Goal: Task Accomplishment & Management: Complete application form

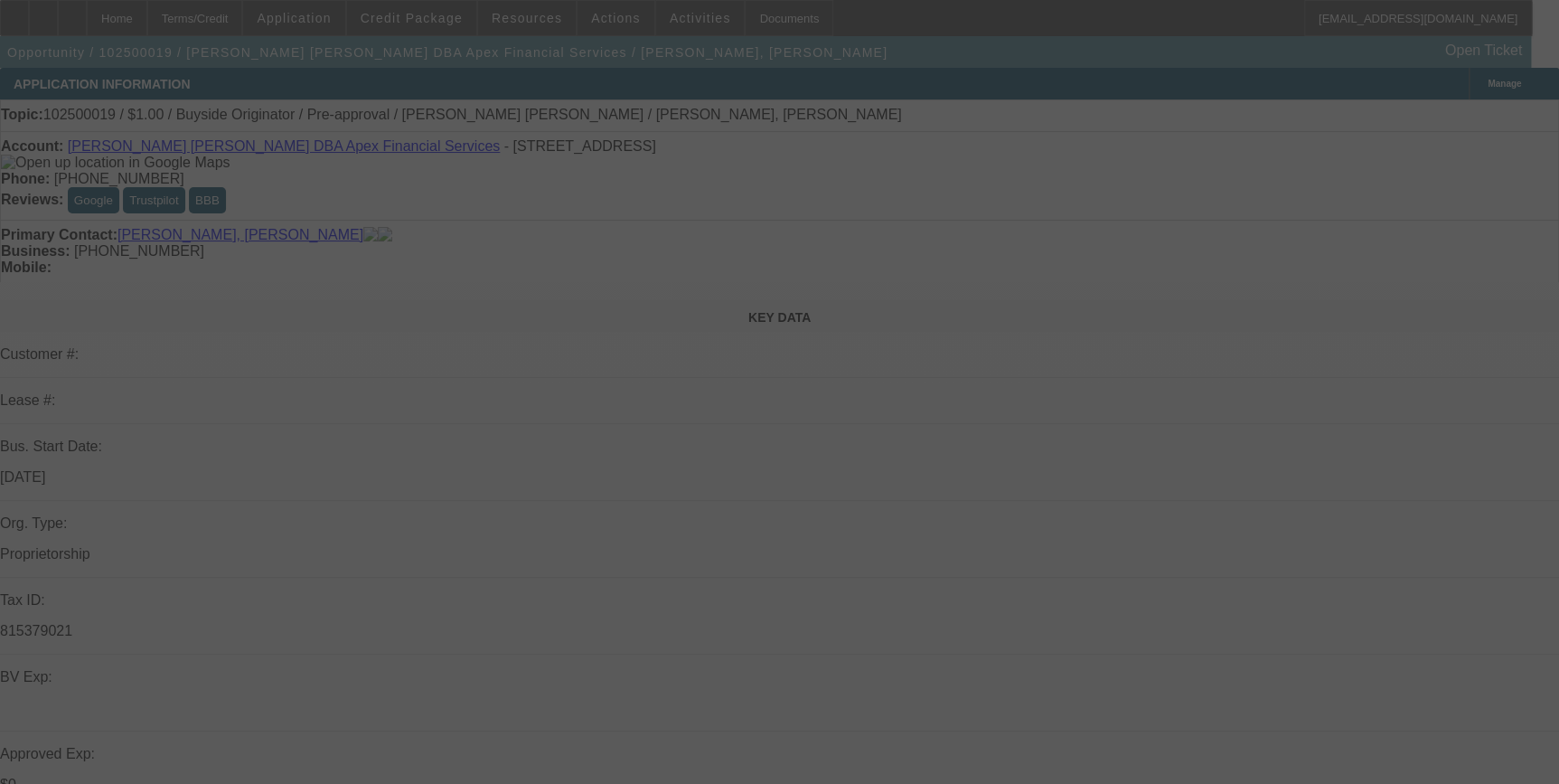
select select "0"
select select "2"
select select "0"
select select "2"
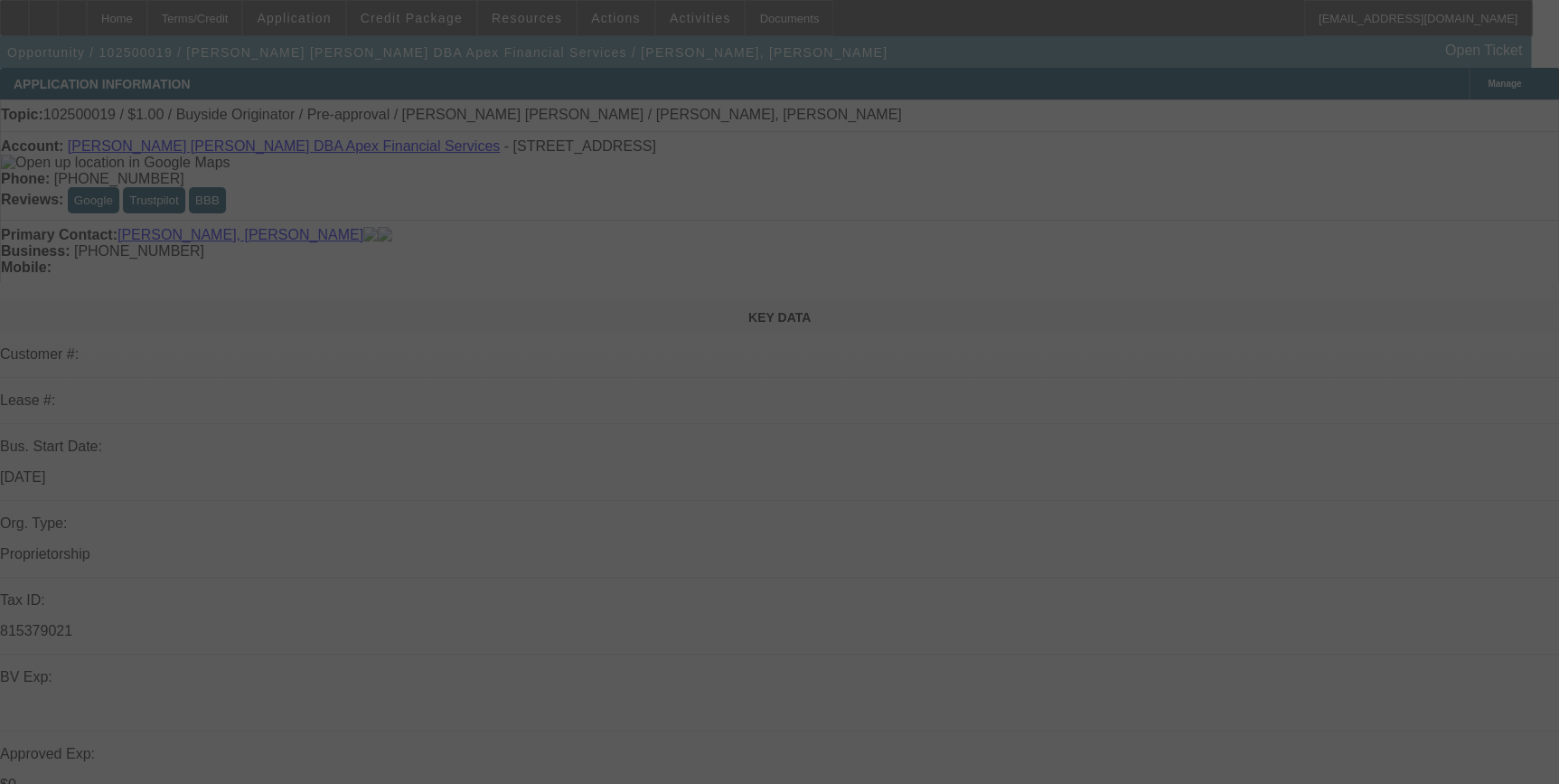
select select "0"
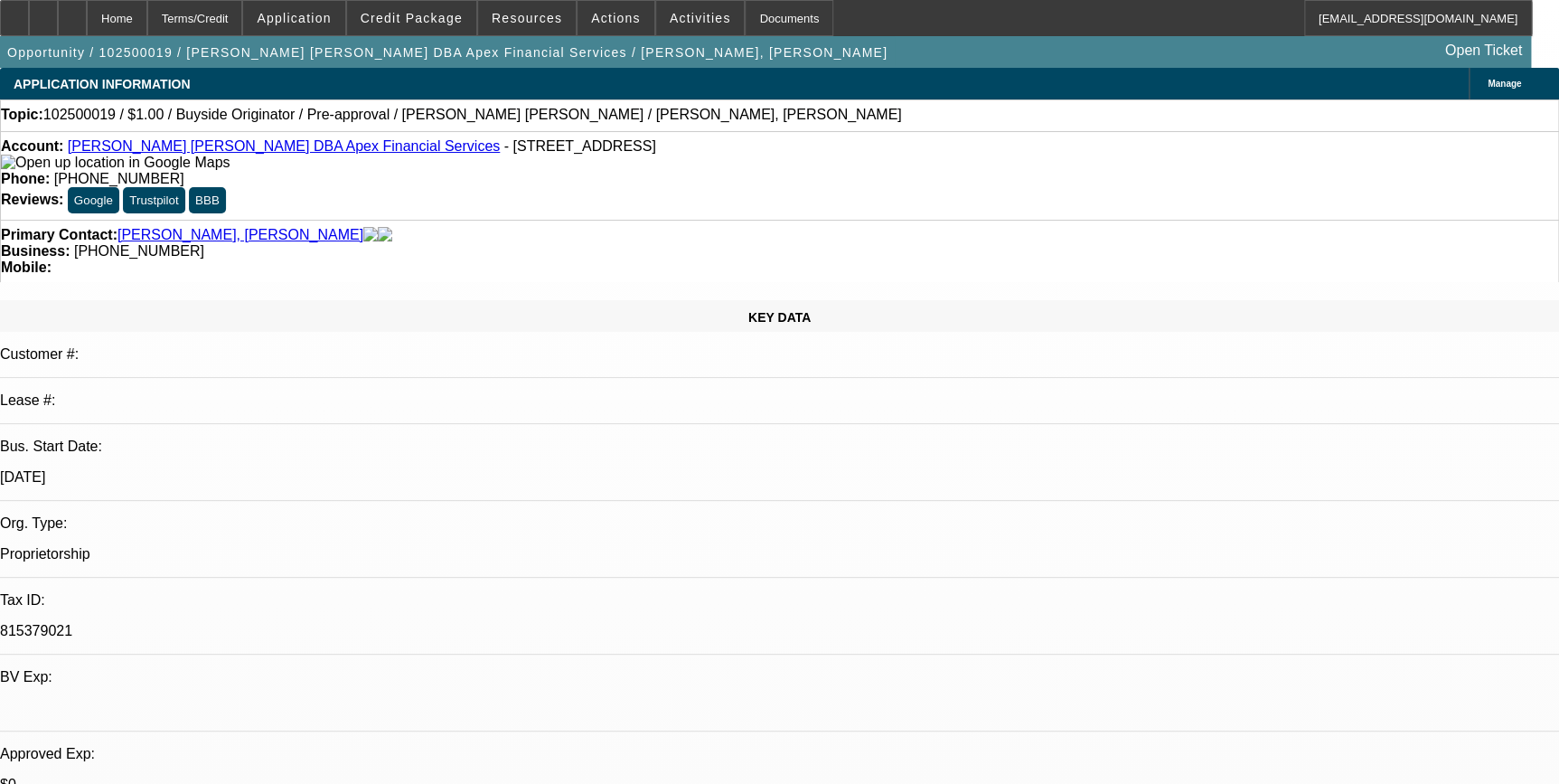
select select "1"
select select "2"
select select "6"
select select "1"
select select "2"
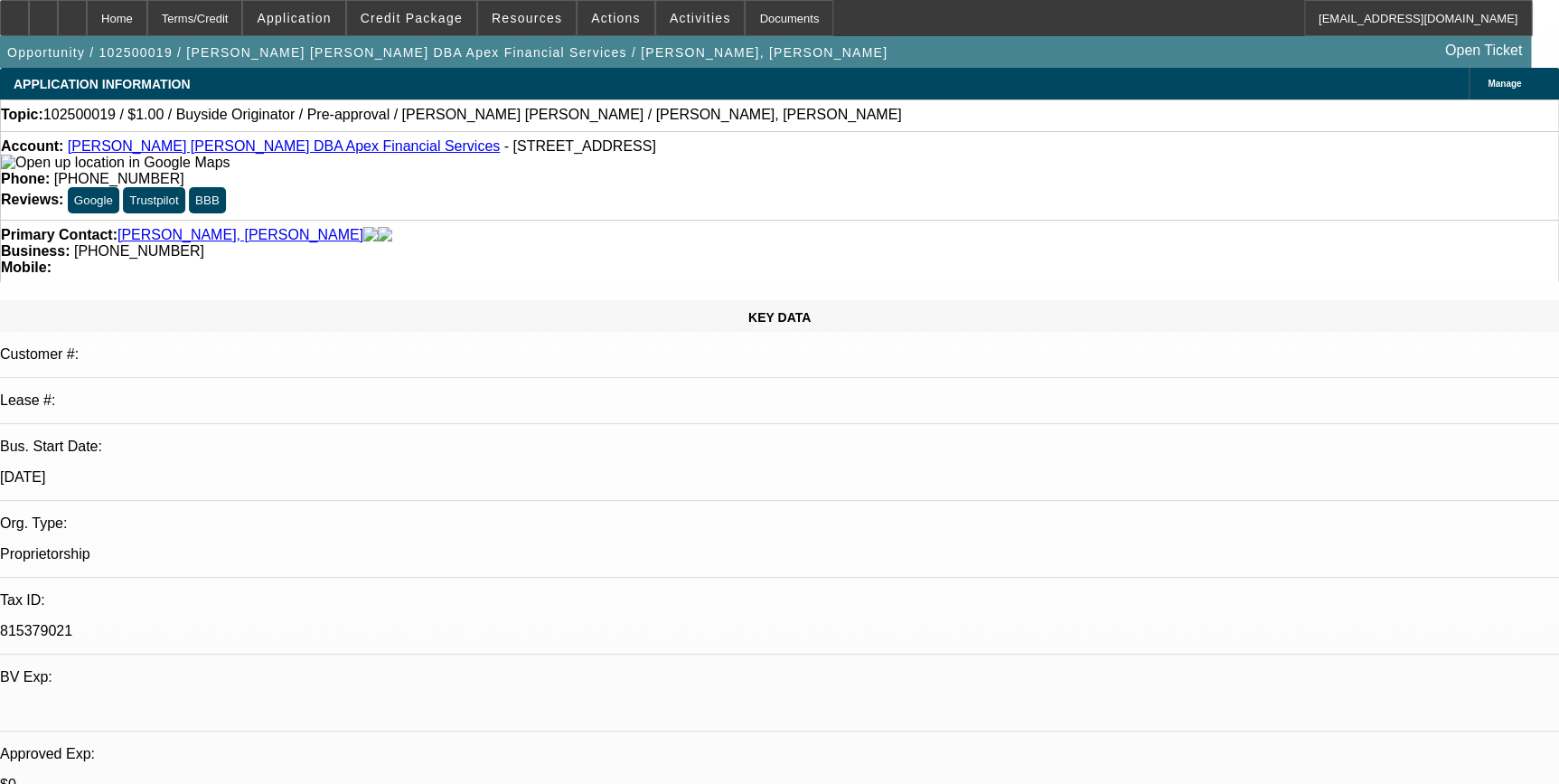
select select "6"
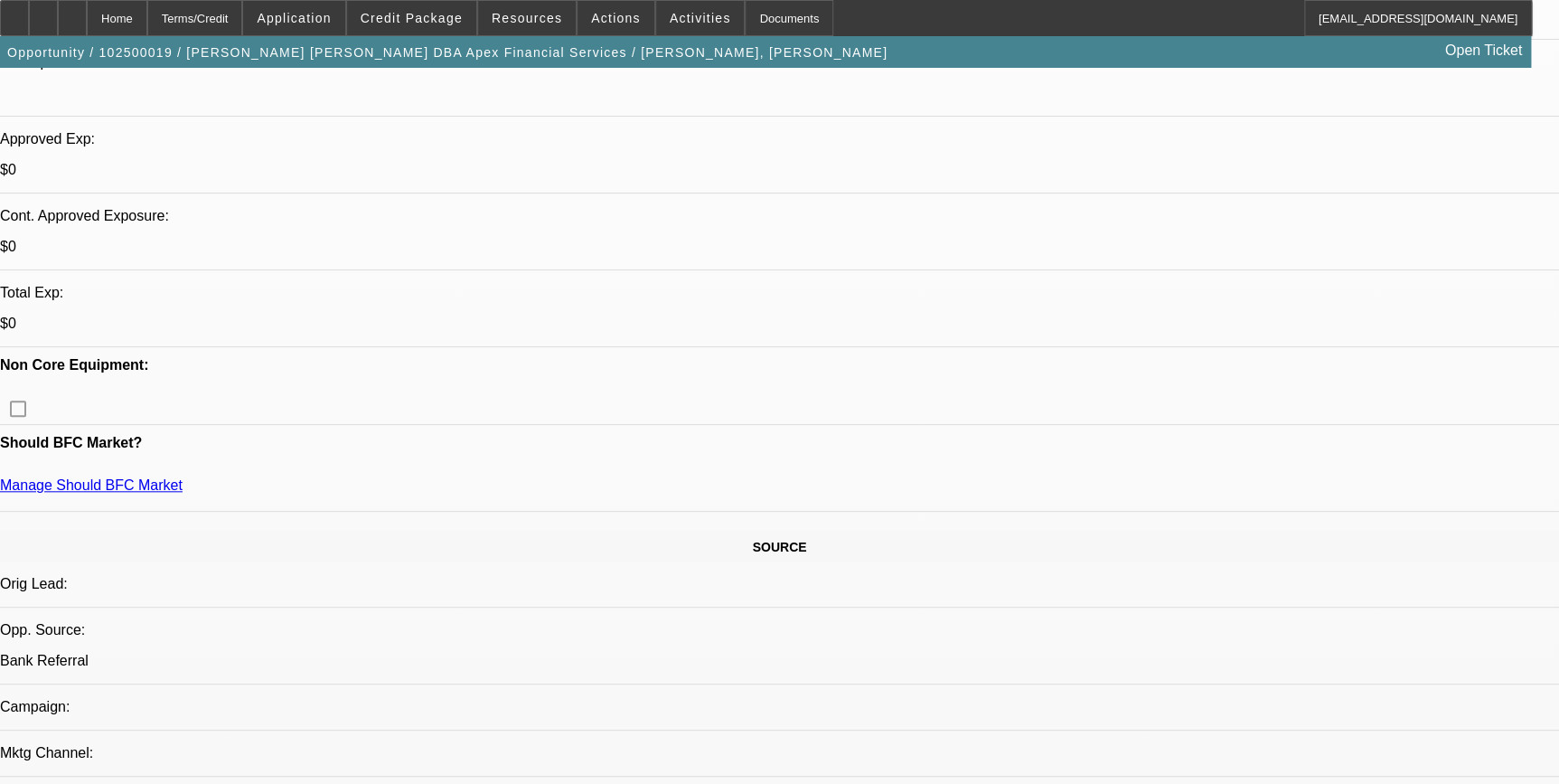
scroll to position [575, 0]
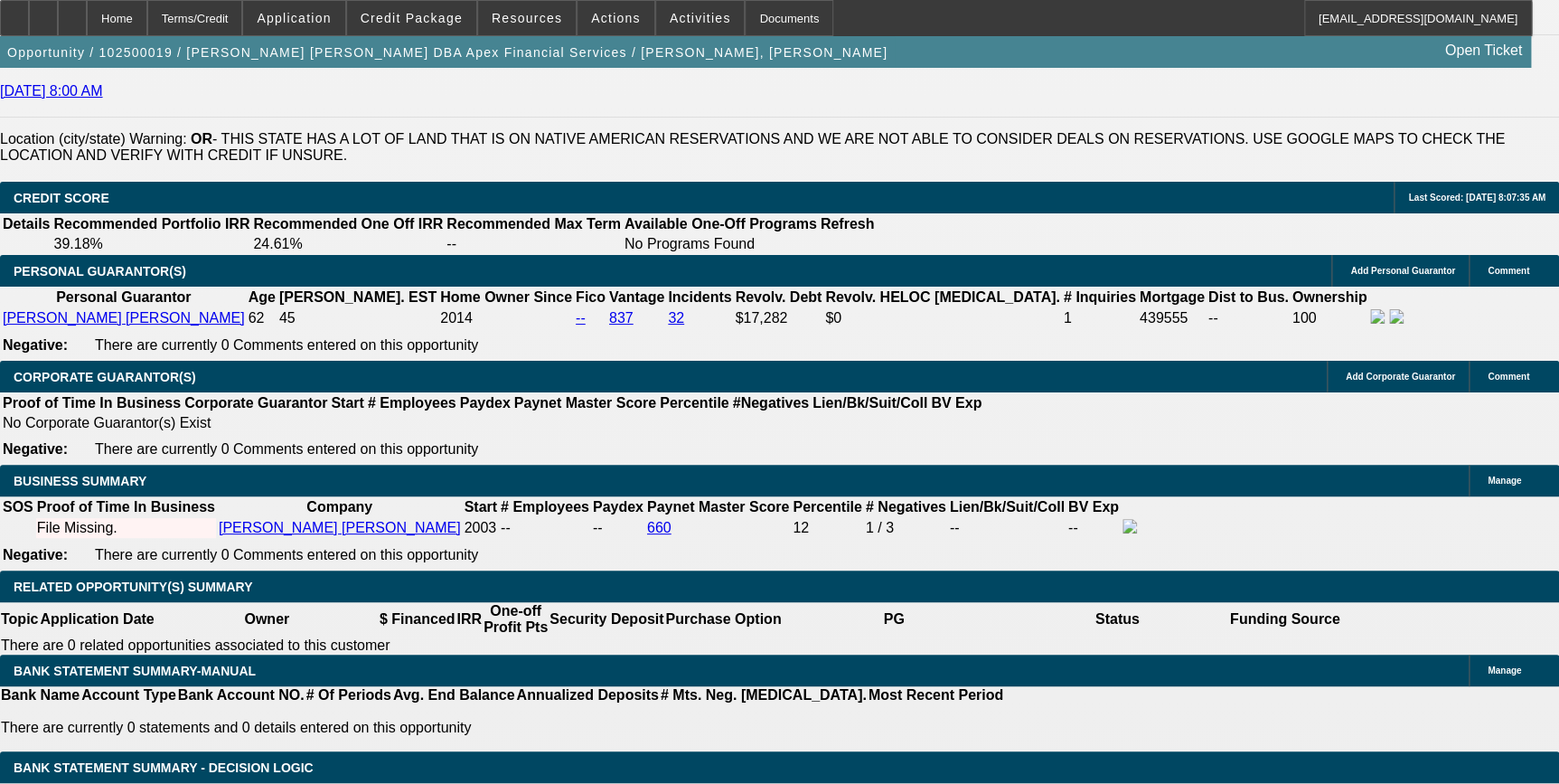
scroll to position [2629, 0]
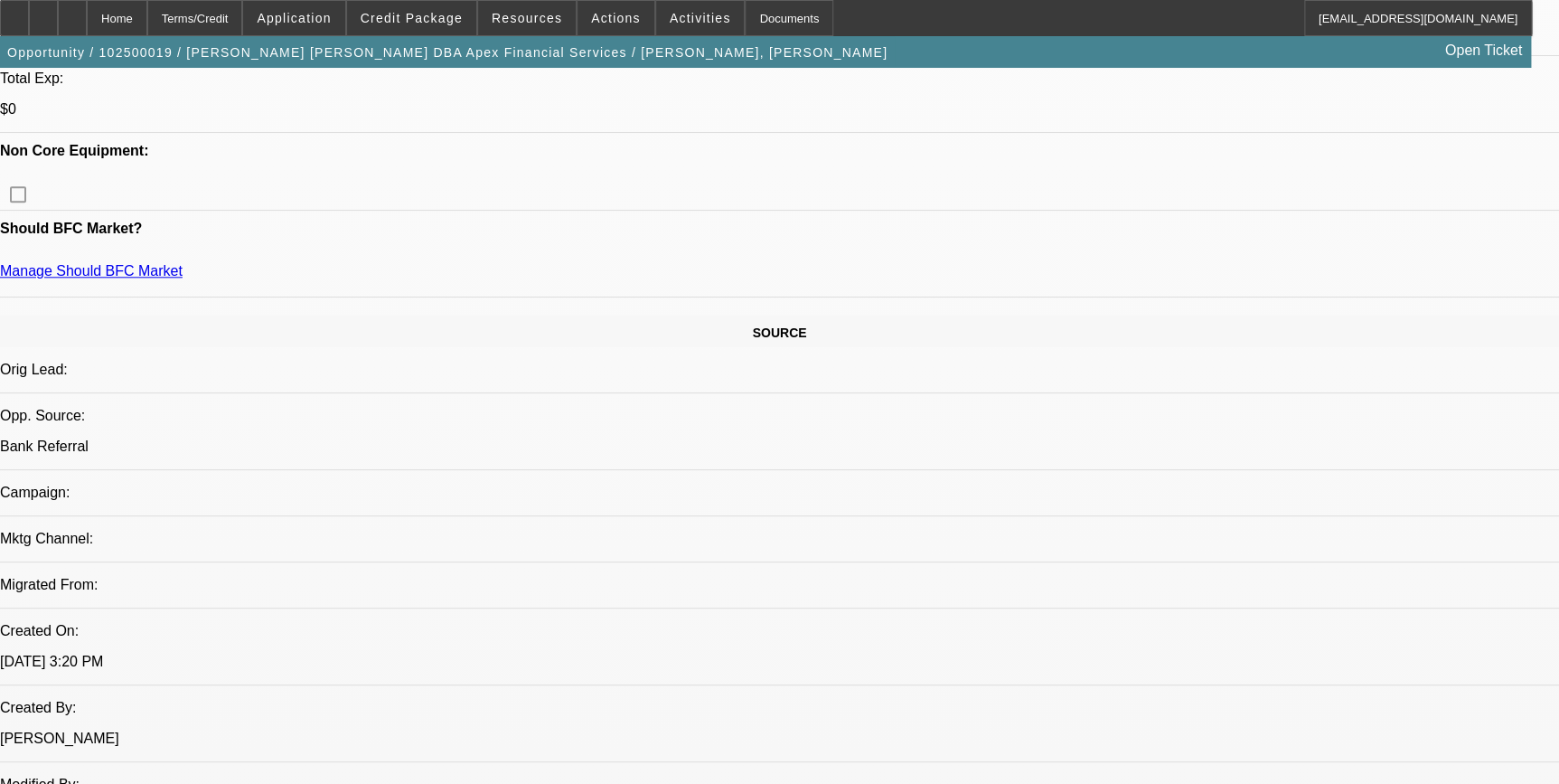
scroll to position [739, 0]
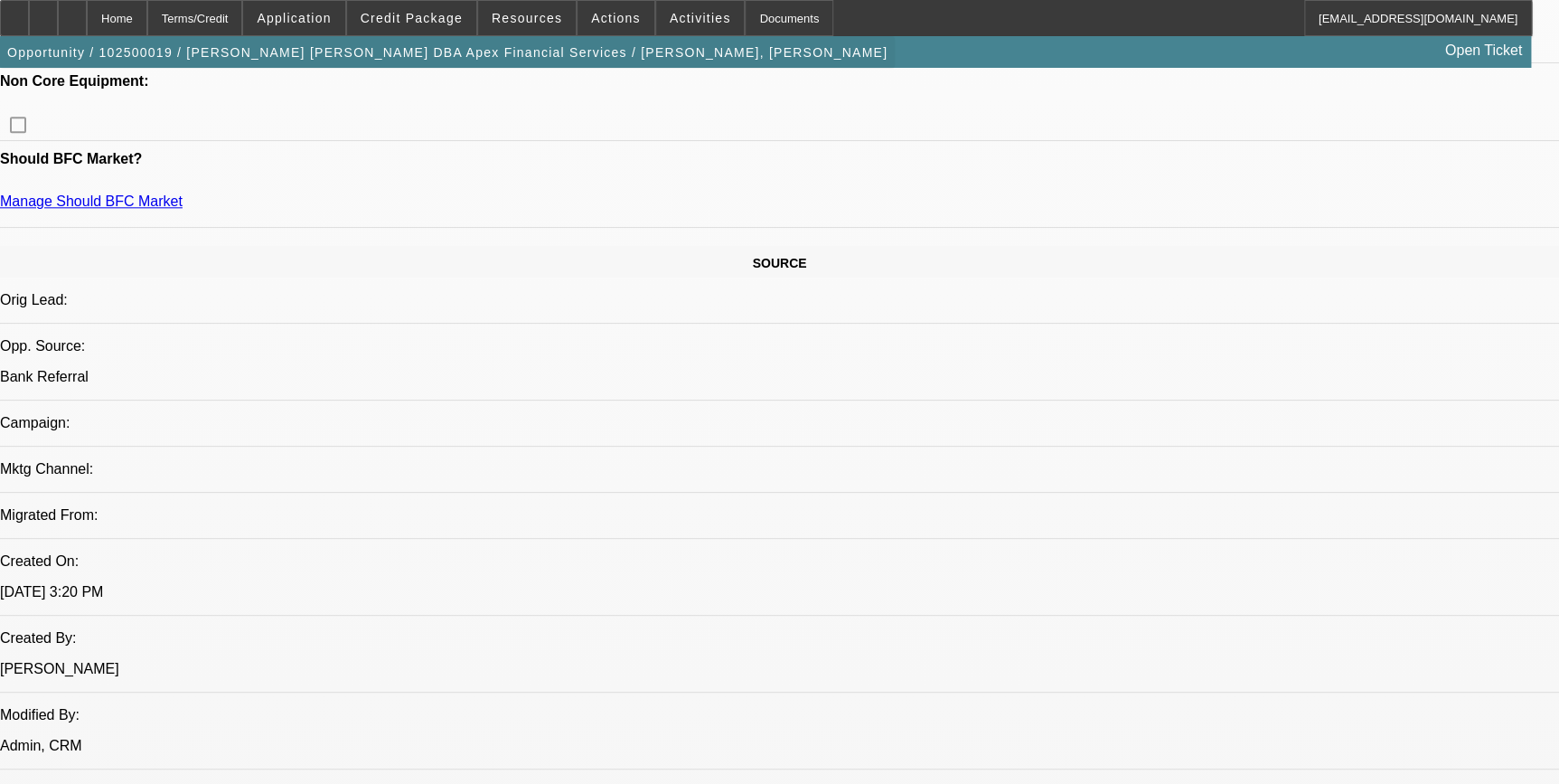
scroll to position [904, 0]
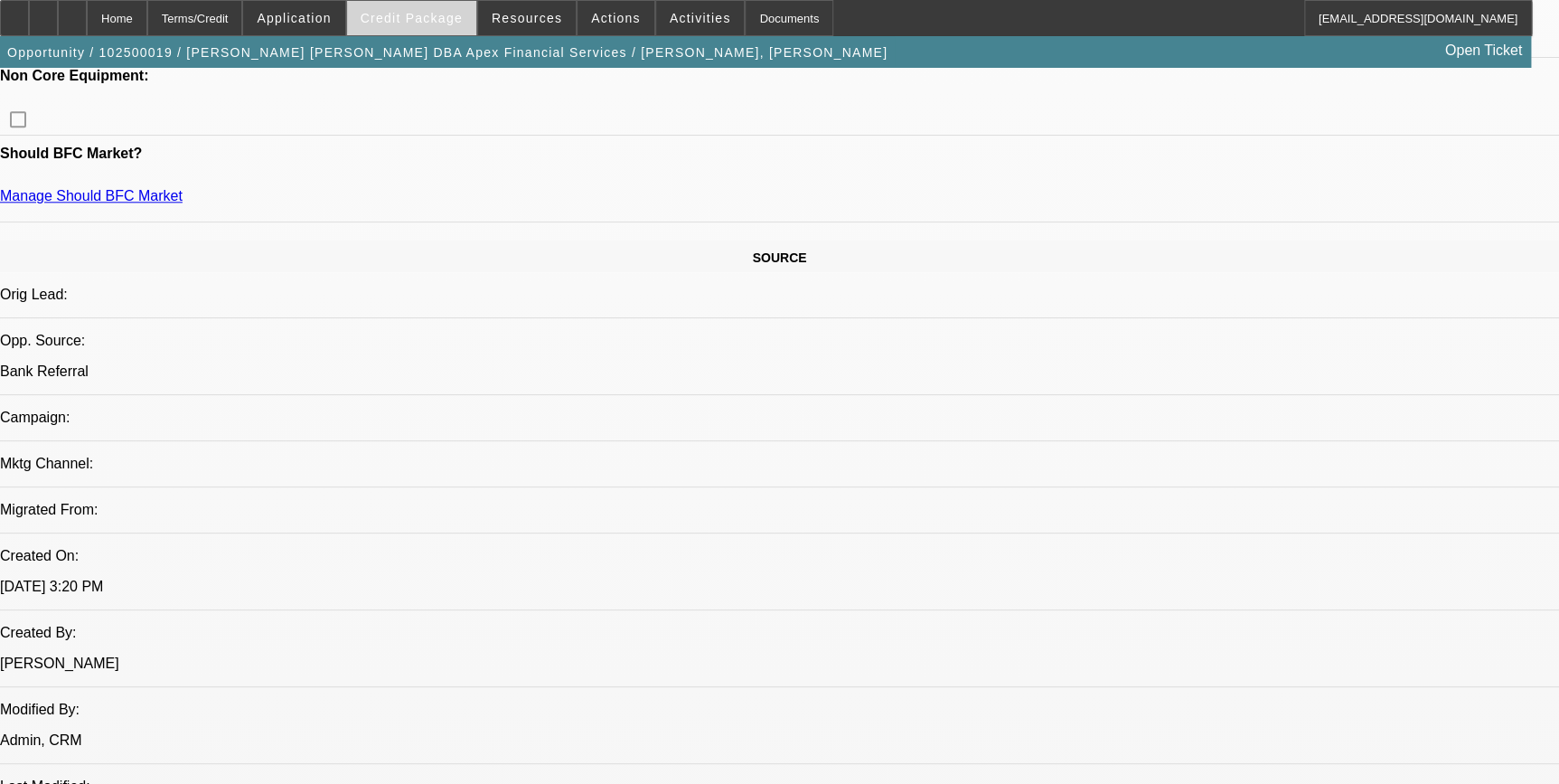
click at [377, 19] on span at bounding box center [412, 18] width 129 height 44
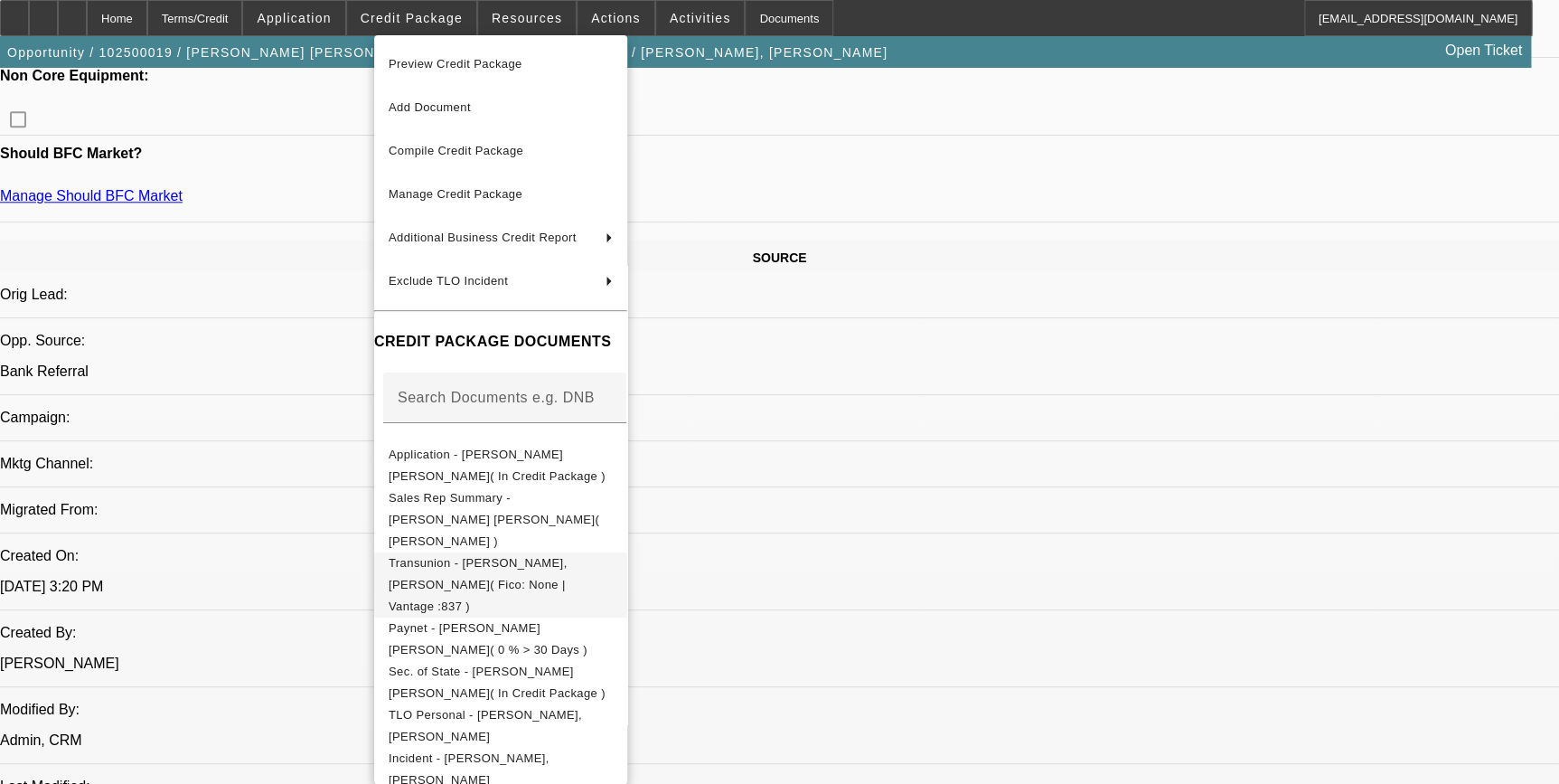
scroll to position [106, 0]
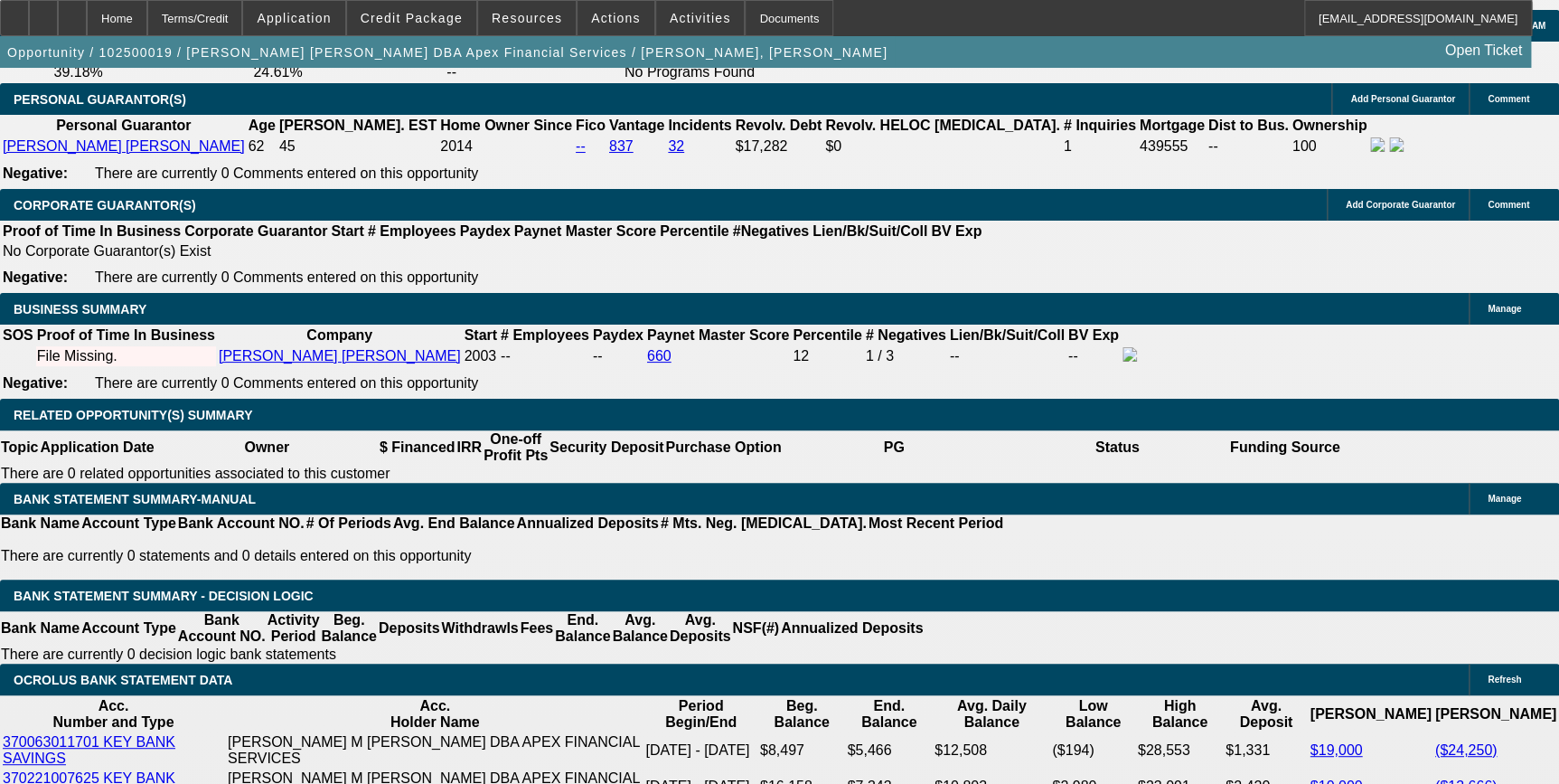
scroll to position [2793, 0]
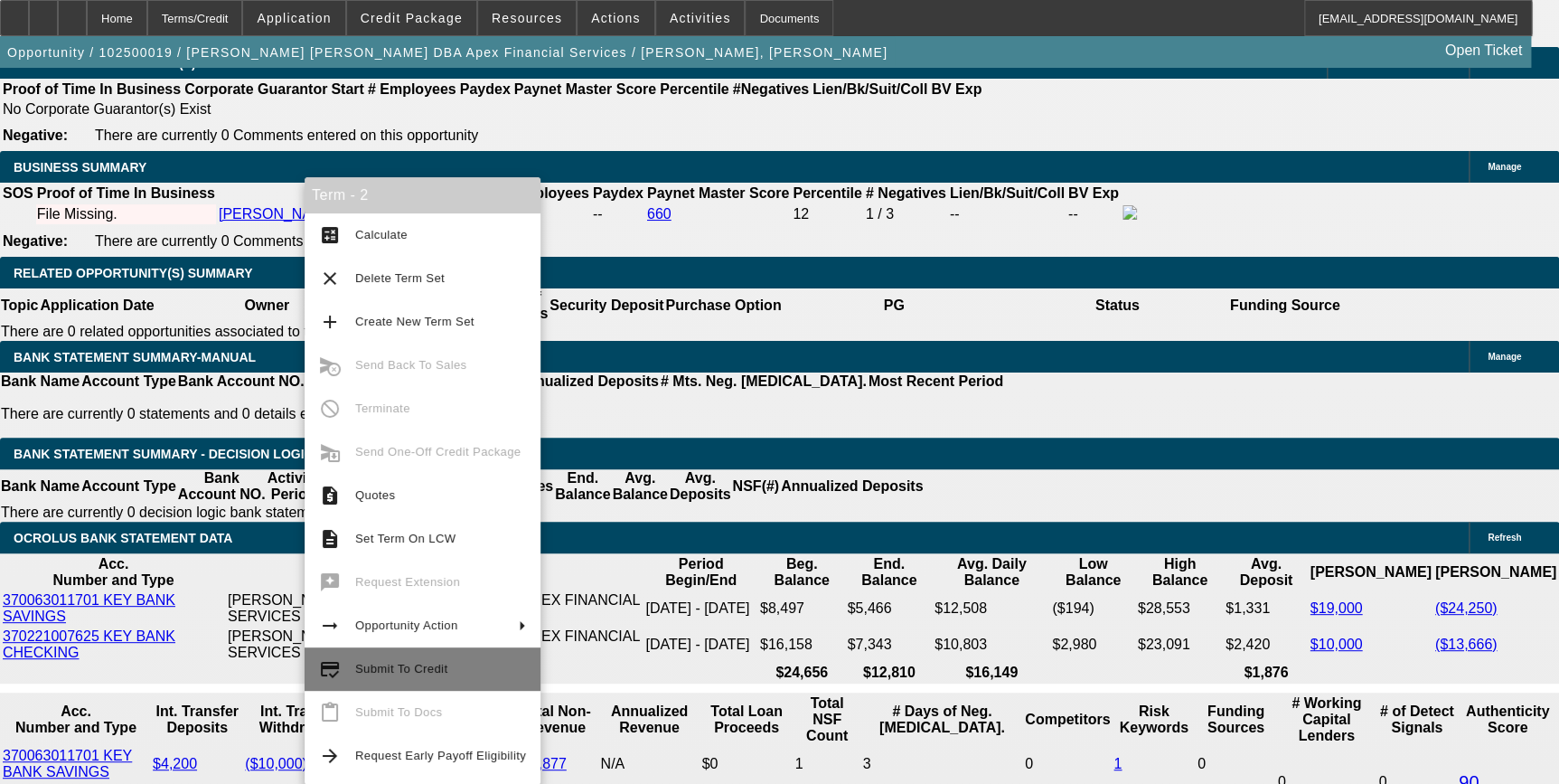
click at [383, 654] on button "credit_score Submit To Credit" at bounding box center [422, 669] width 236 height 44
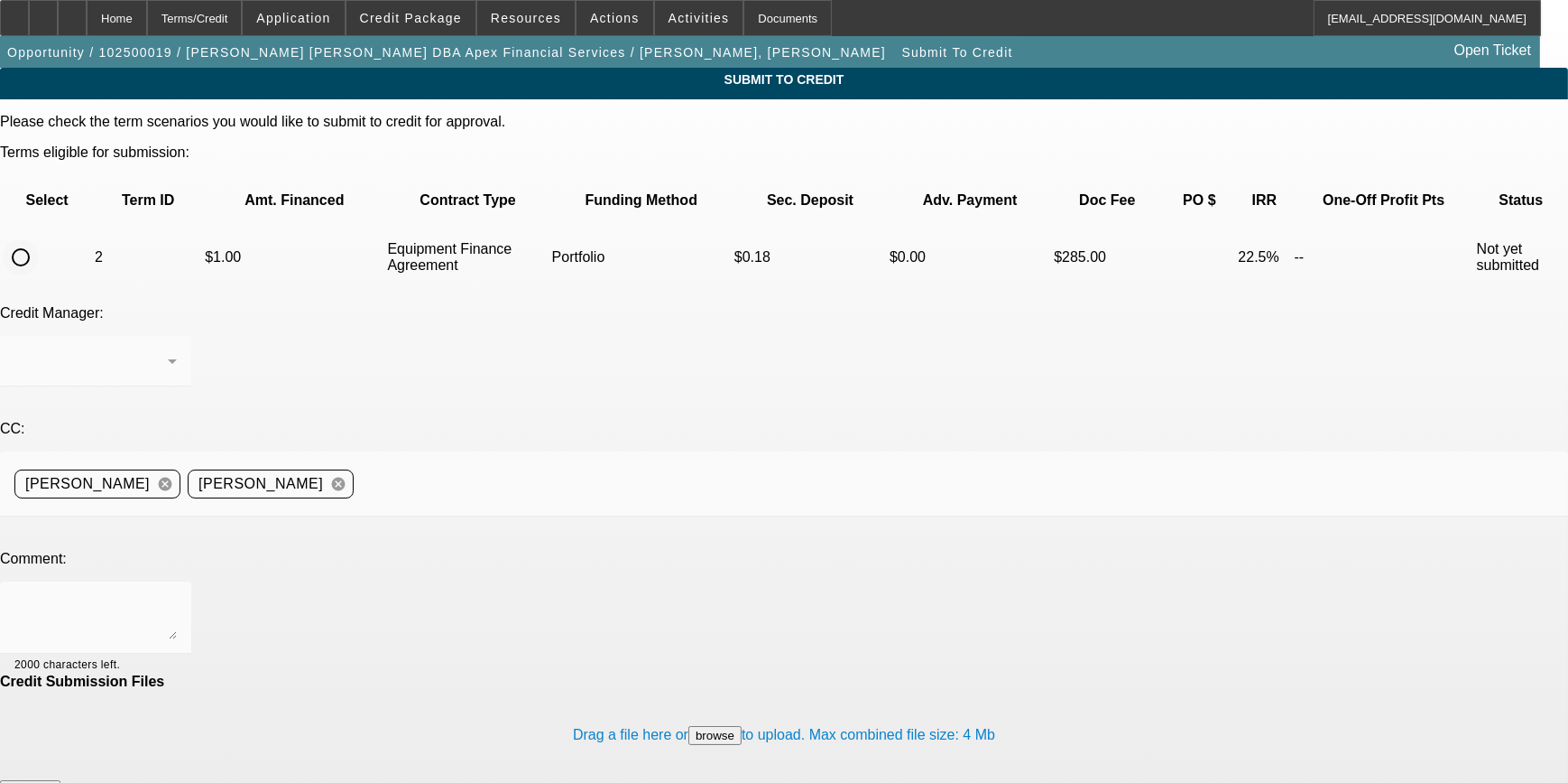
click at [39, 239] on input "radio" at bounding box center [21, 258] width 36 height 36
radio input "true"
click at [183, 351] on icon at bounding box center [172, 361] width 22 height 22
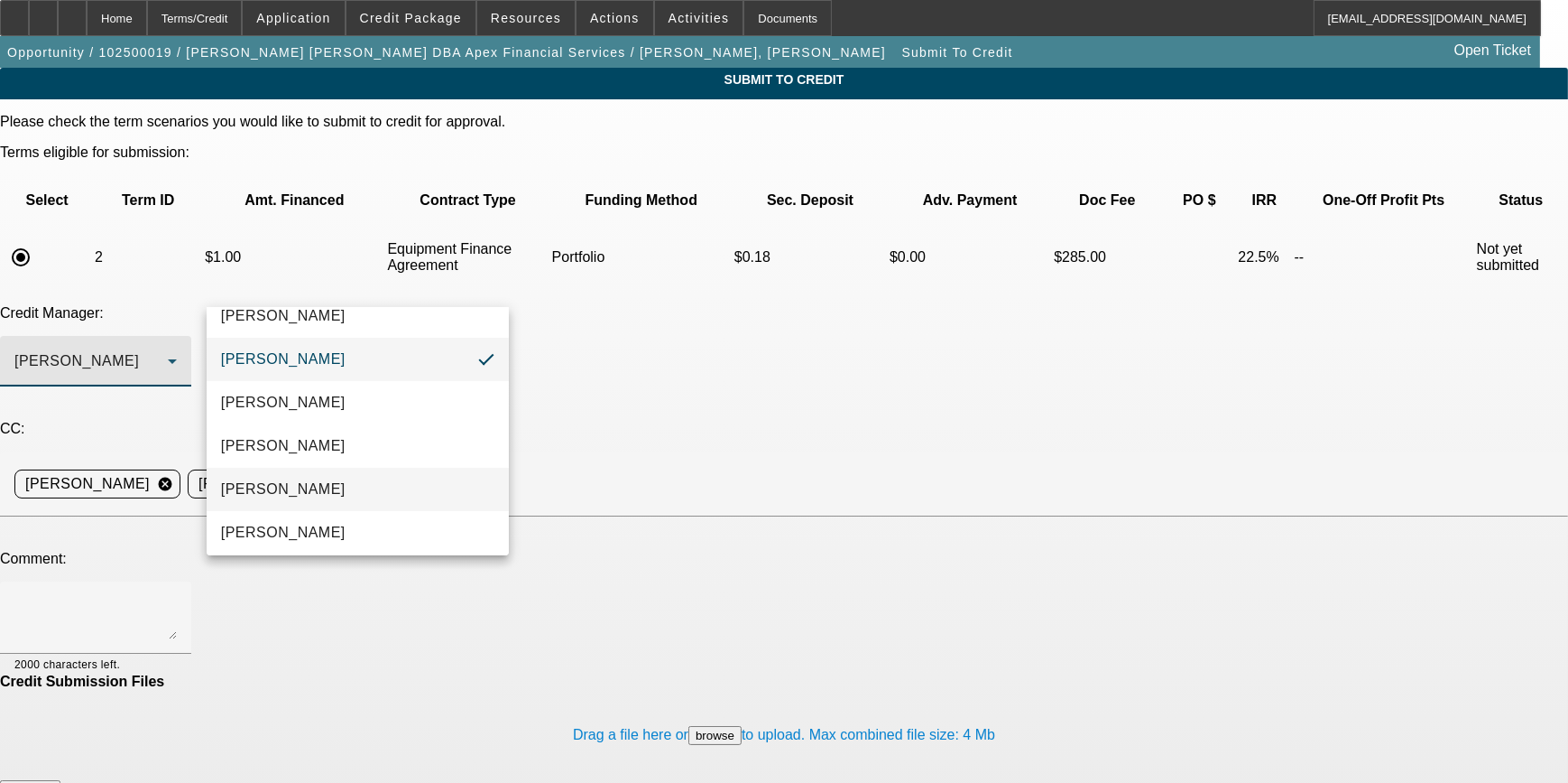
scroll to position [25, 0]
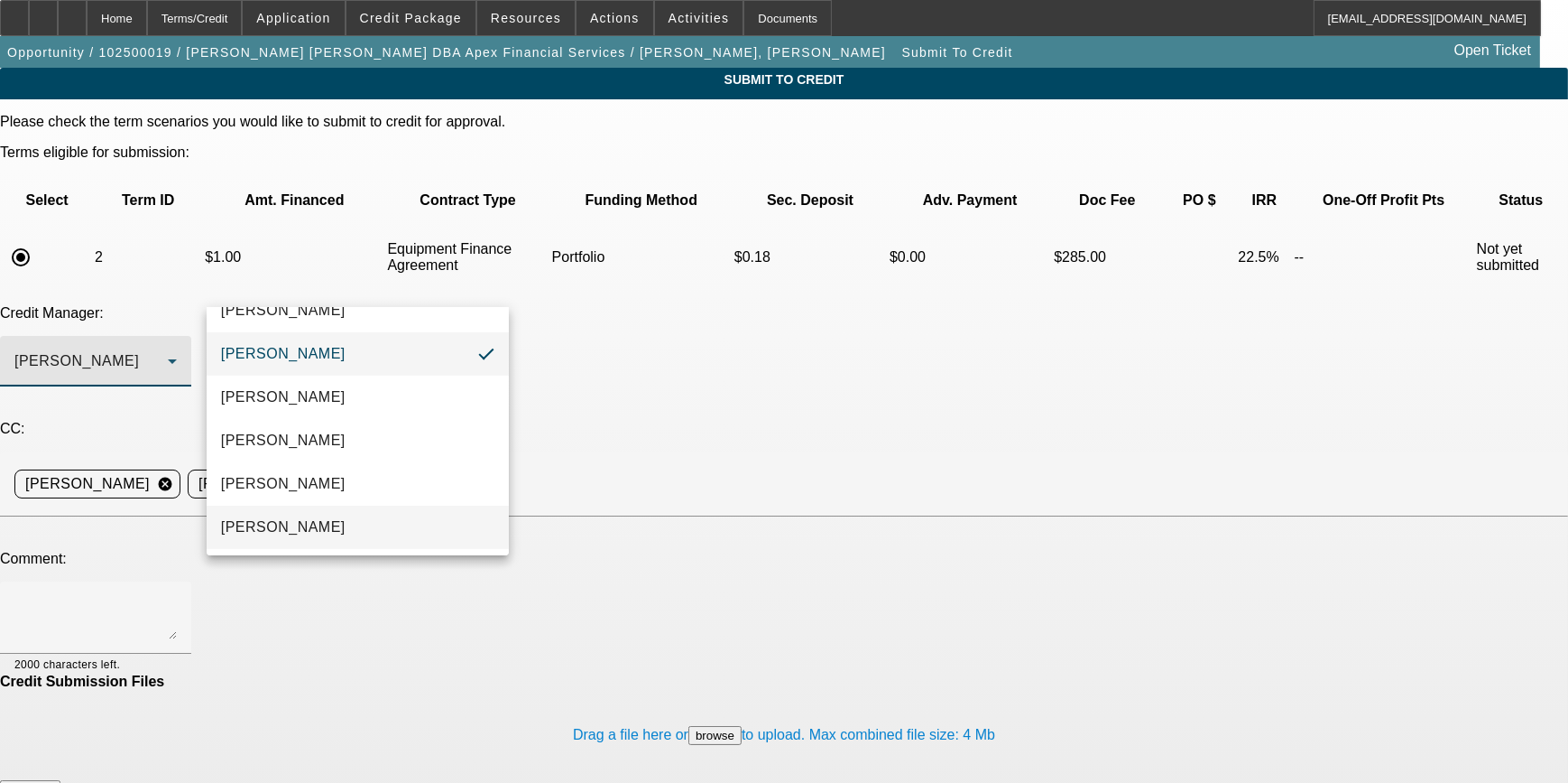
click at [315, 520] on mat-option "Oliva, Samuel" at bounding box center [358, 527] width 303 height 44
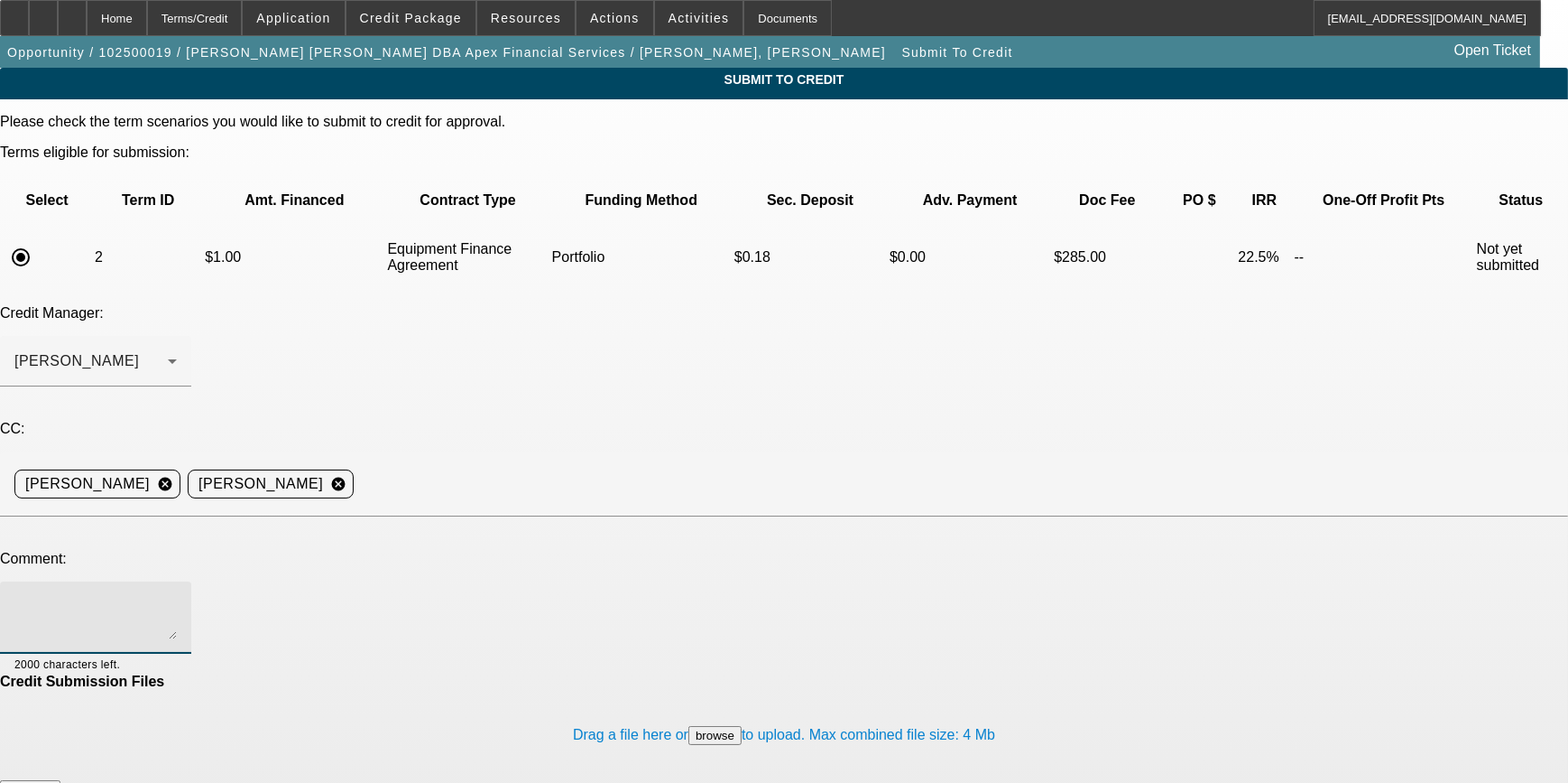
click at [177, 595] on textarea at bounding box center [96, 617] width 162 height 44
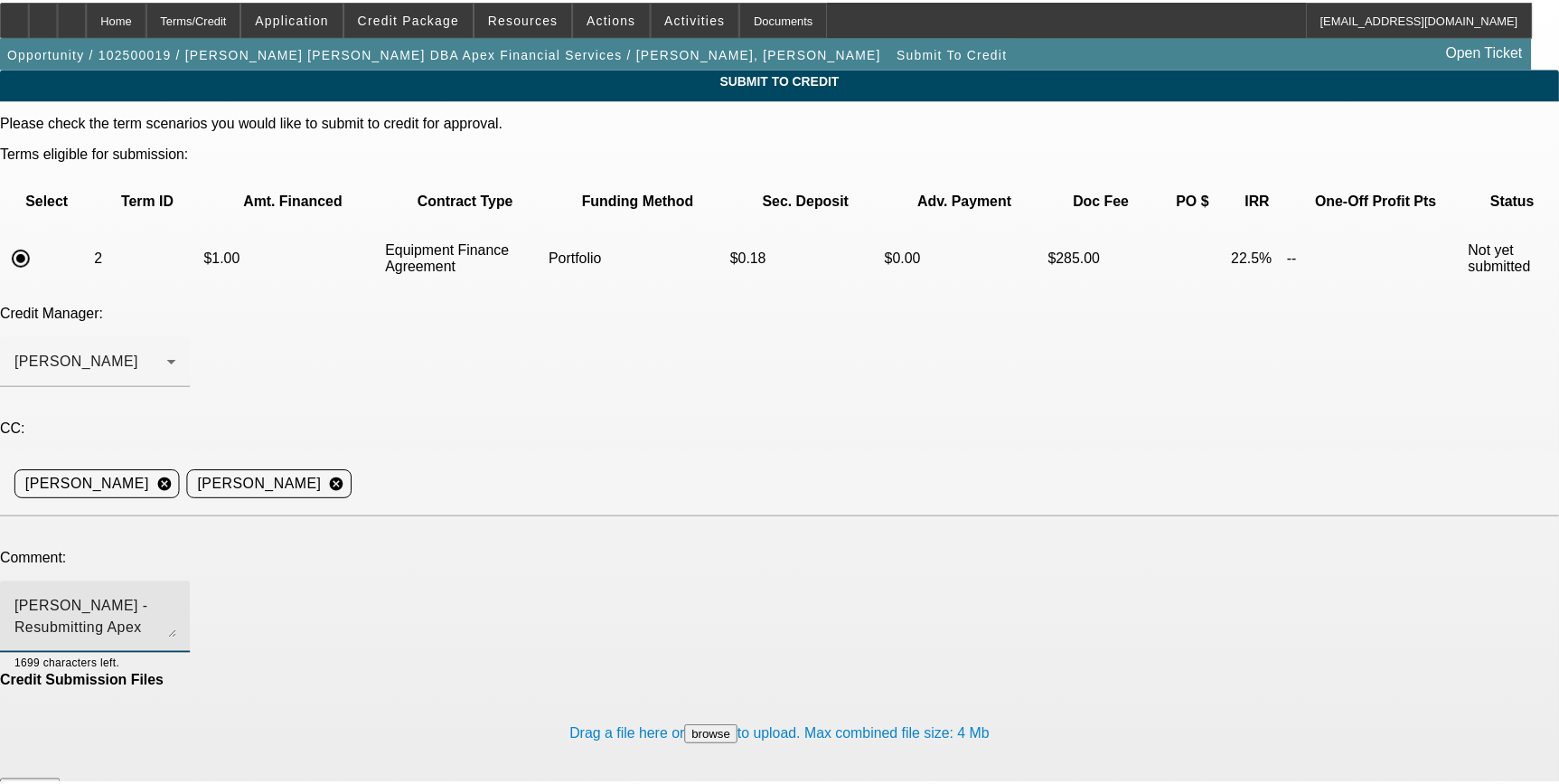
scroll to position [18, 0]
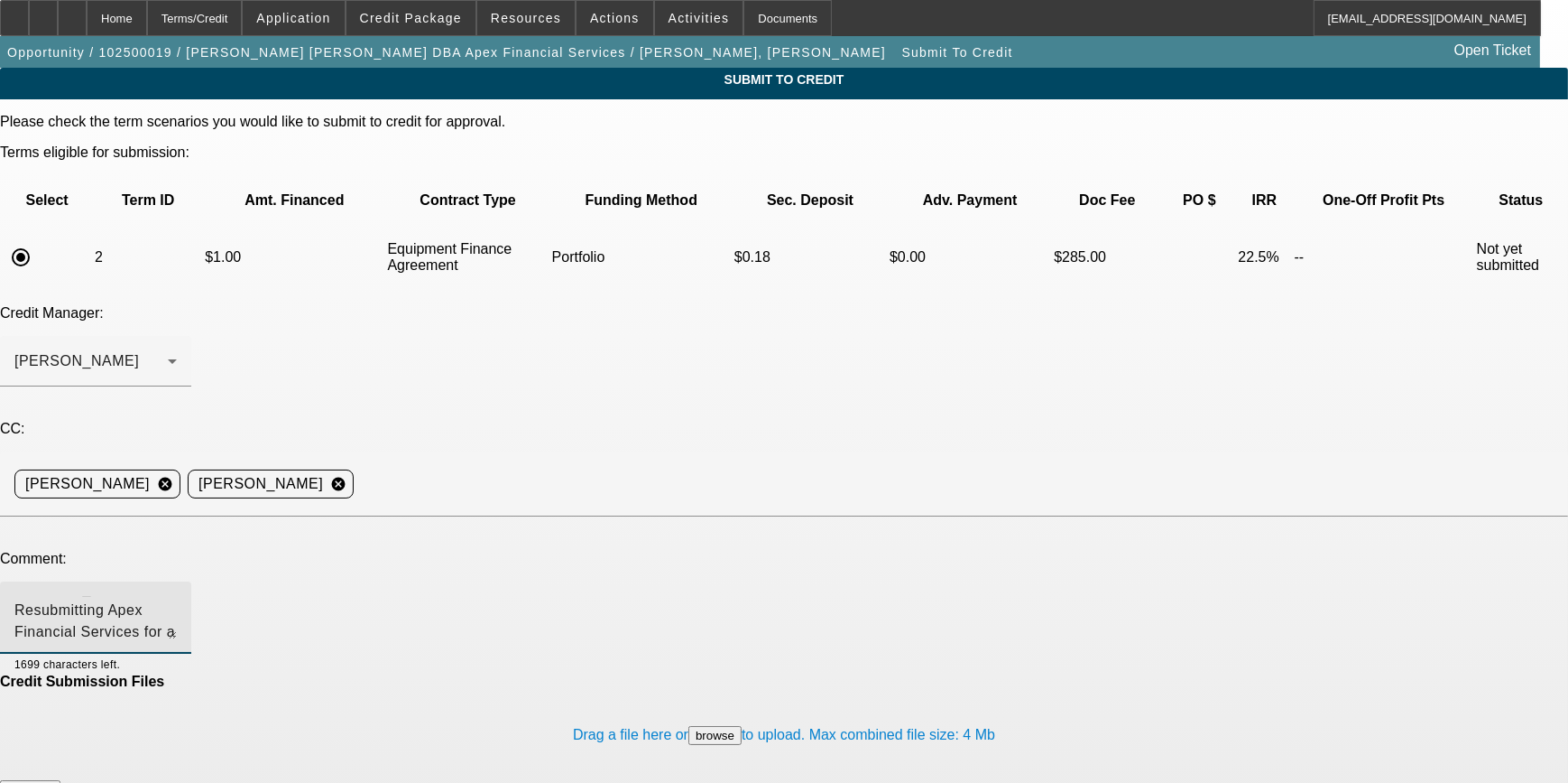
type textarea "Sam - Resubmitting Apex Financial Services for a second review with personal cr…"
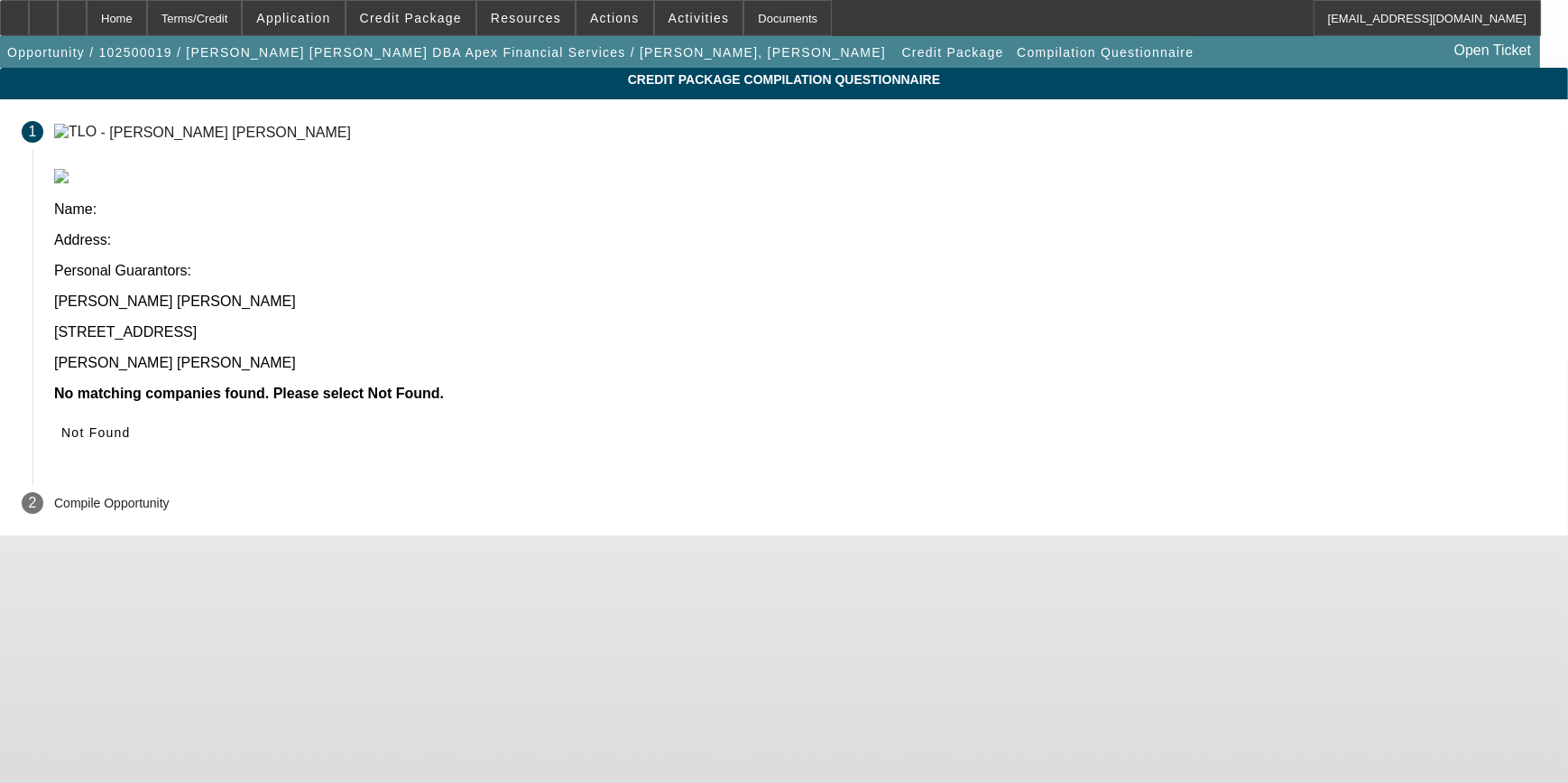
click at [61, 425] on icon at bounding box center [61, 432] width 0 height 15
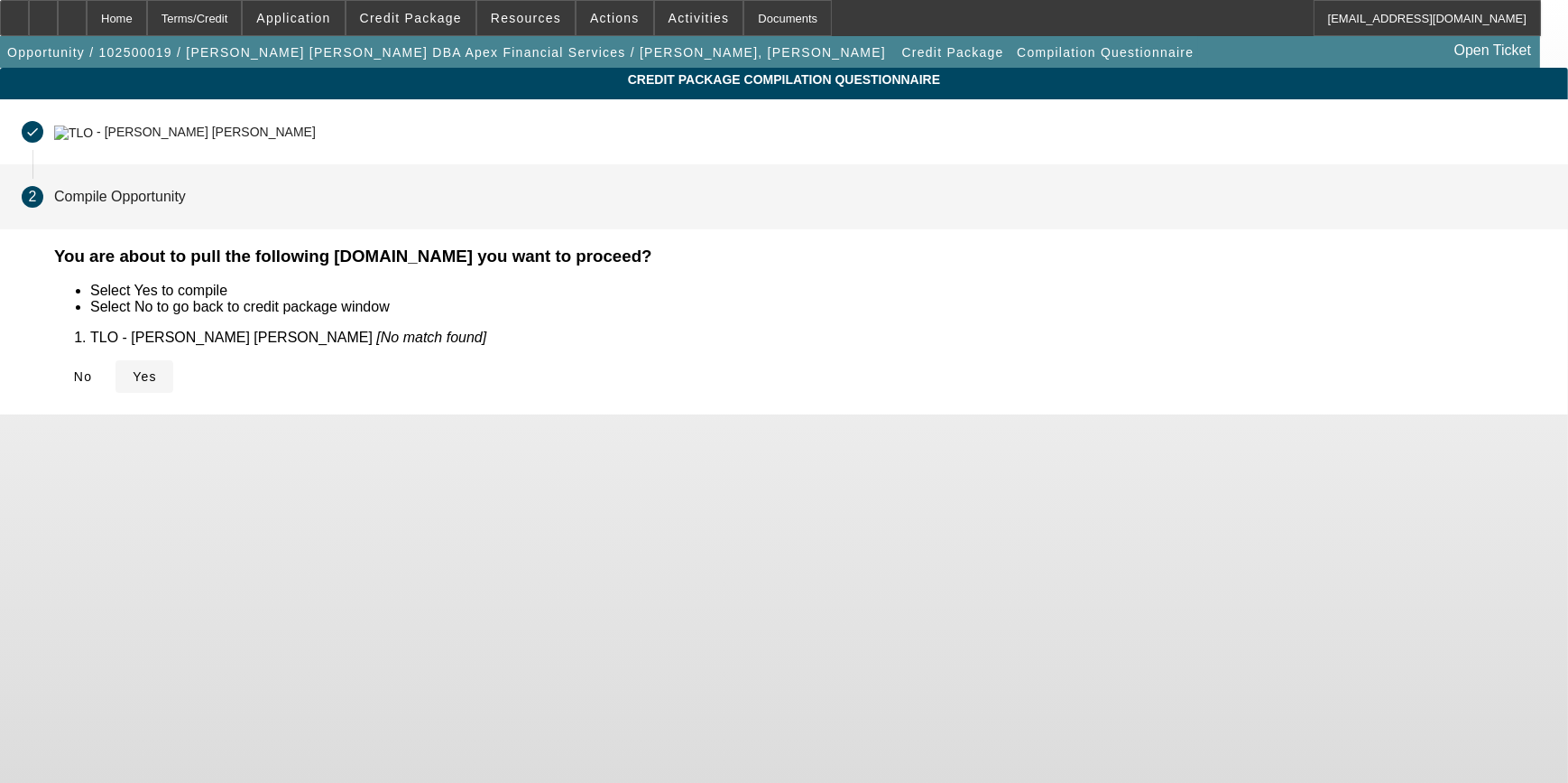
click at [133, 373] on icon at bounding box center [133, 377] width 0 height 15
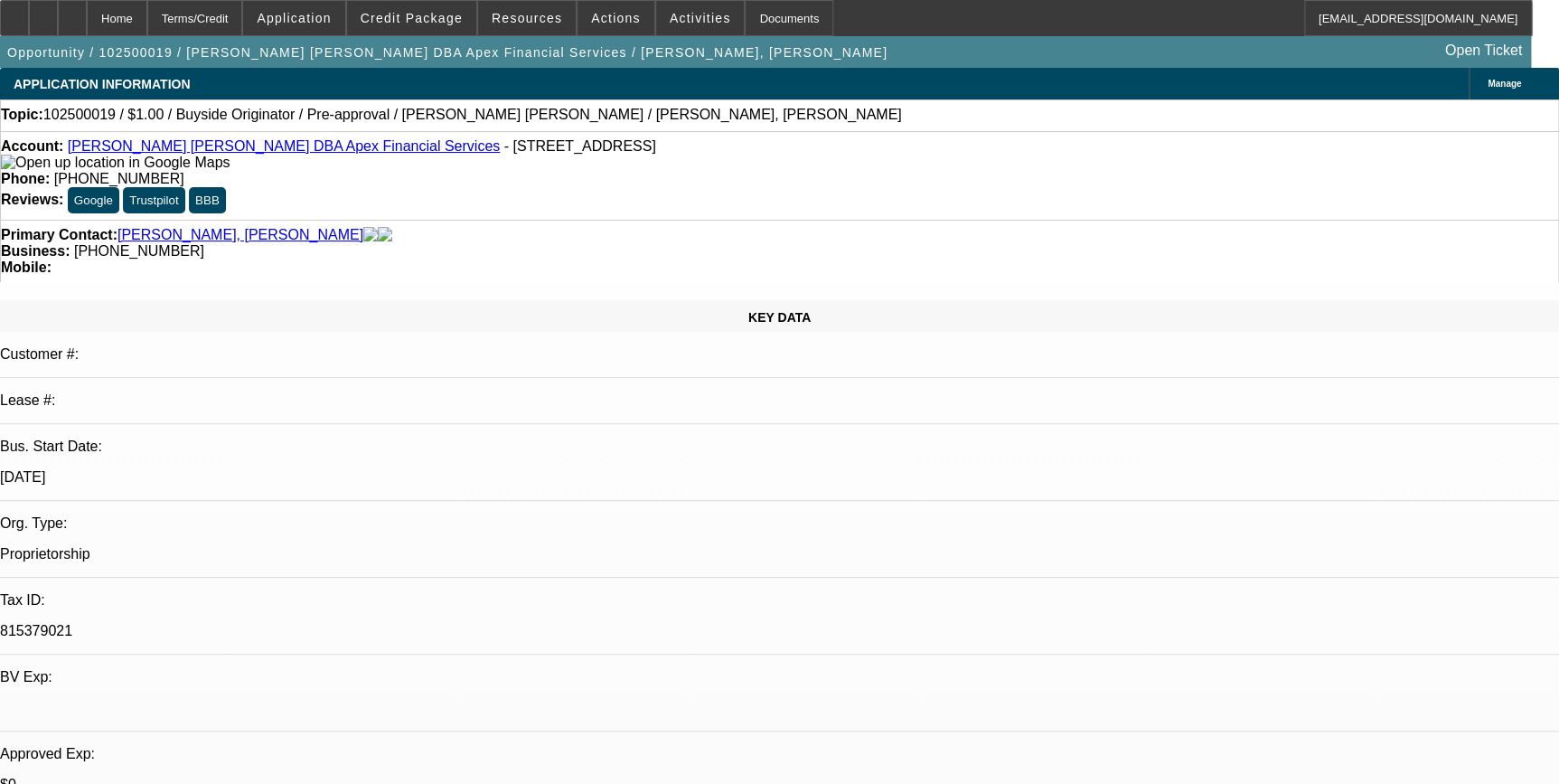
select select "0"
select select "2"
select select "0"
select select "6"
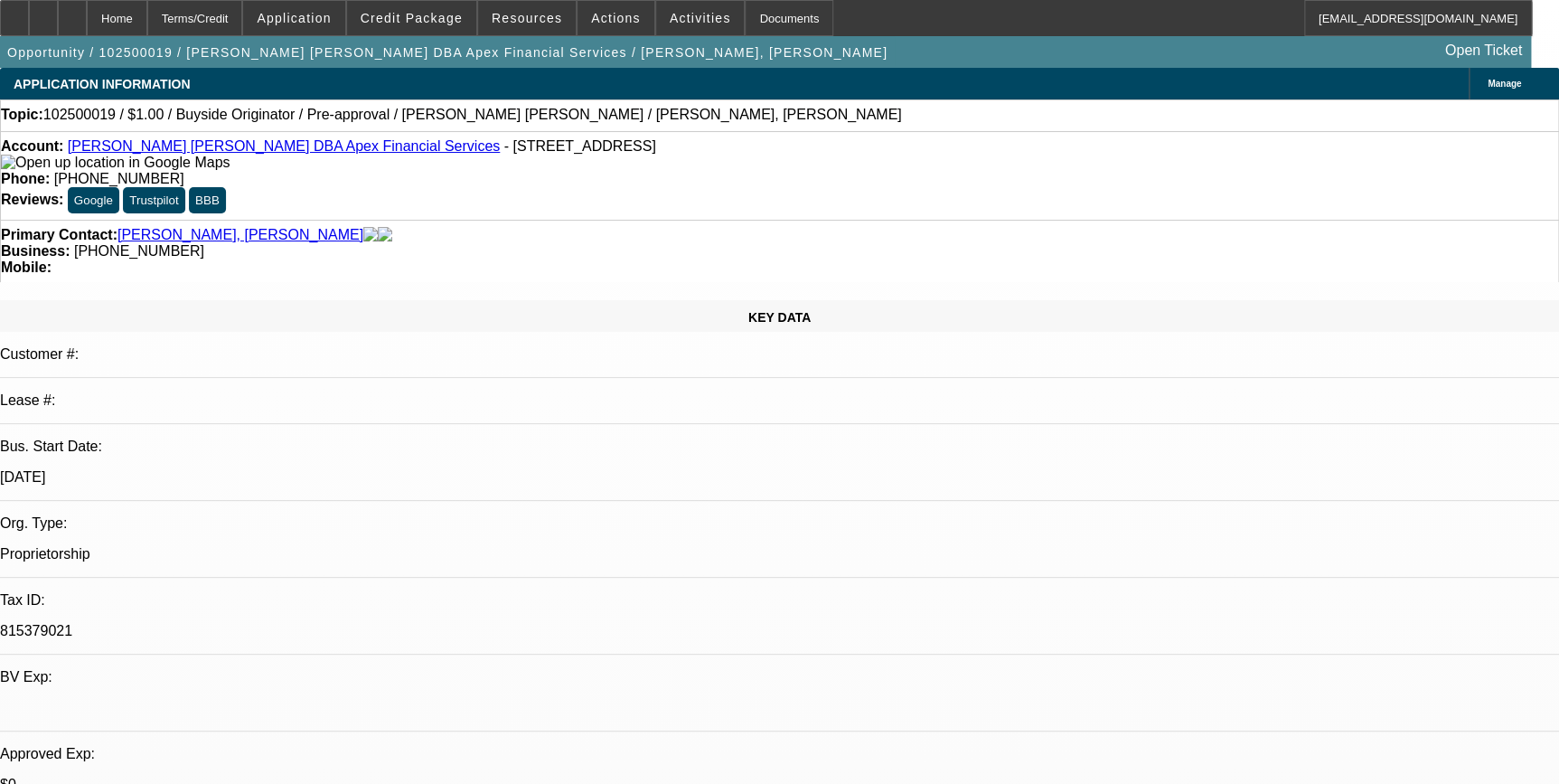
select select "0"
select select "2"
select select "0"
select select "6"
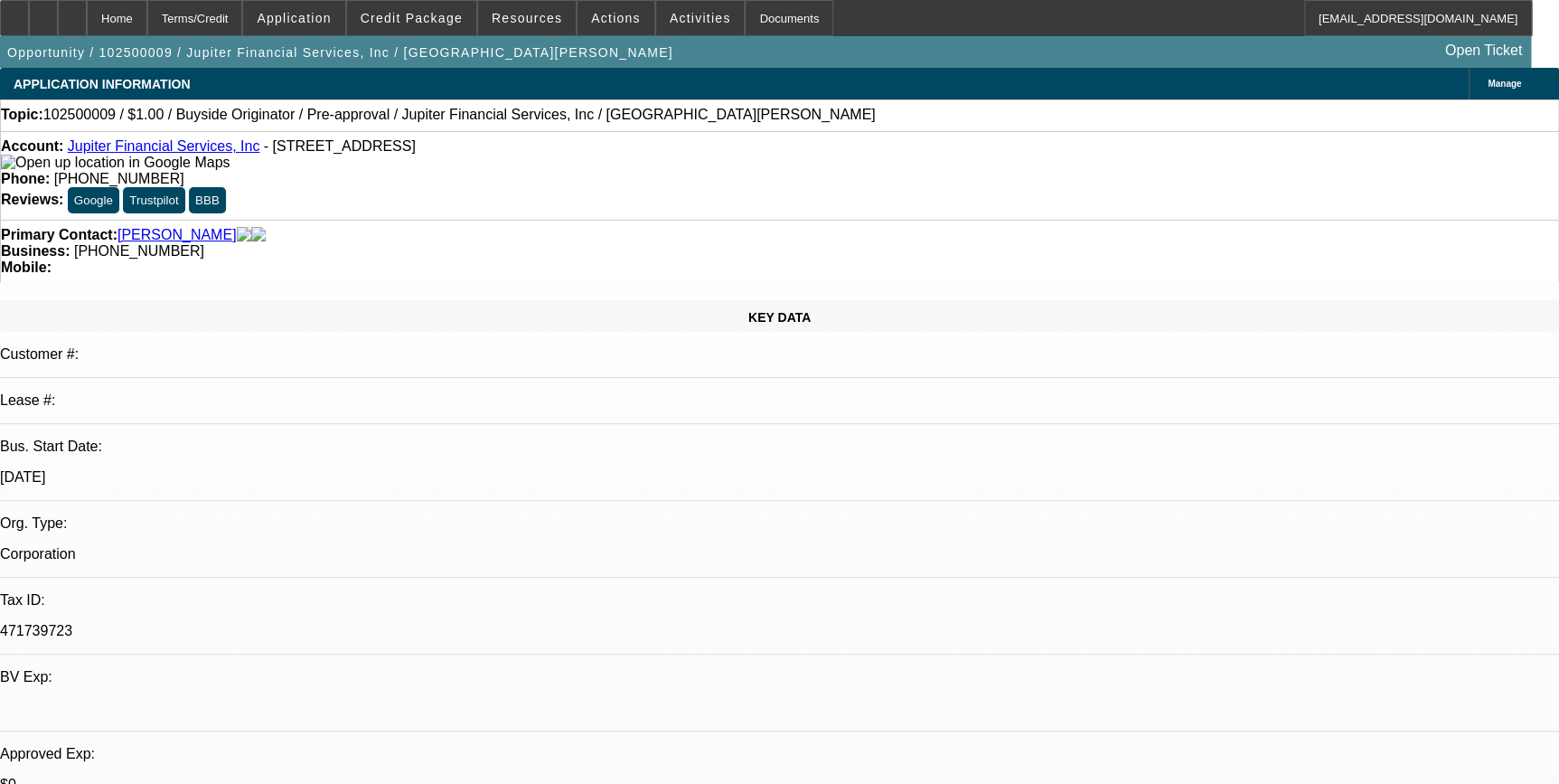
select select "0"
select select "2"
select select "0"
select select "2"
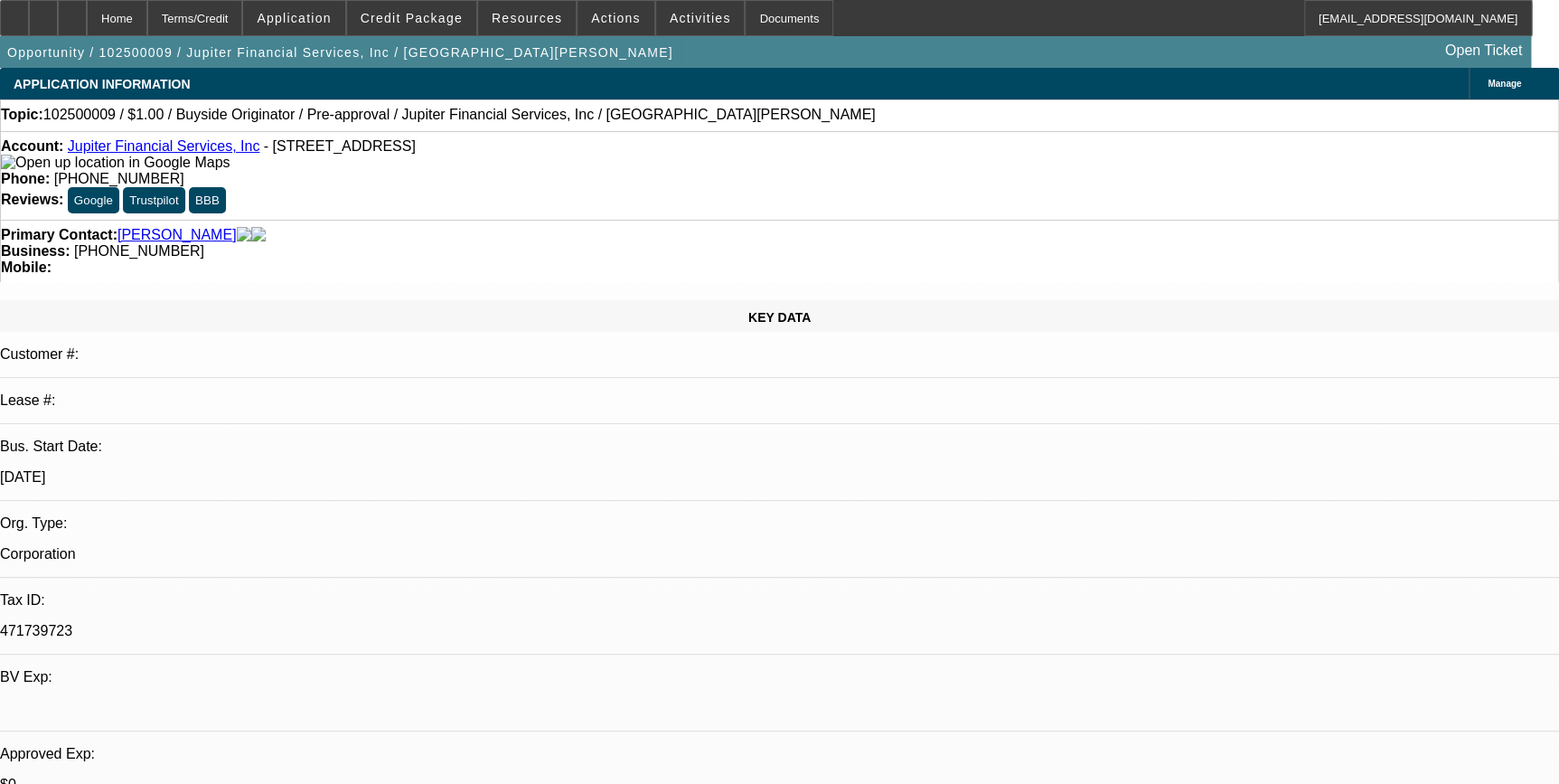
select select "0"
select select "1"
select select "2"
select select "6"
select select "1"
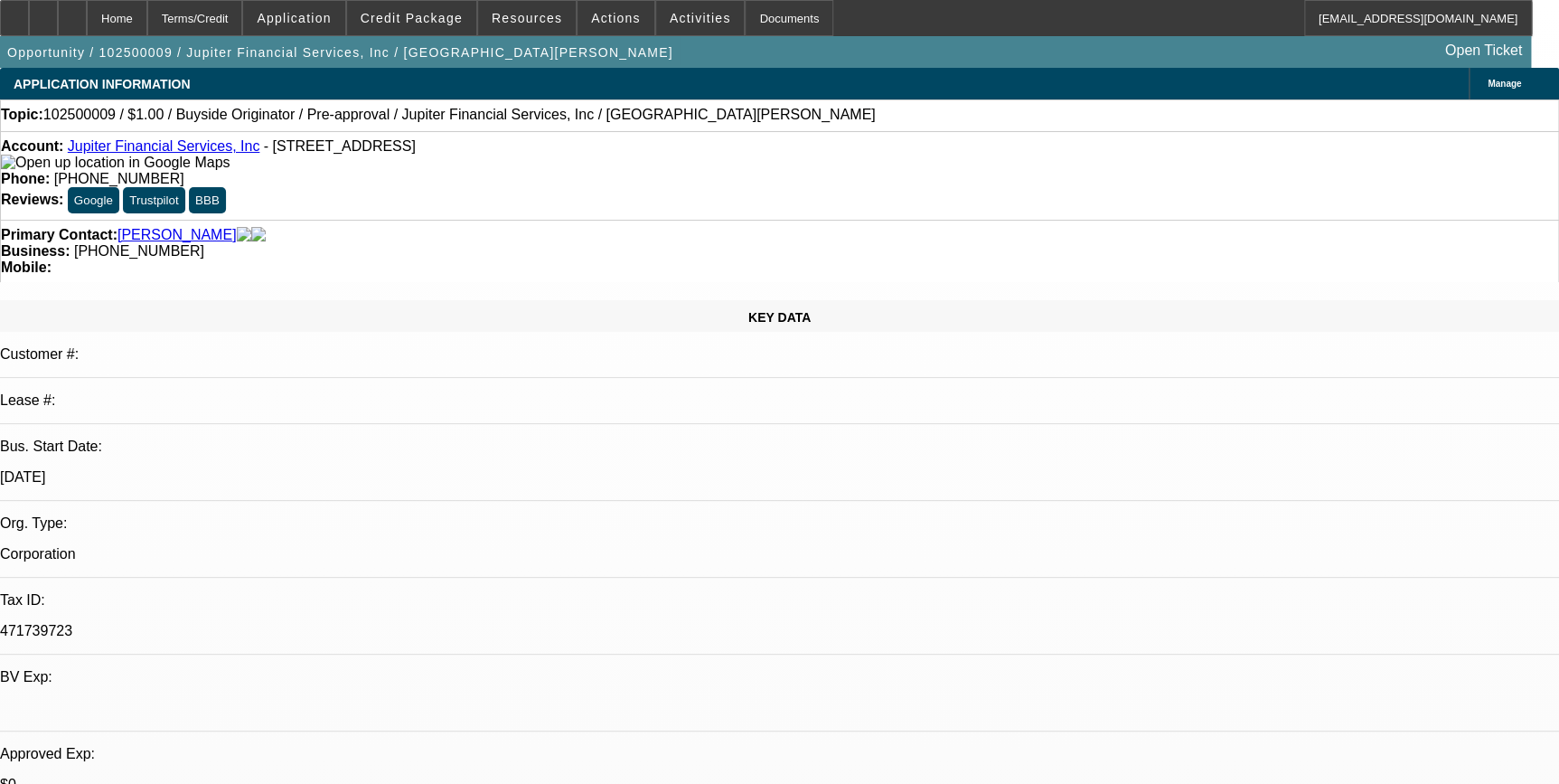
select select "2"
select select "6"
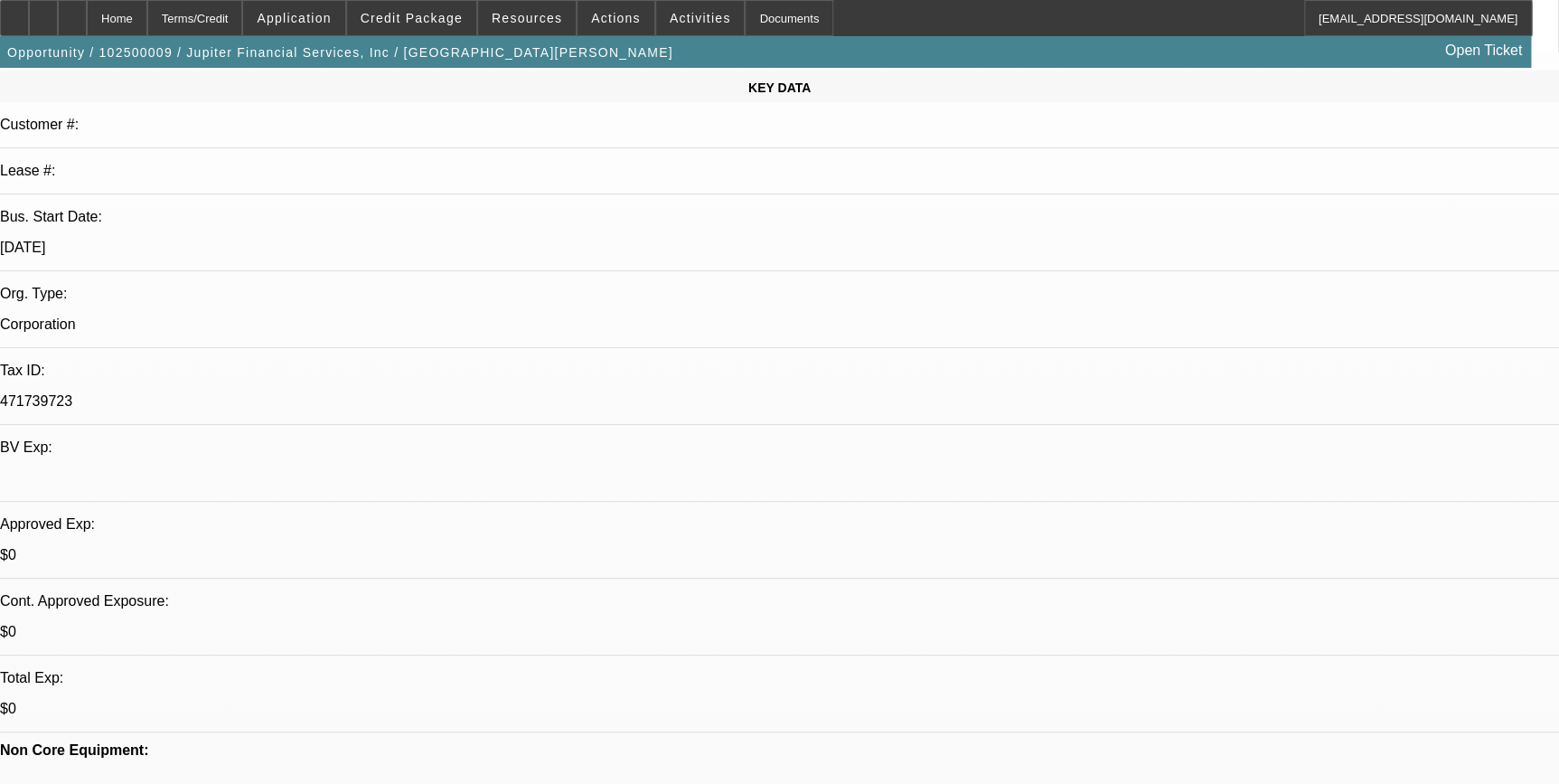
scroll to position [246, 0]
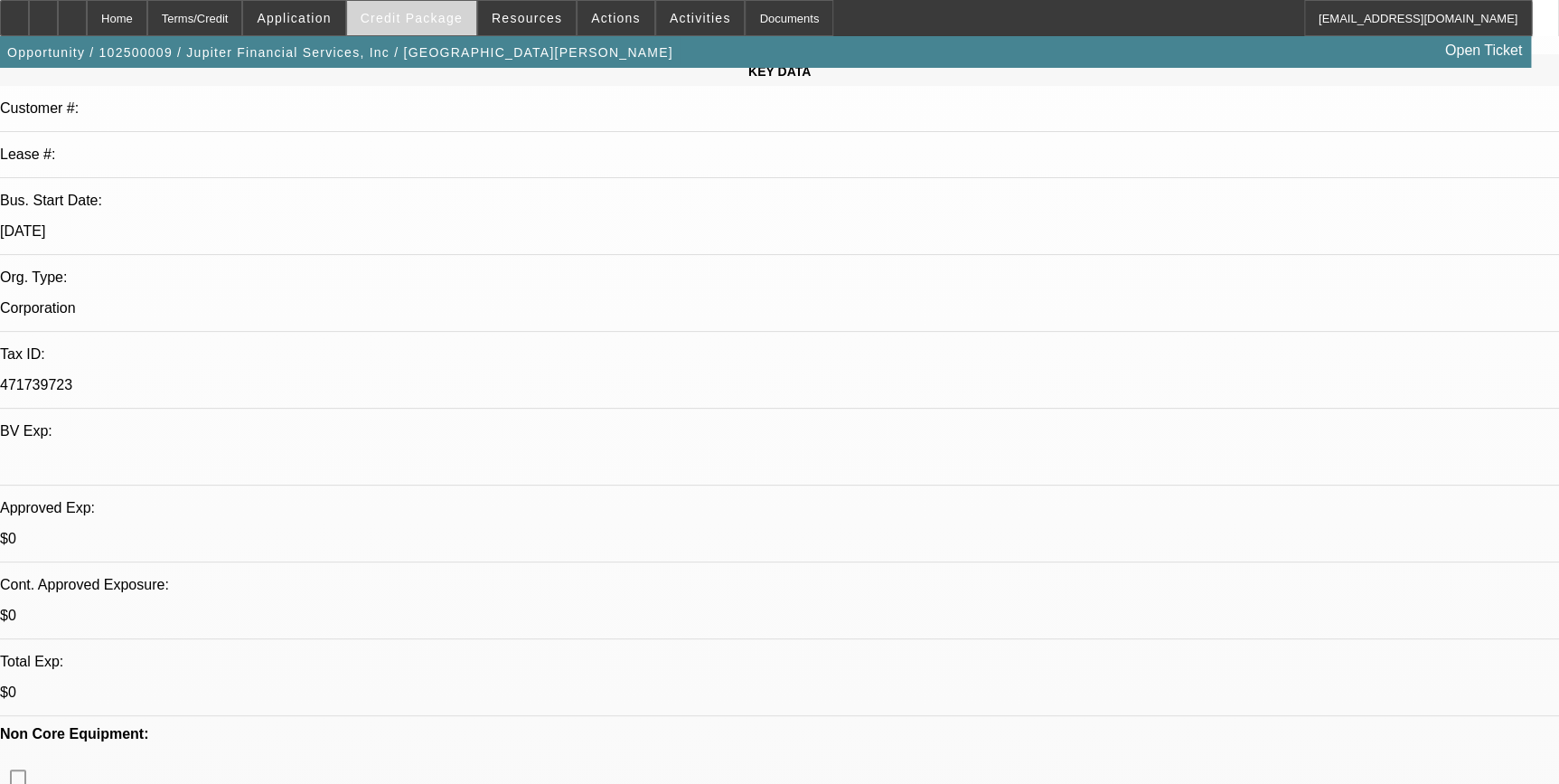
click at [387, 10] on span at bounding box center [412, 18] width 129 height 44
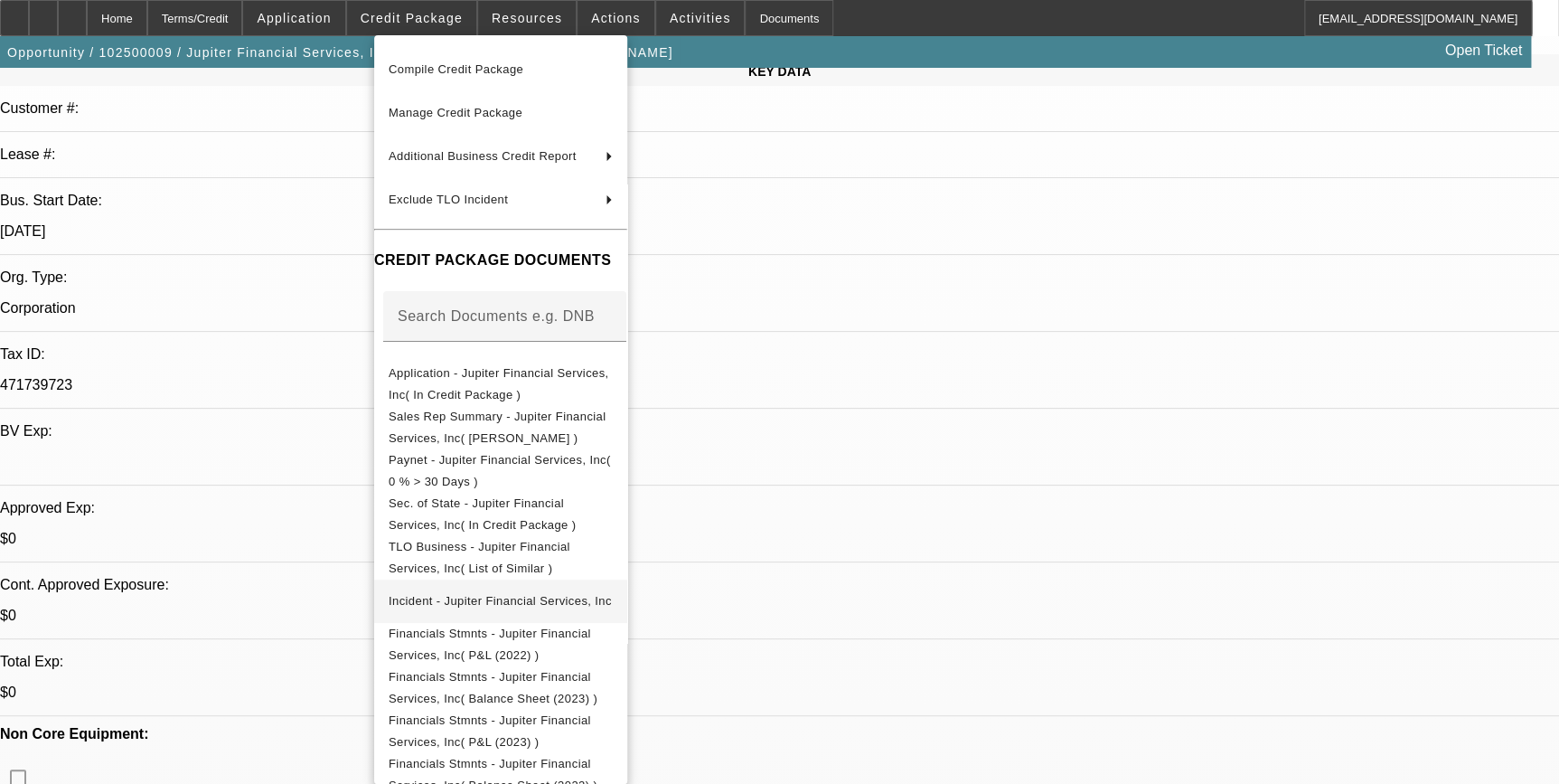
scroll to position [163, 0]
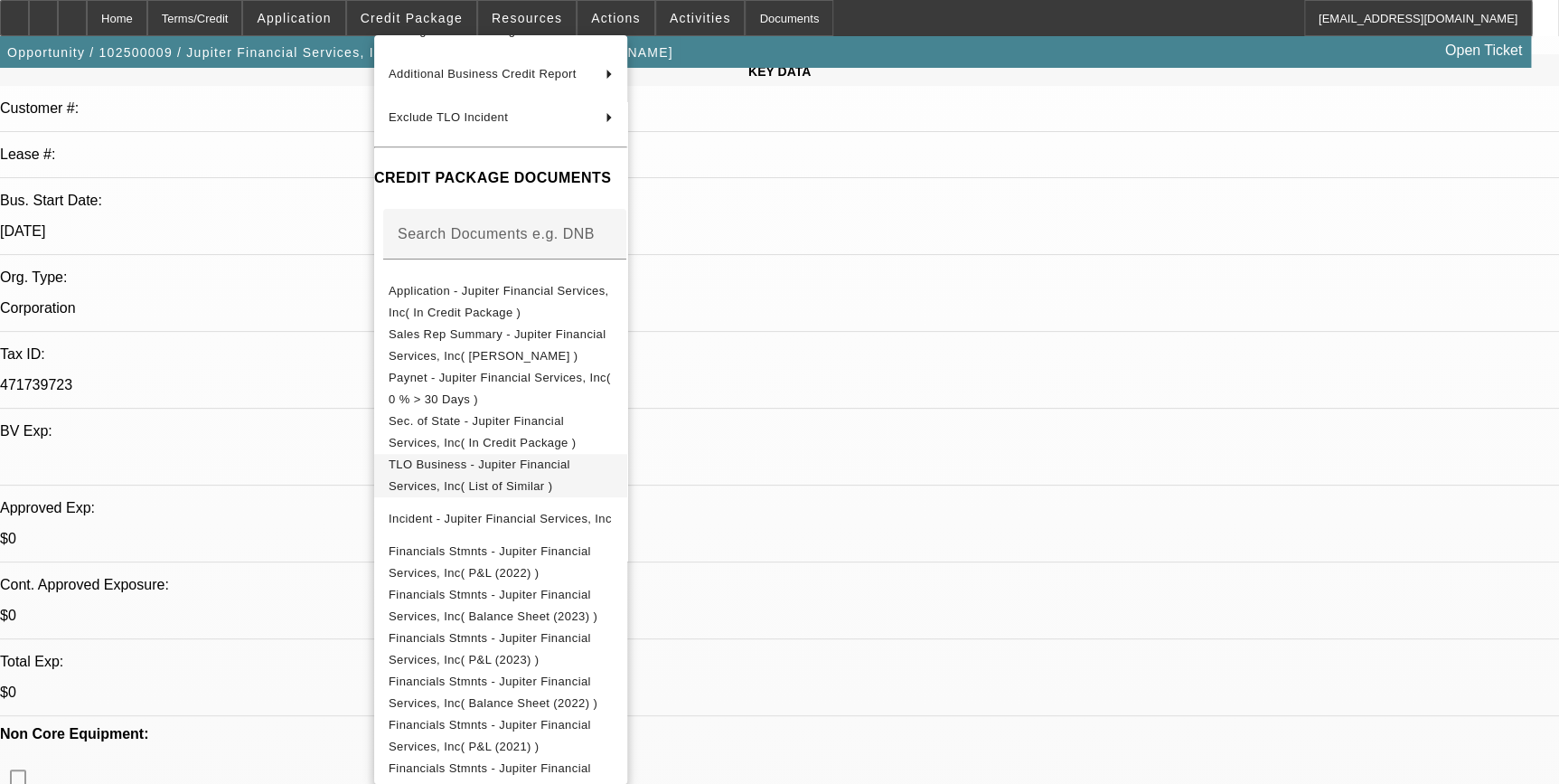
click at [542, 482] on button "TLO Business - Jupiter Financial Services, Inc( List of Similar )" at bounding box center [501, 476] width 253 height 44
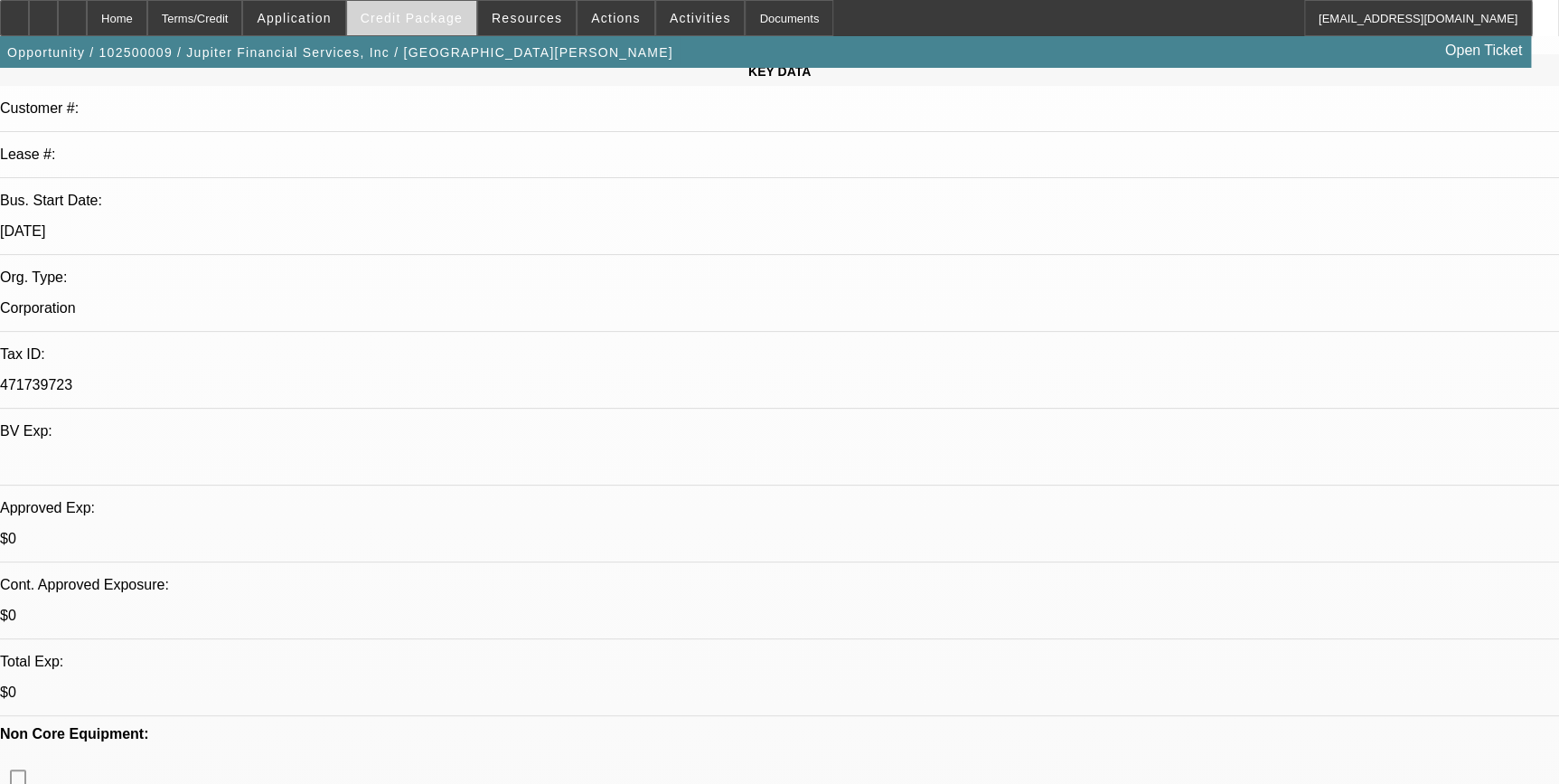
click at [467, 25] on span at bounding box center [412, 18] width 129 height 44
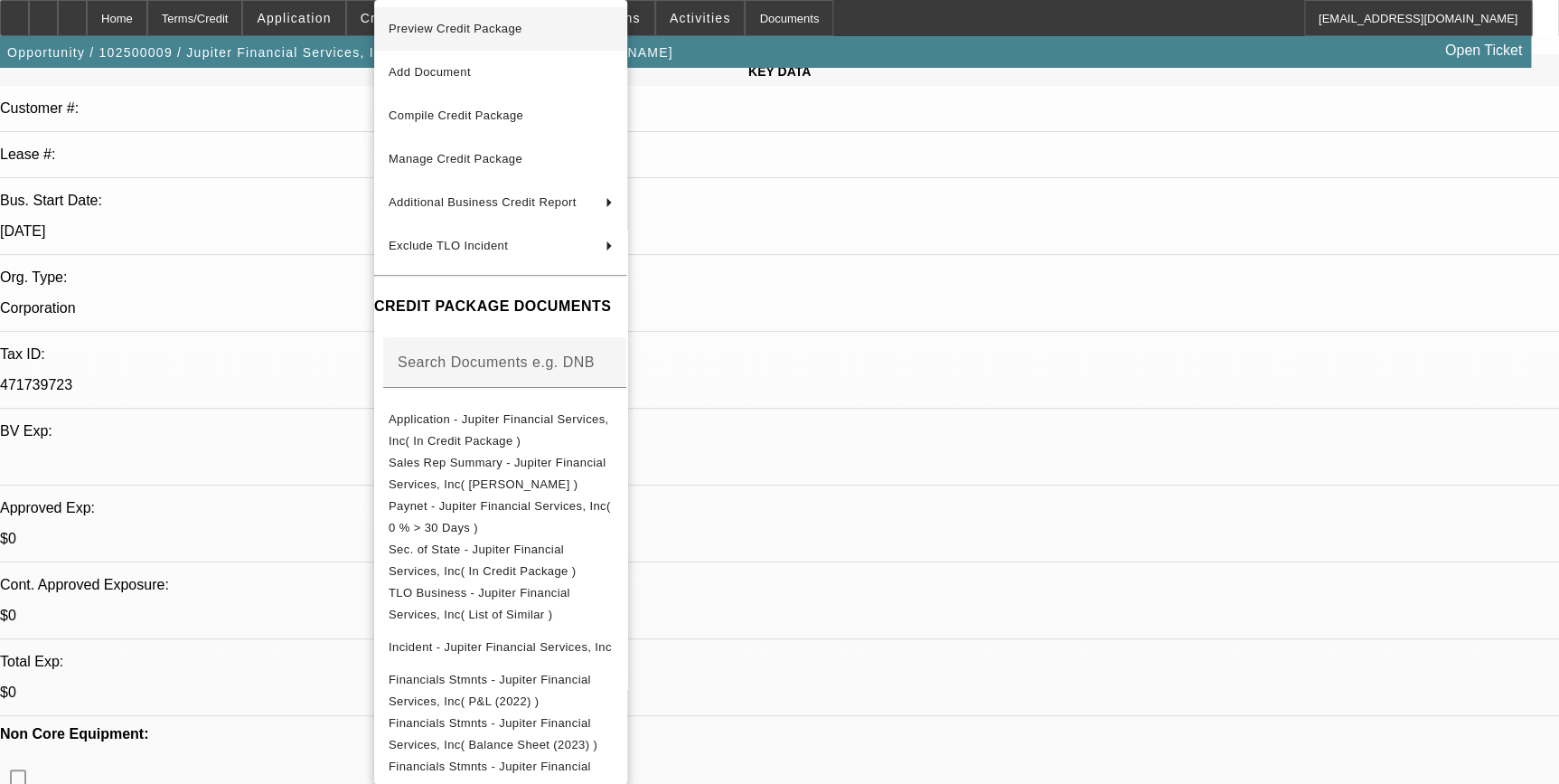
click at [473, 36] on span "Preview Credit Package" at bounding box center [501, 29] width 224 height 22
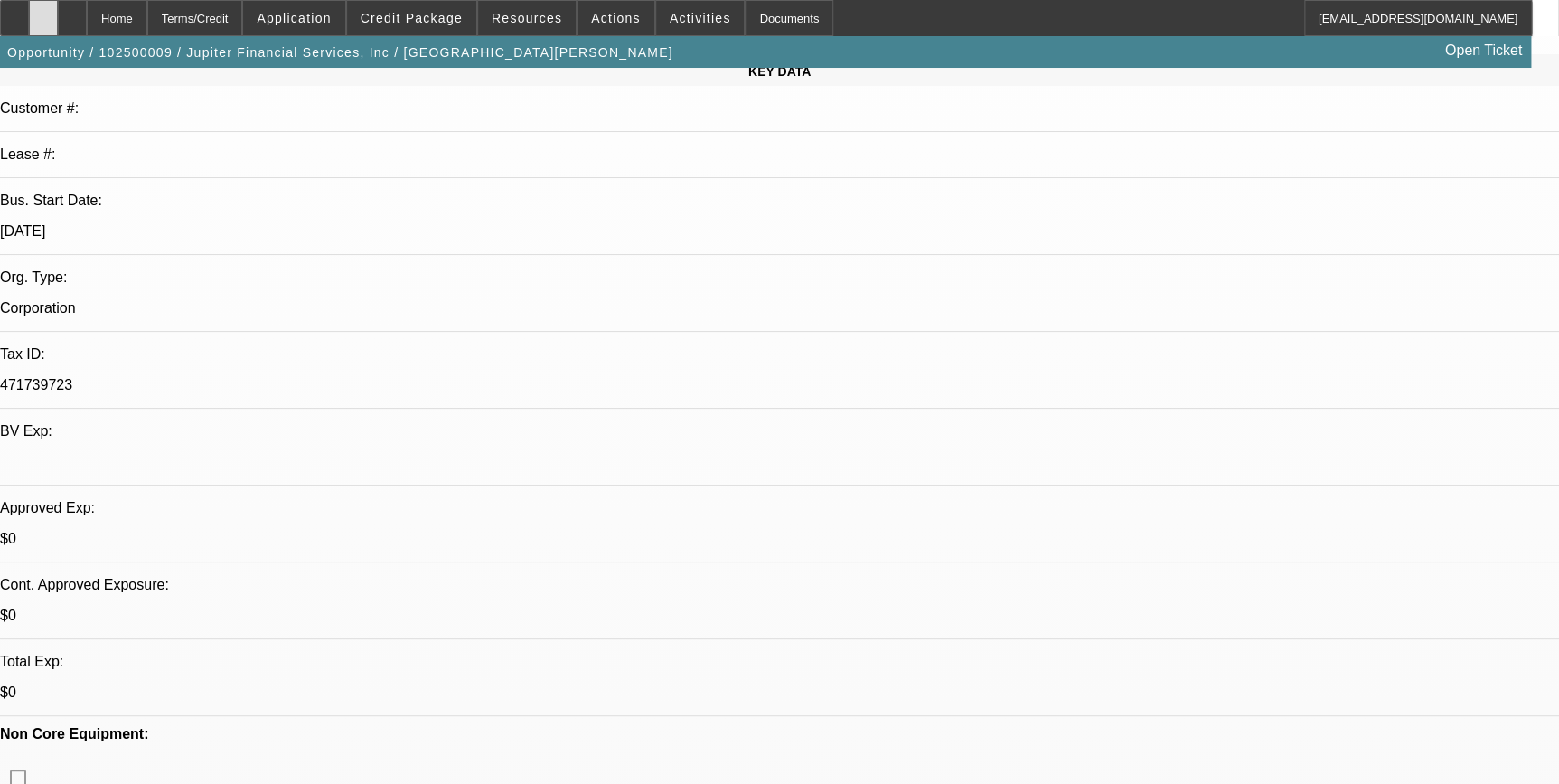
click at [57, 18] on div at bounding box center [44, 18] width 29 height 36
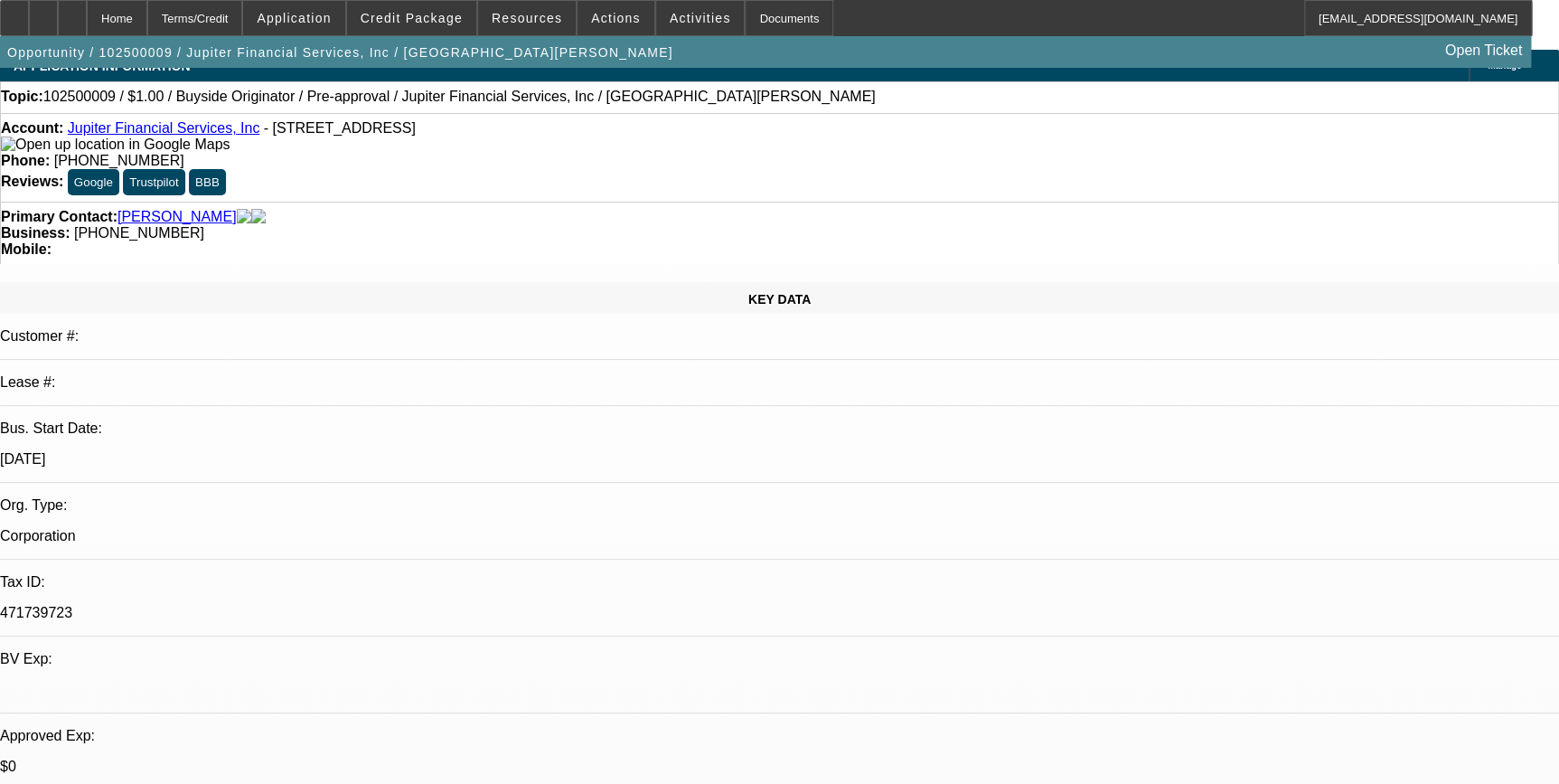
scroll to position [0, 0]
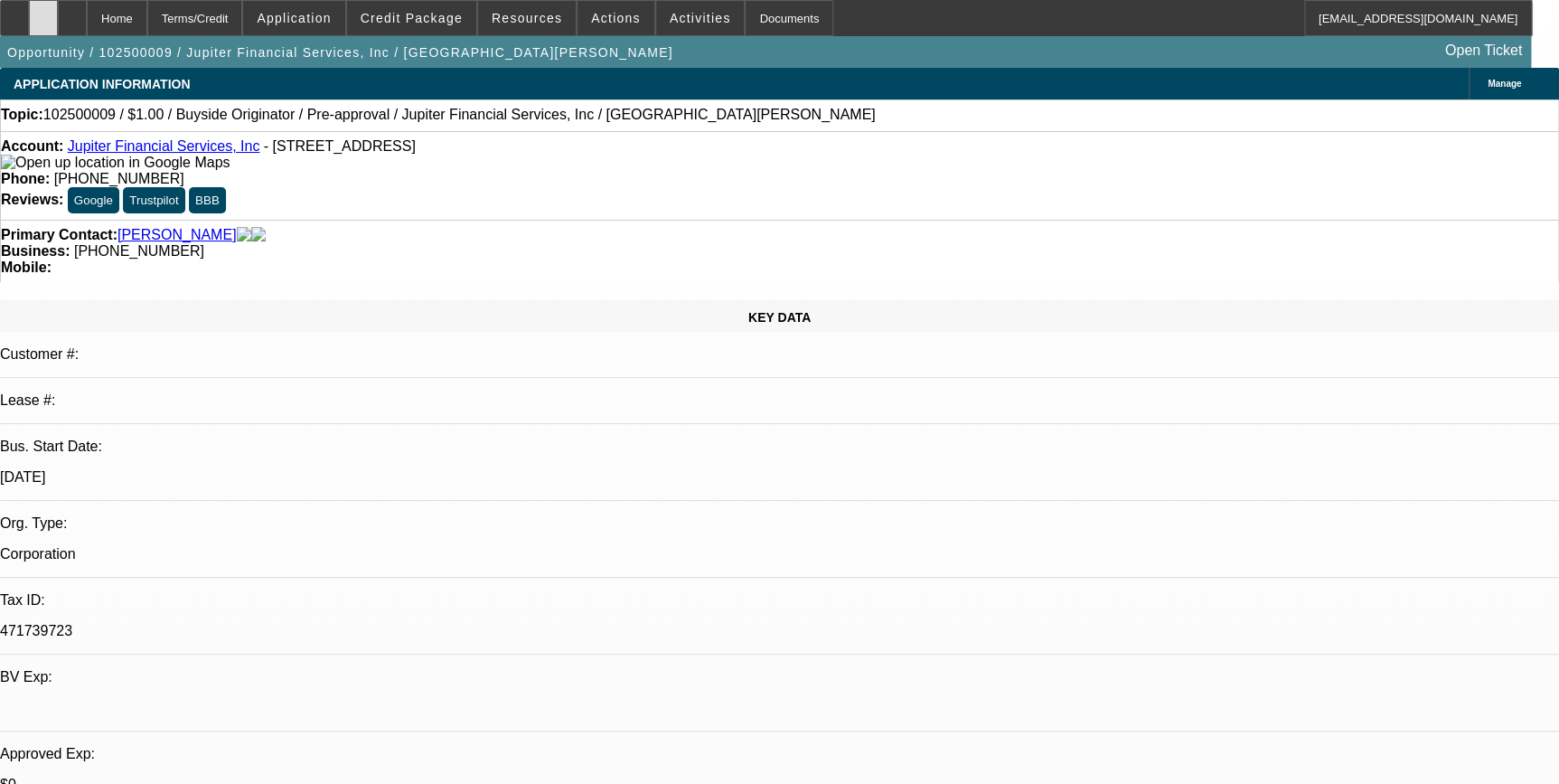
click at [57, 25] on div at bounding box center [44, 18] width 29 height 36
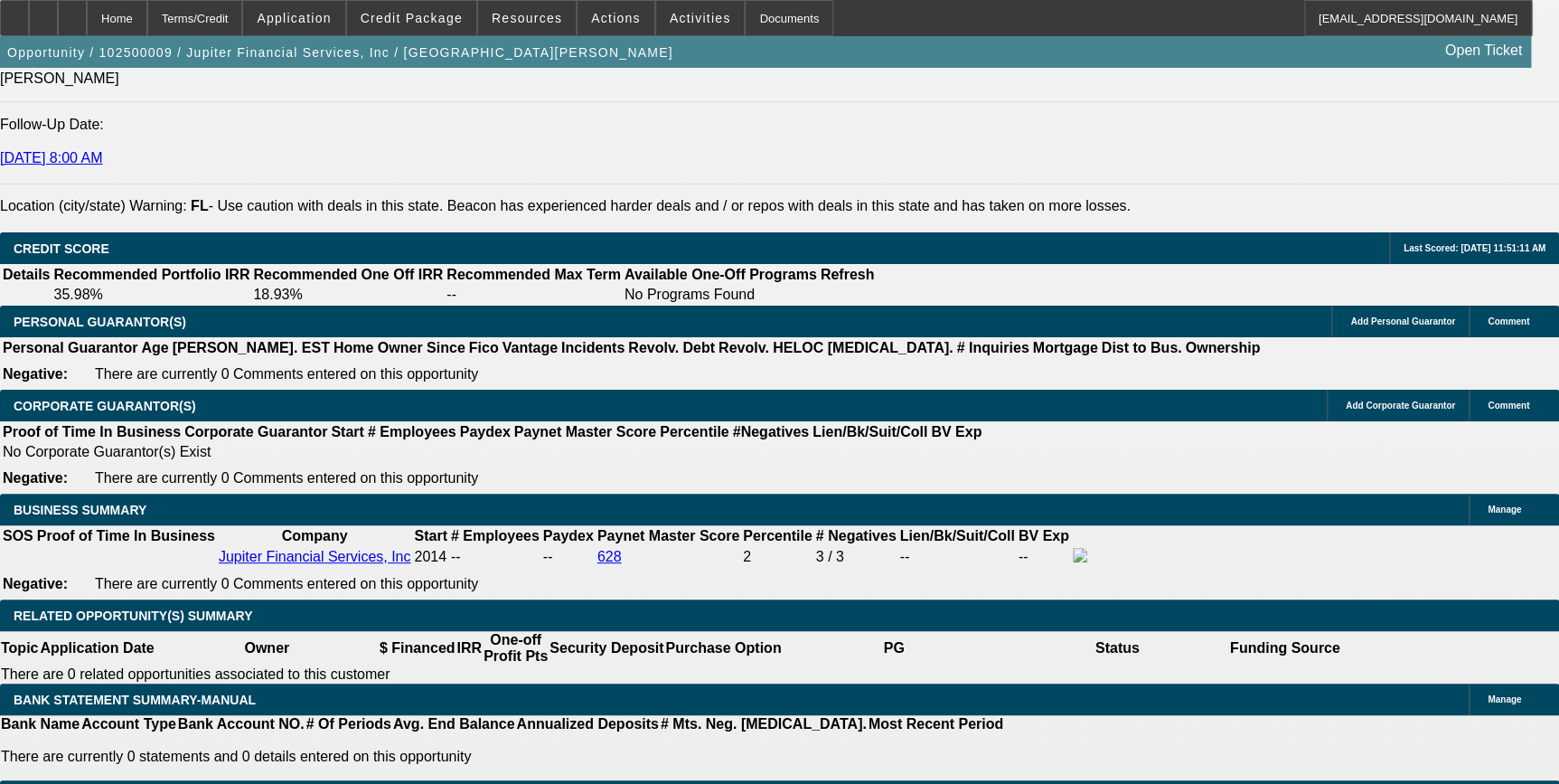
scroll to position [2383, 0]
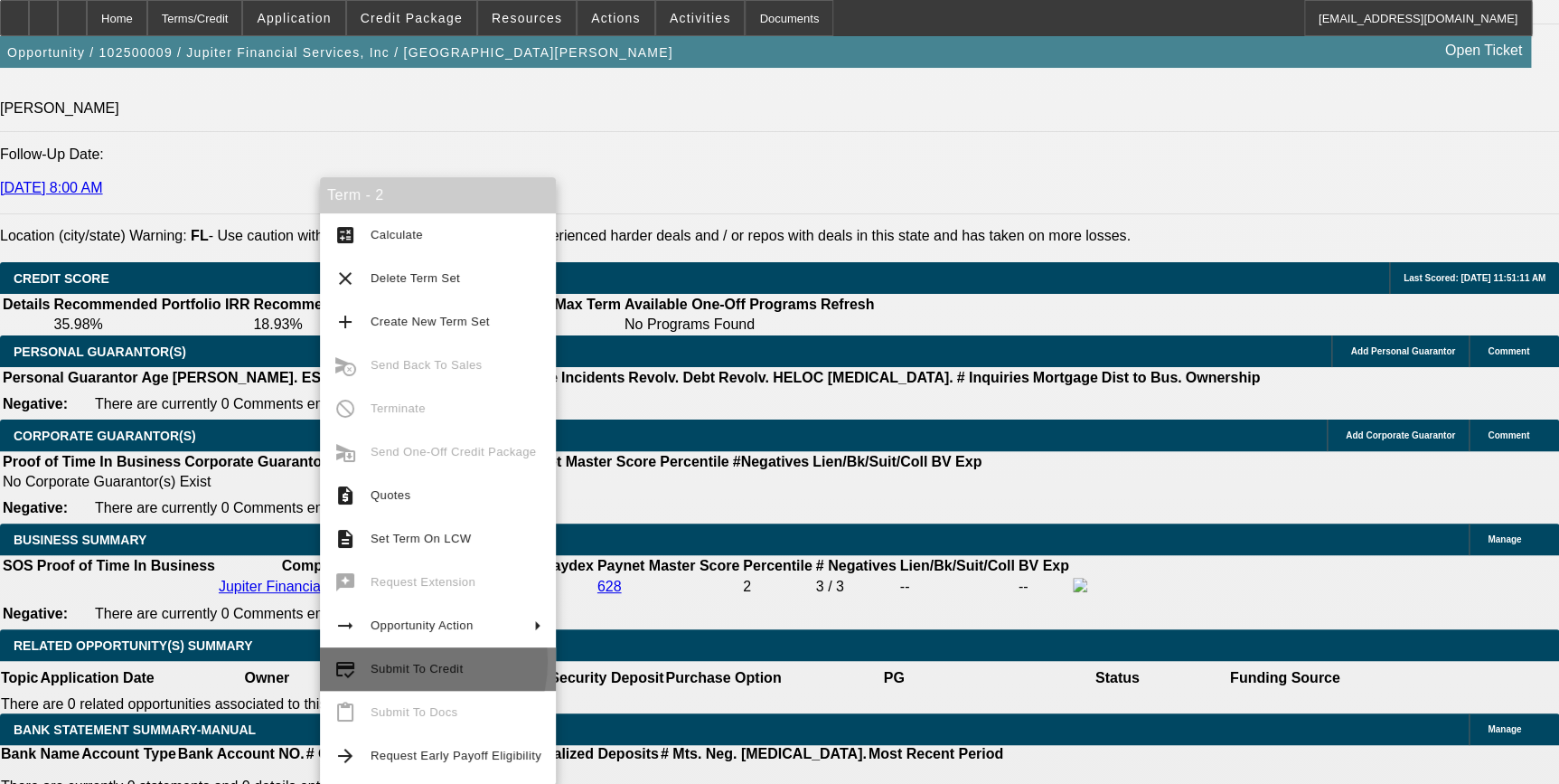
click at [408, 661] on span "Submit To Credit" at bounding box center [456, 669] width 170 height 22
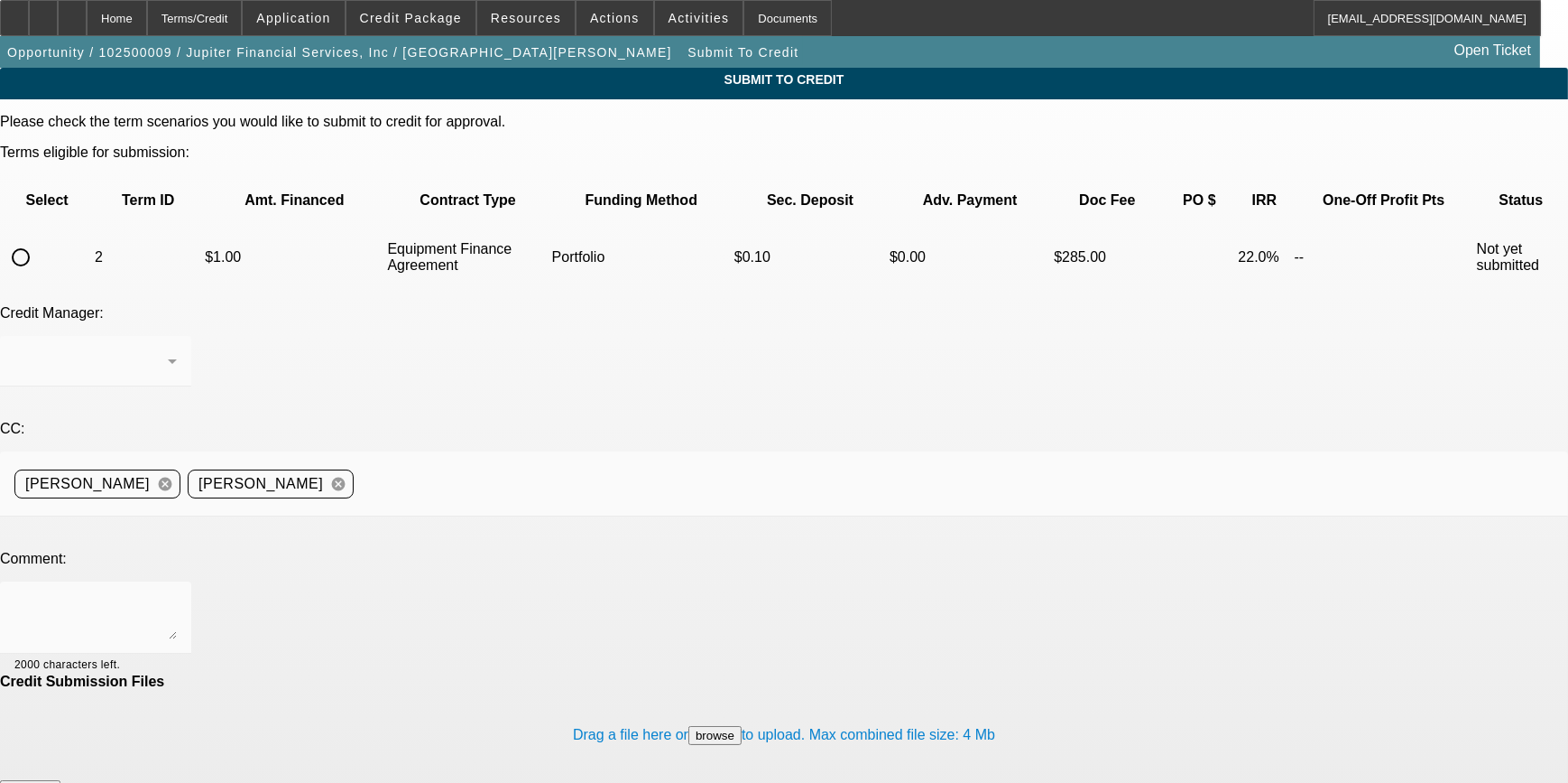
click at [39, 239] on input "radio" at bounding box center [21, 258] width 36 height 36
radio input "true"
click at [167, 351] on div "Arida, George" at bounding box center [91, 361] width 154 height 22
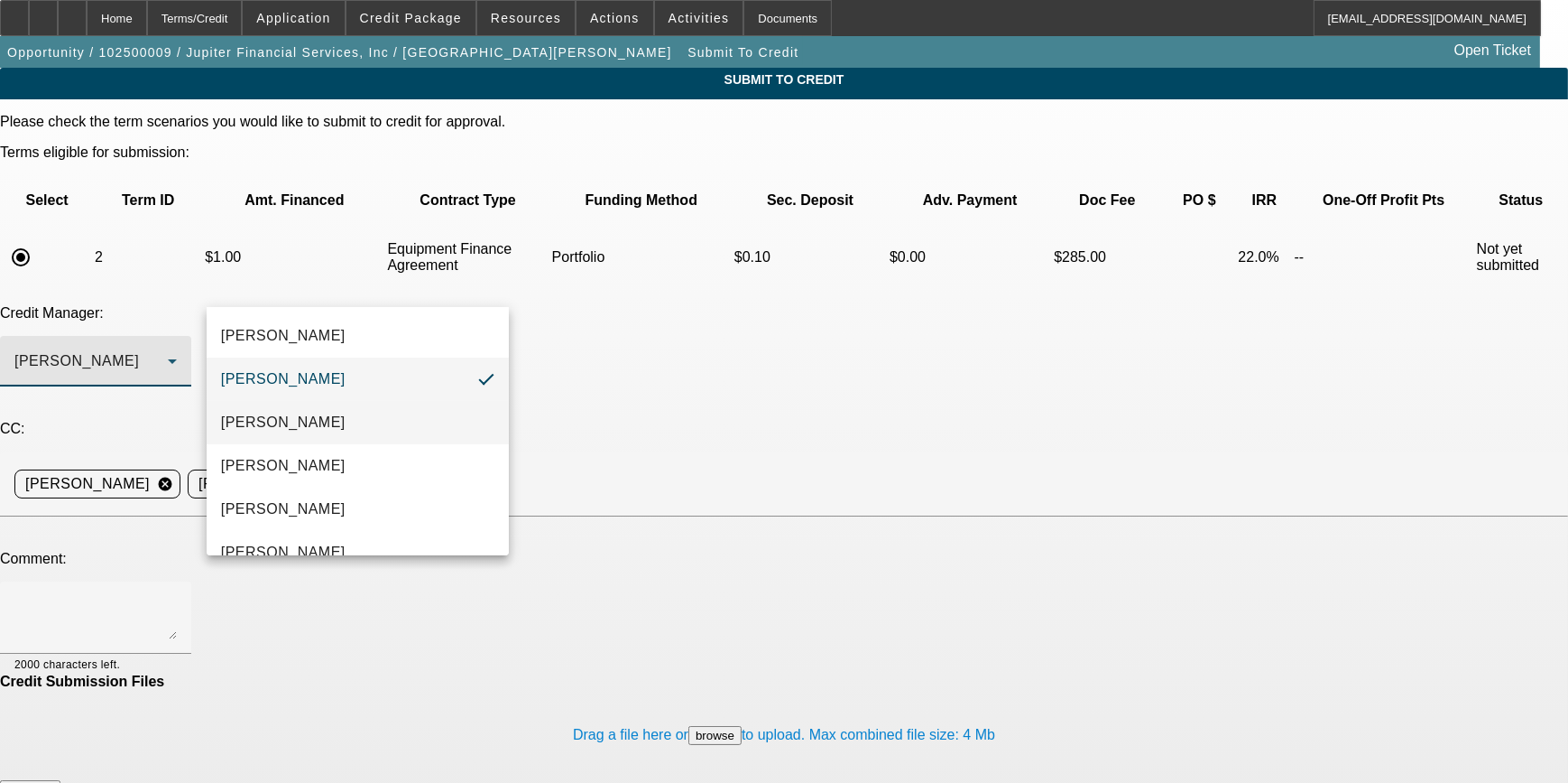
scroll to position [25, 0]
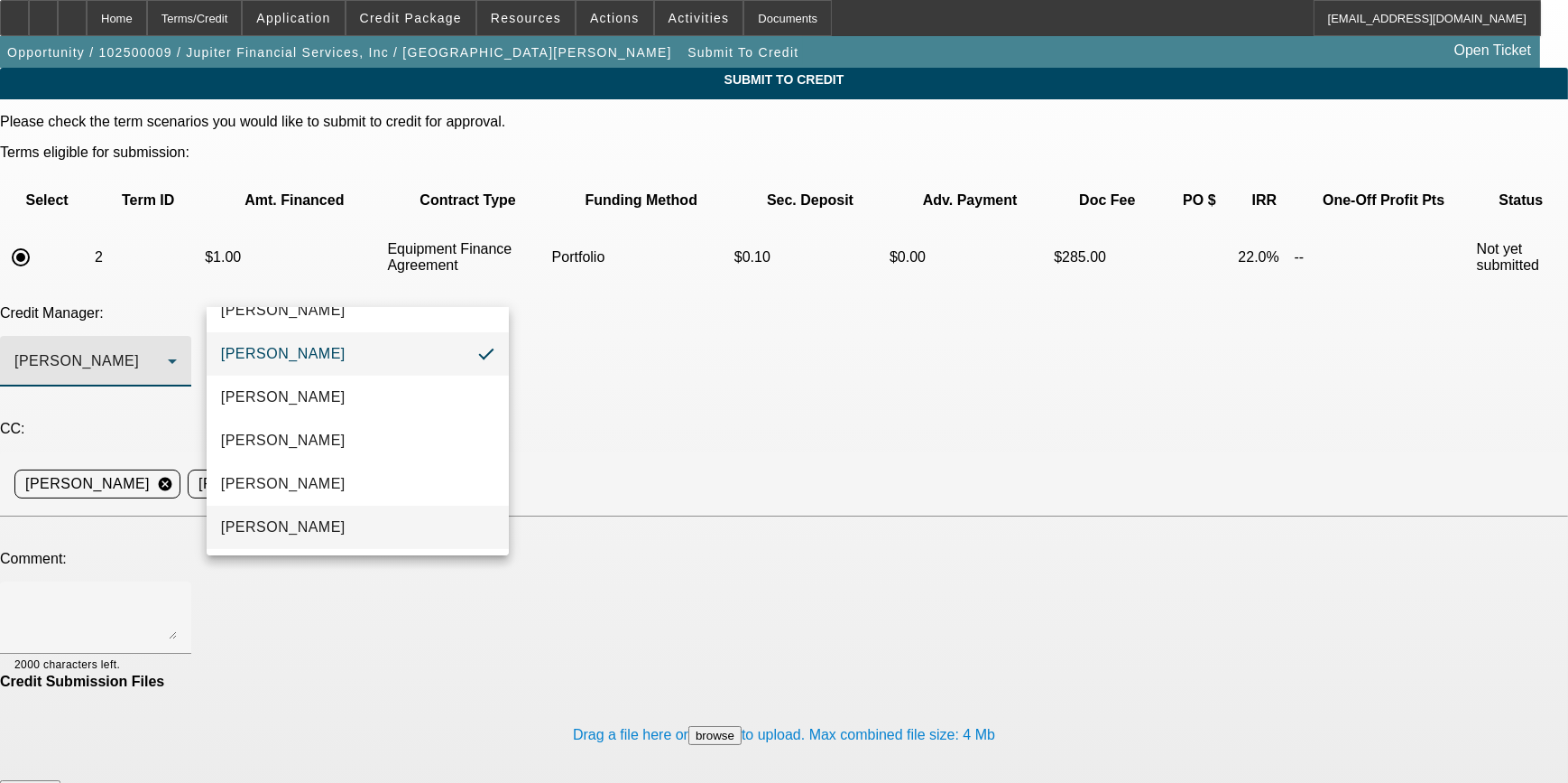
click at [339, 514] on mat-option "Oliva, Samuel" at bounding box center [358, 527] width 303 height 44
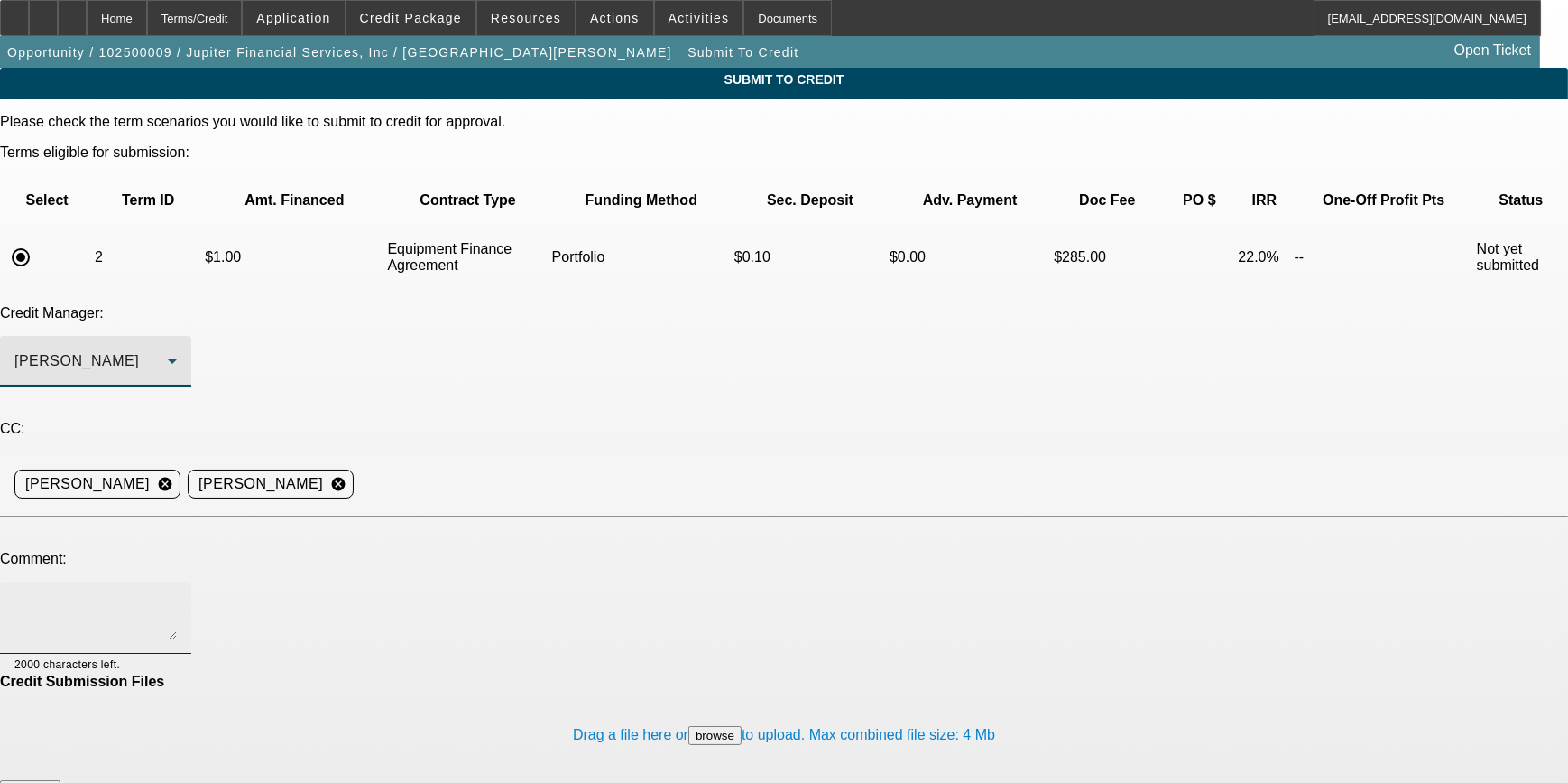
click at [177, 595] on textarea at bounding box center [96, 617] width 162 height 44
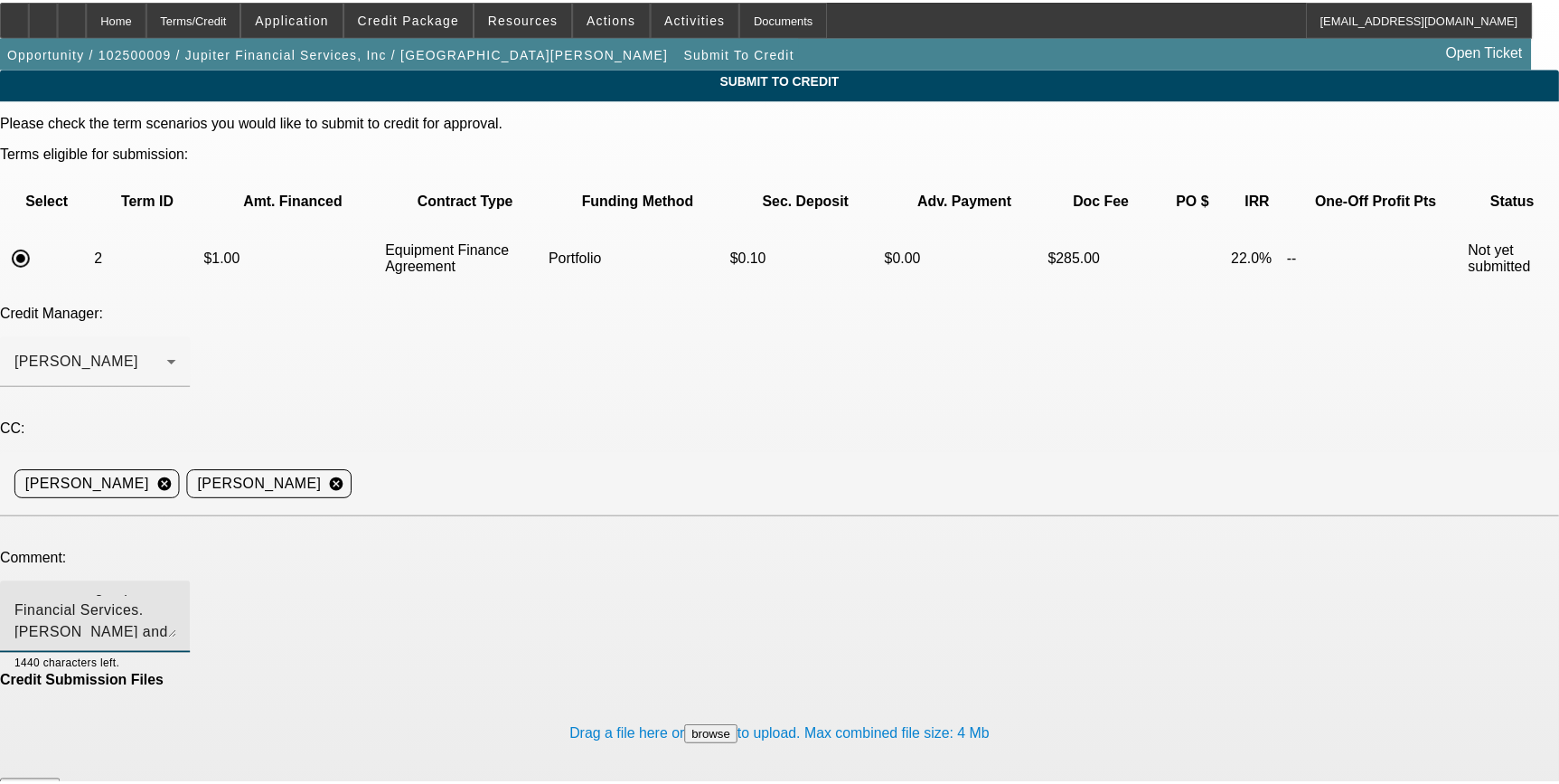
scroll to position [61, 0]
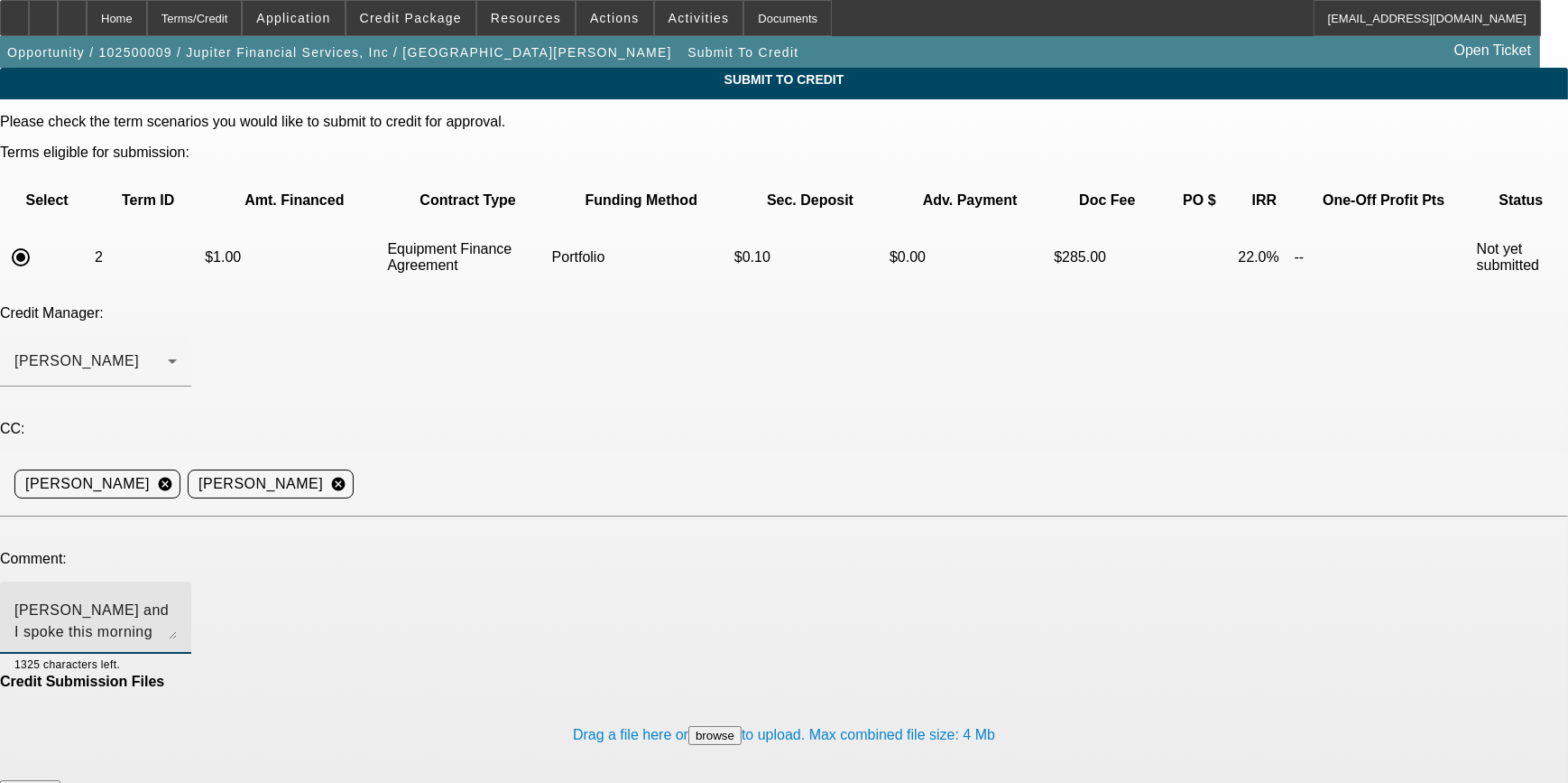
type textarea "Sam - Resubmitting Jupiter Financial Services. George and I spoke this morning …"
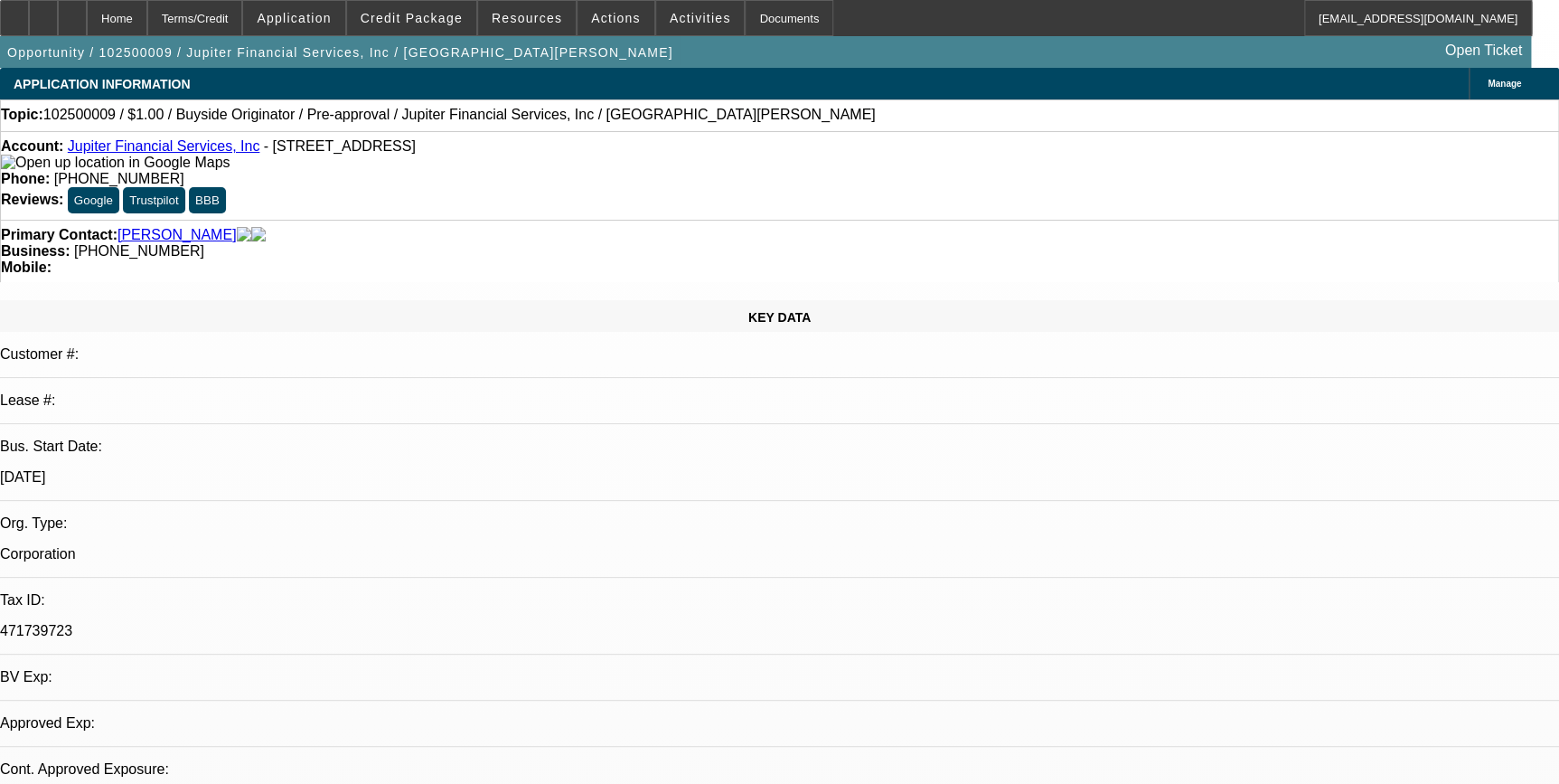
select select "0"
select select "2"
select select "0"
select select "6"
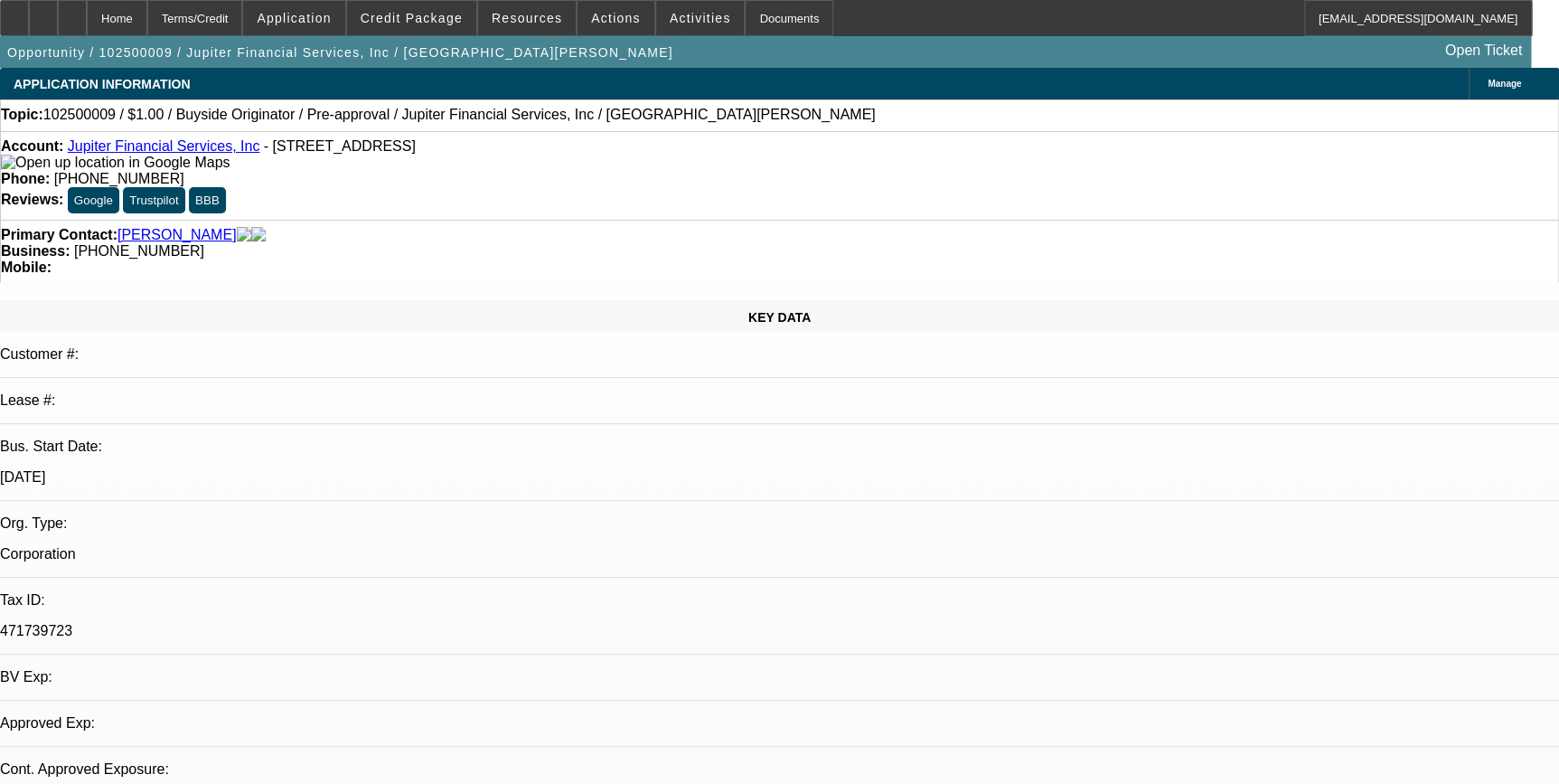
select select "0"
select select "2"
select select "0"
select select "6"
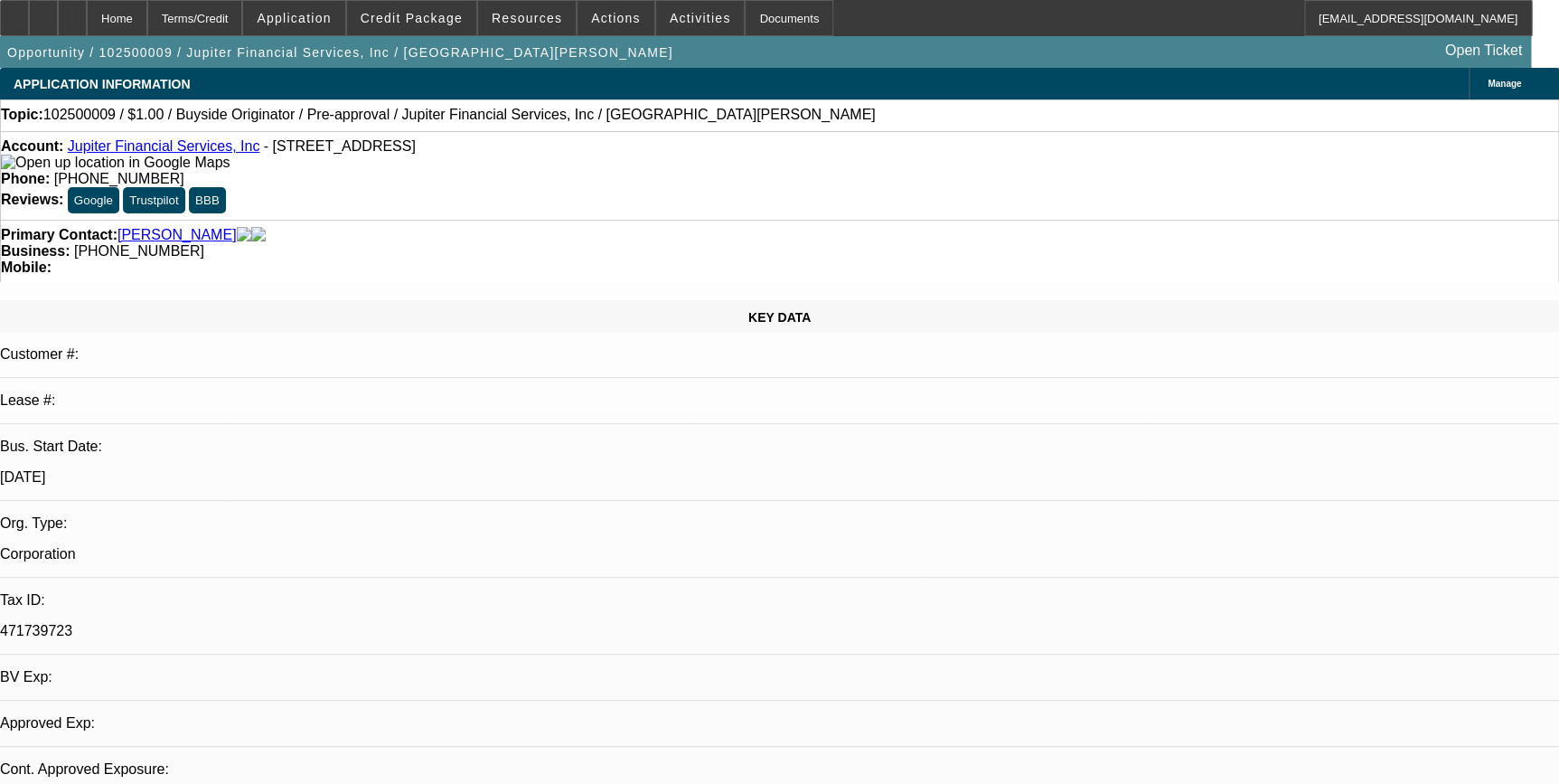
select select "0"
select select "2"
select select "0"
select select "2"
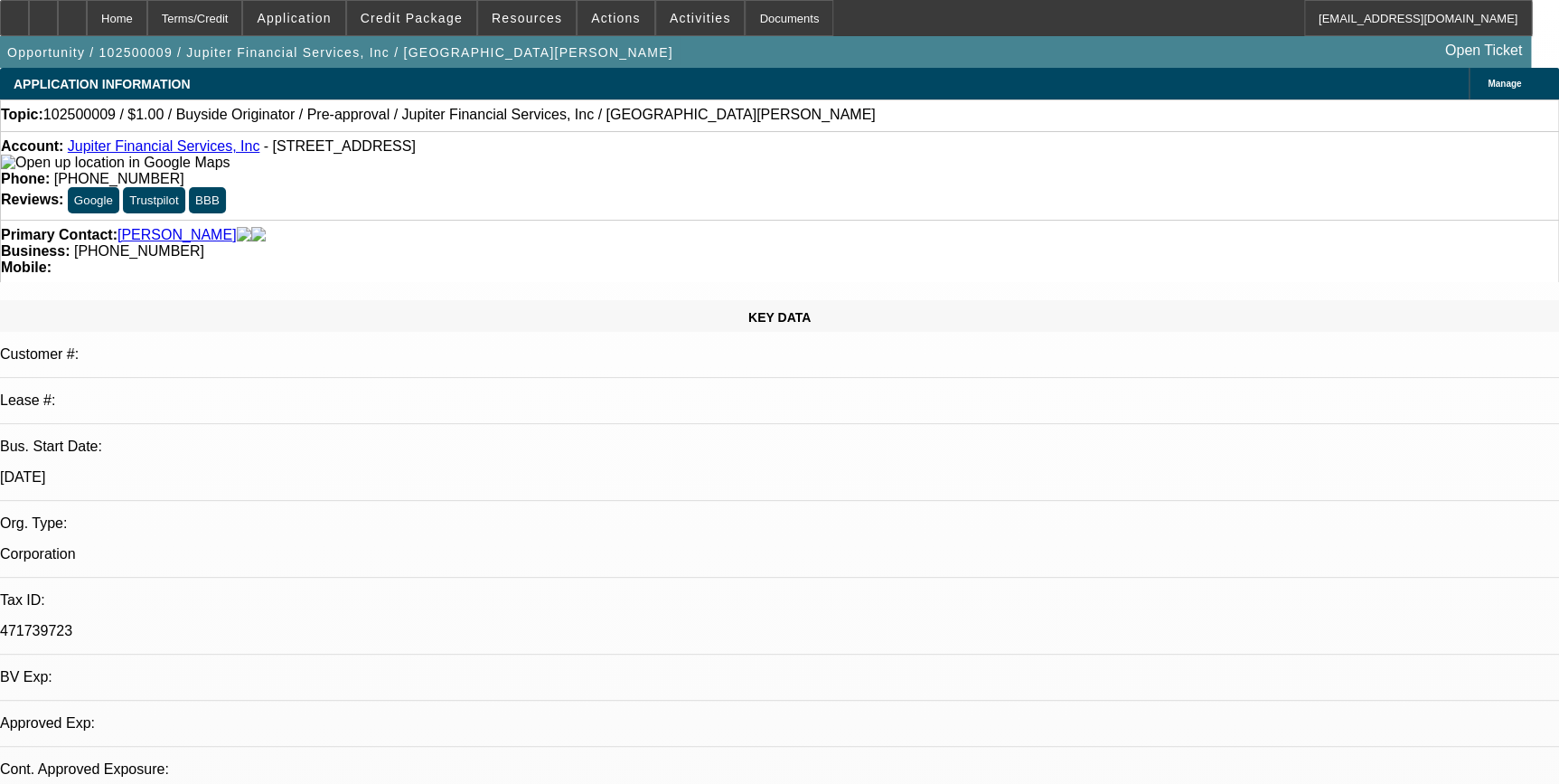
select select "0"
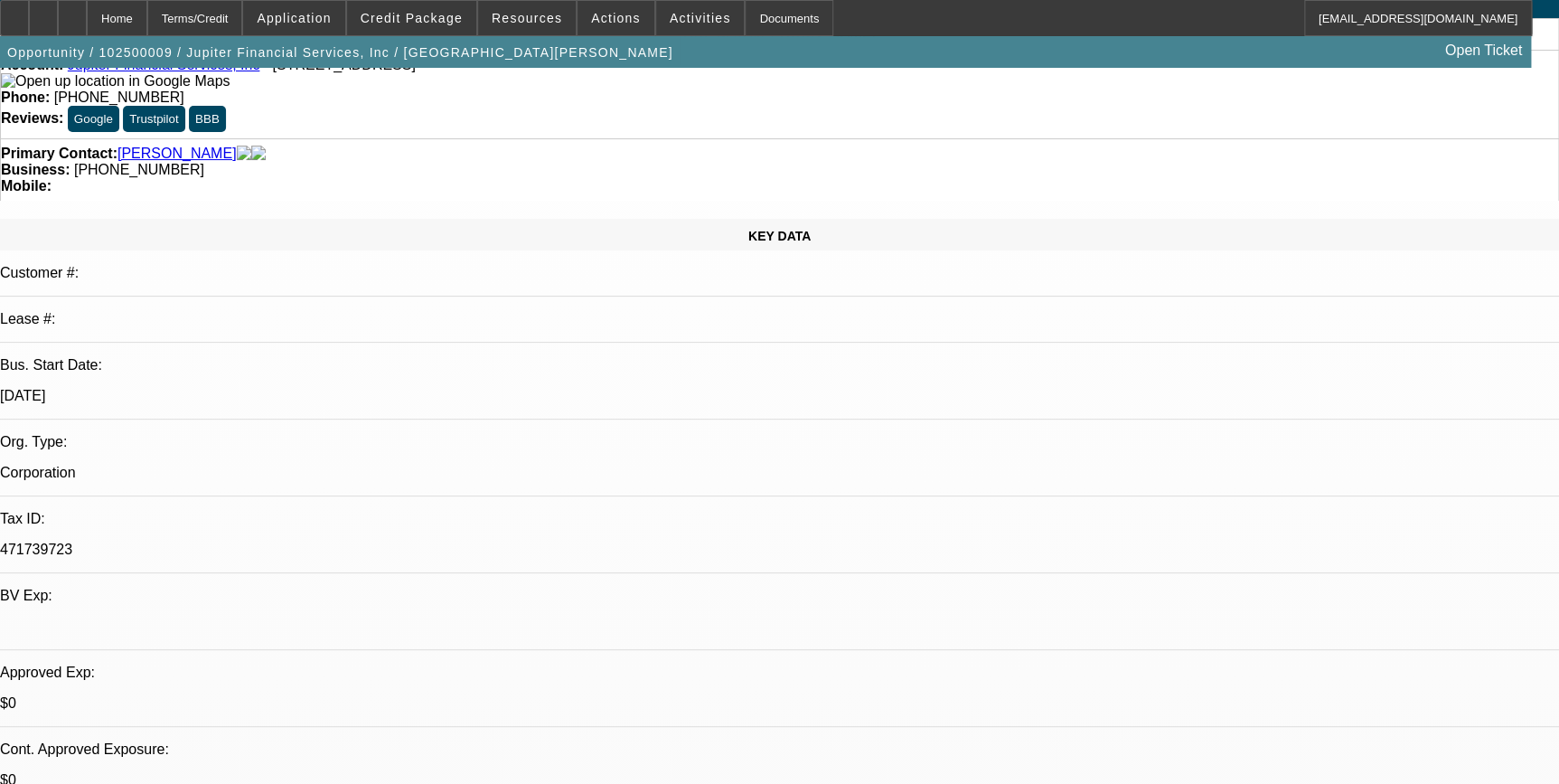
select select "1"
select select "2"
select select "6"
select select "1"
select select "2"
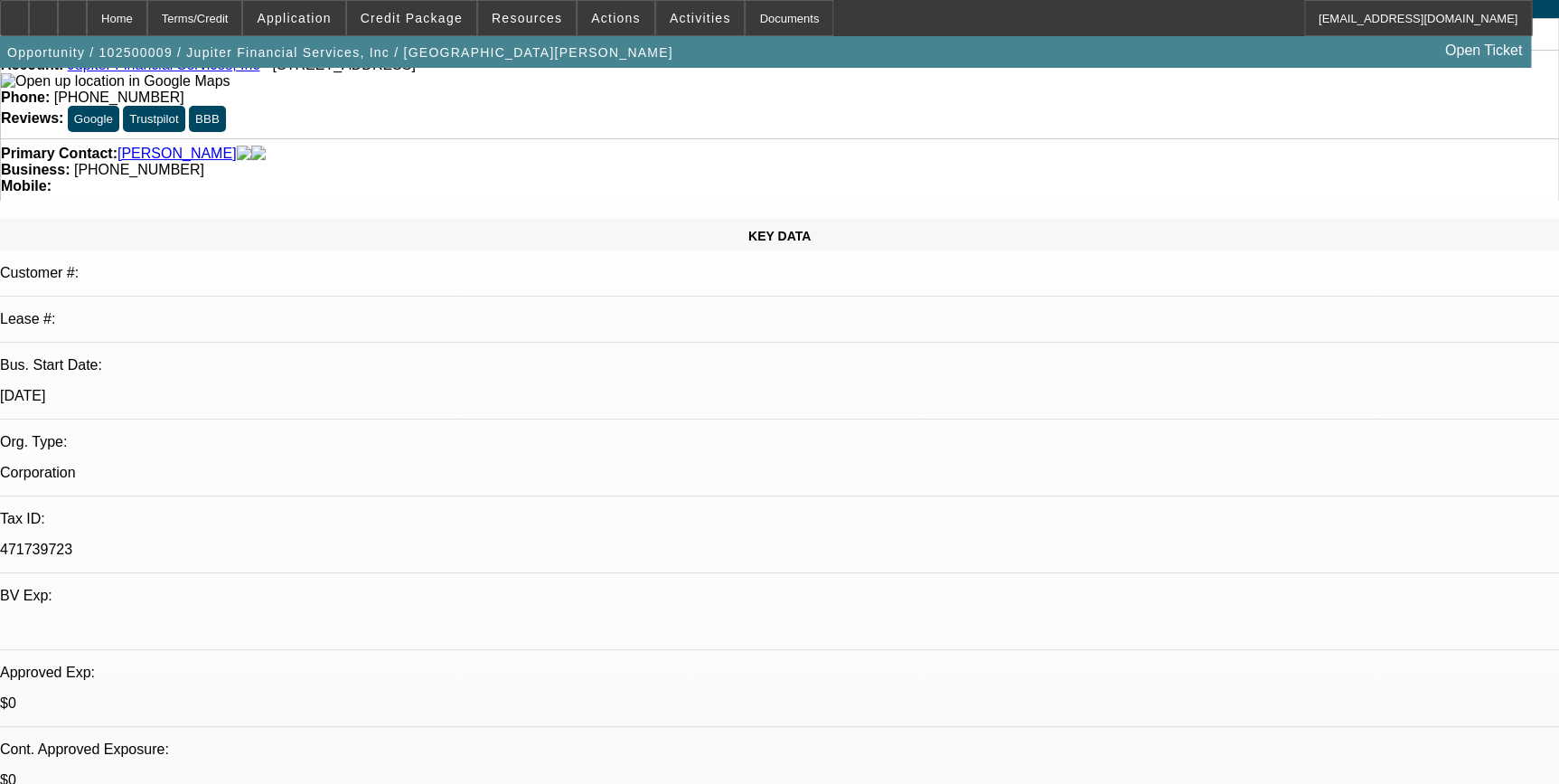
select select "6"
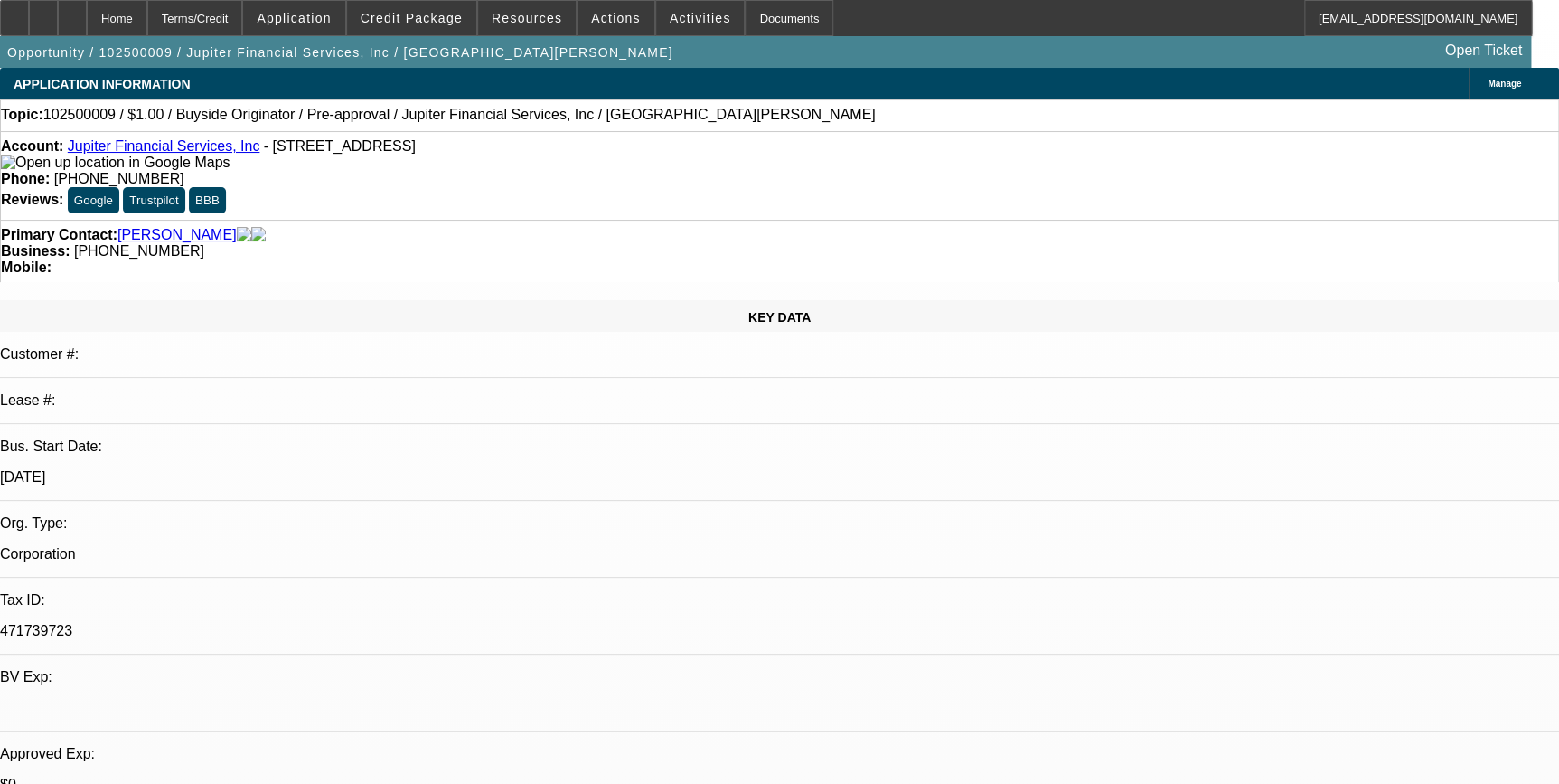
scroll to position [0, 0]
click at [420, 25] on span at bounding box center [412, 18] width 129 height 44
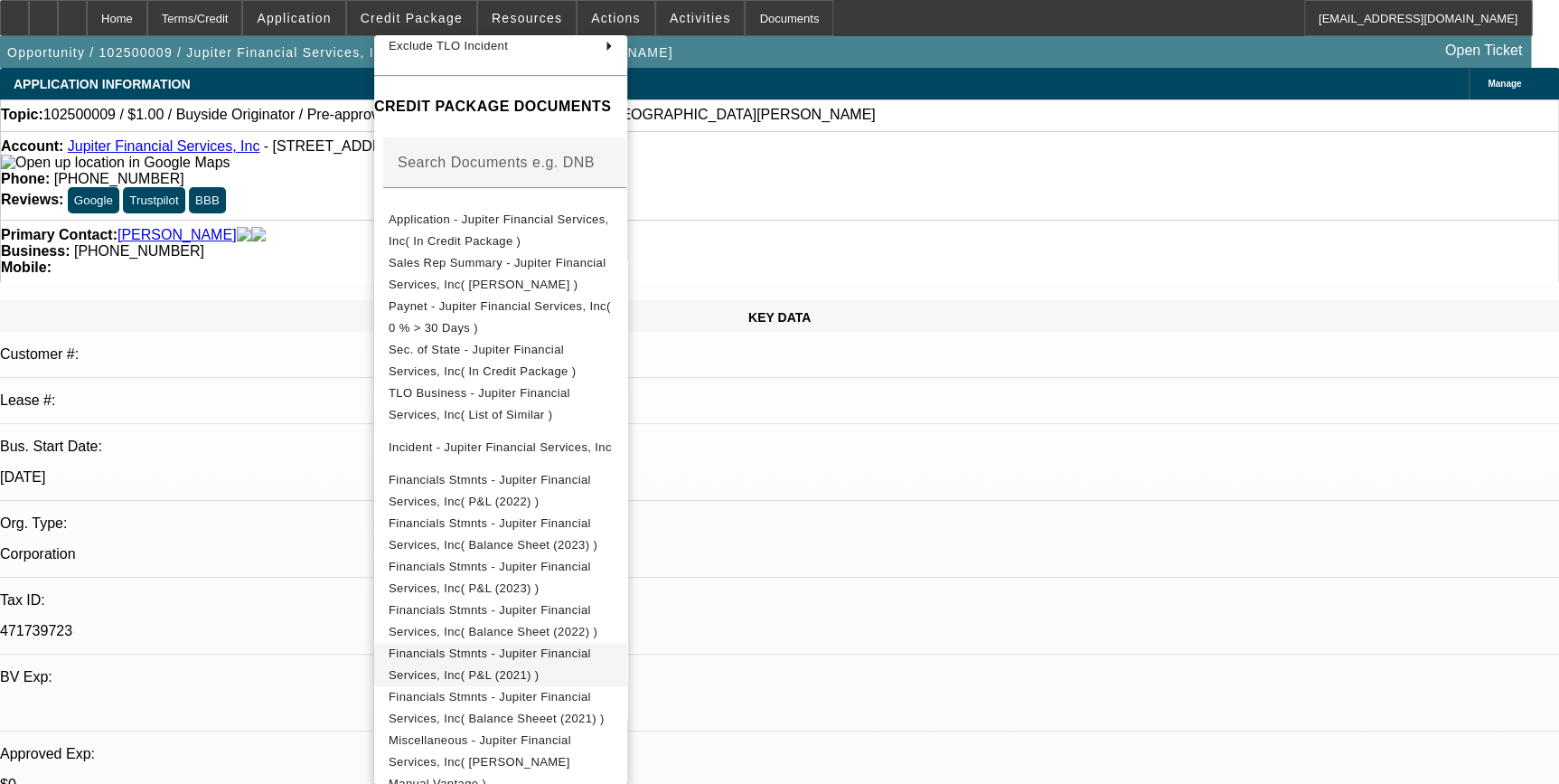
scroll to position [354, 0]
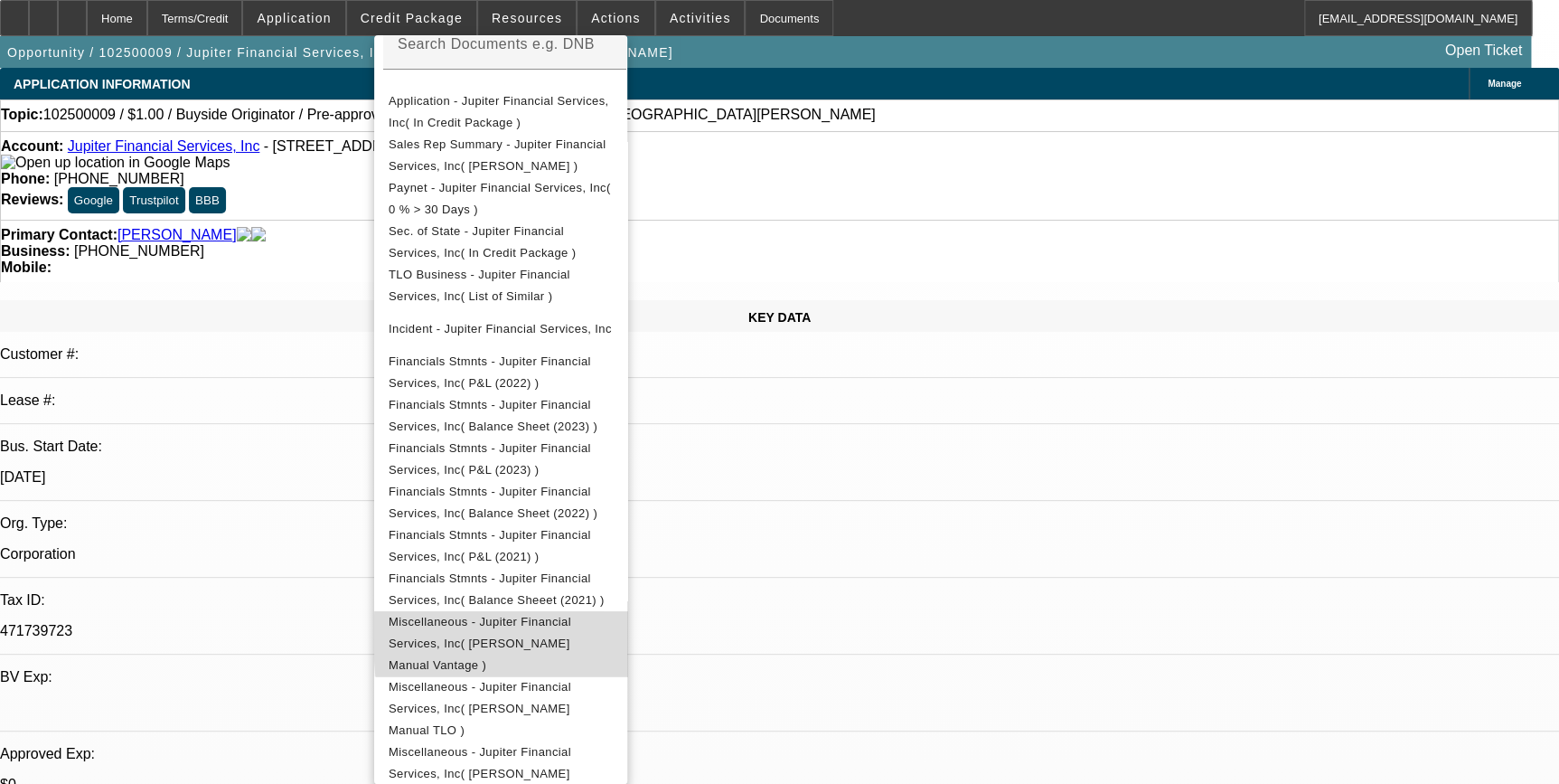
click at [572, 630] on span "Miscellaneous - Jupiter Financial Services, Inc( Michael Coburn Manual Vantage )" at bounding box center [480, 643] width 182 height 57
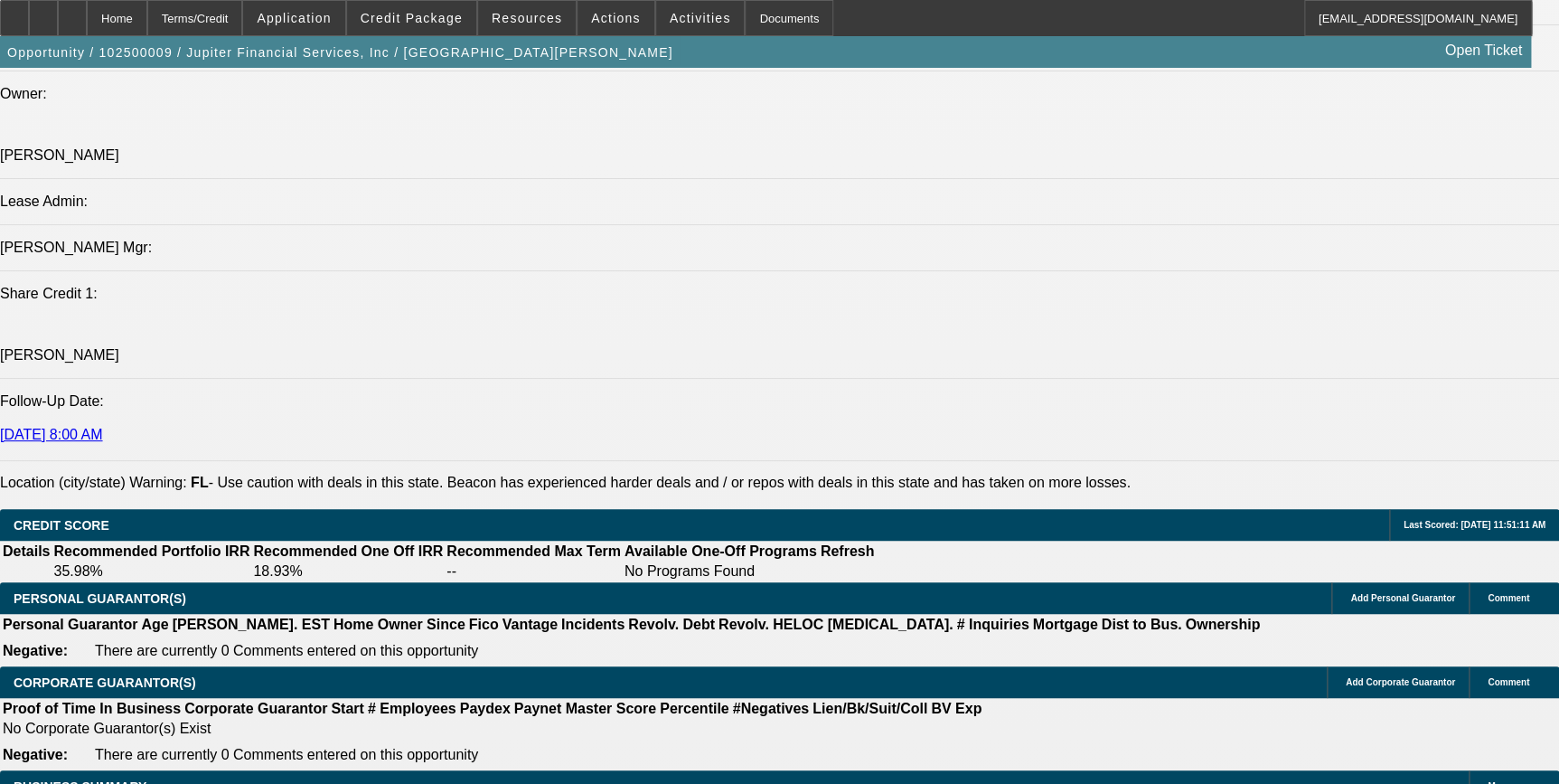
scroll to position [2301, 0]
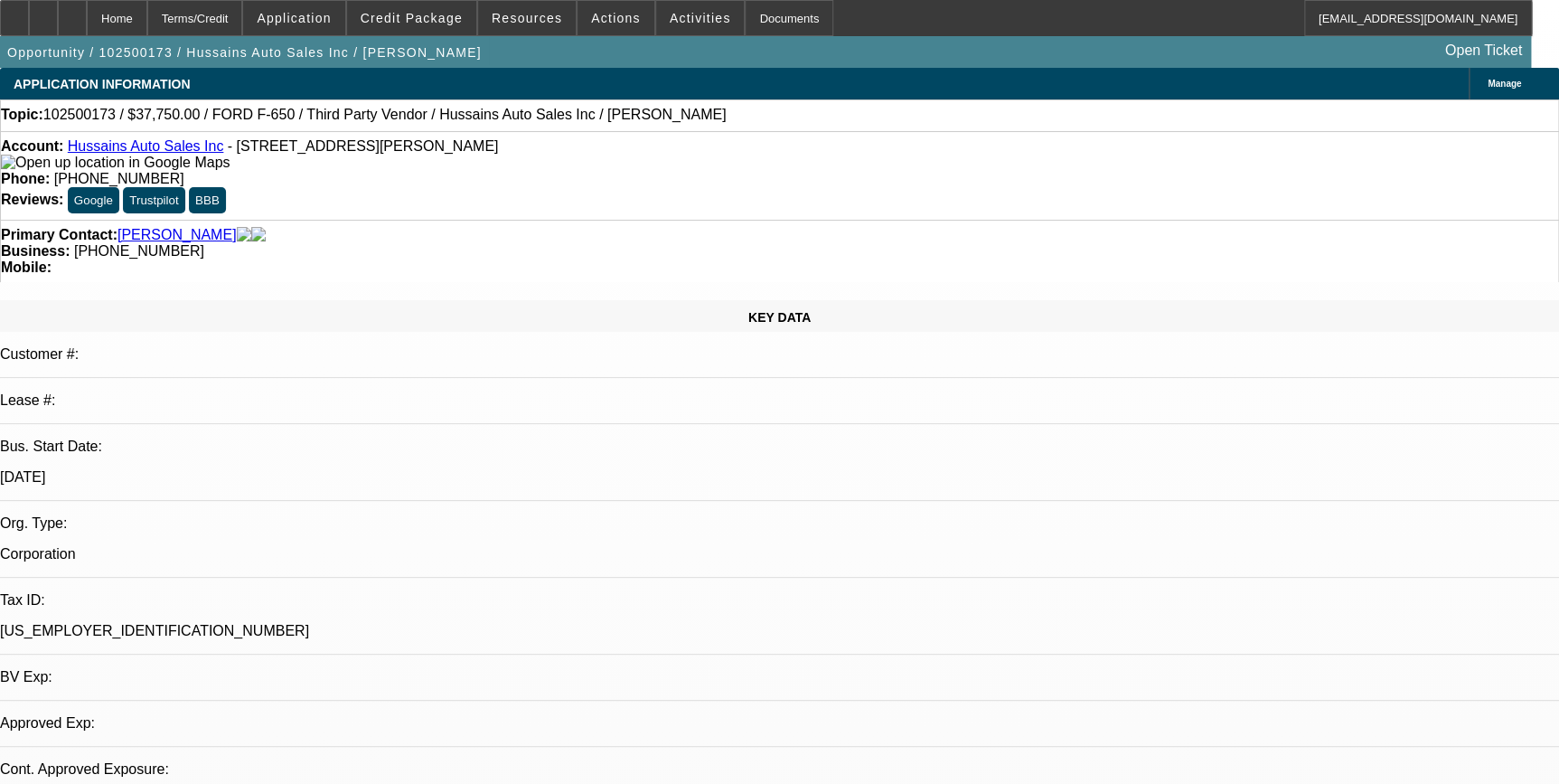
select select "0"
select select "2"
select select "0"
select select "1"
select select "2"
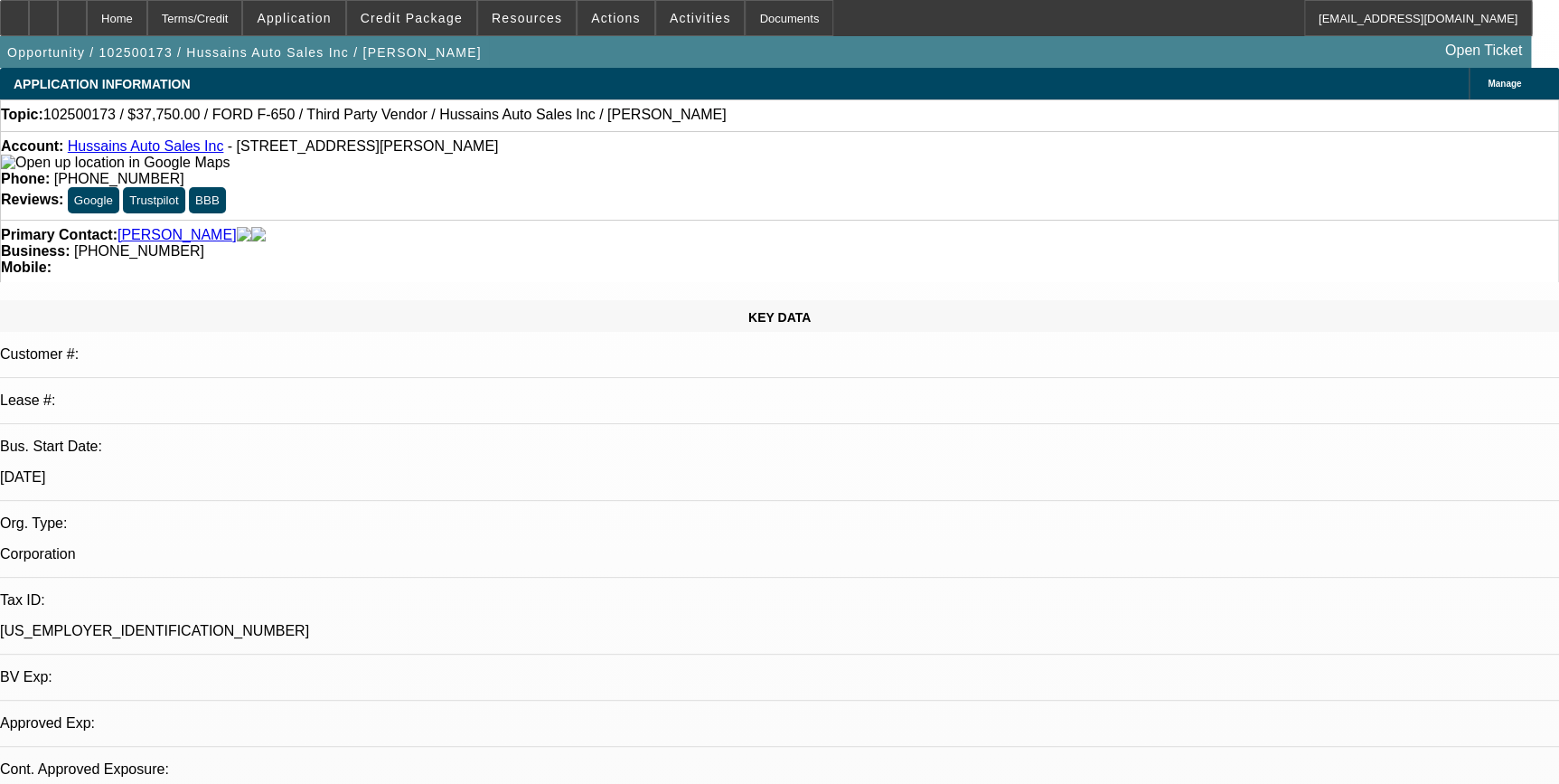
select select "6"
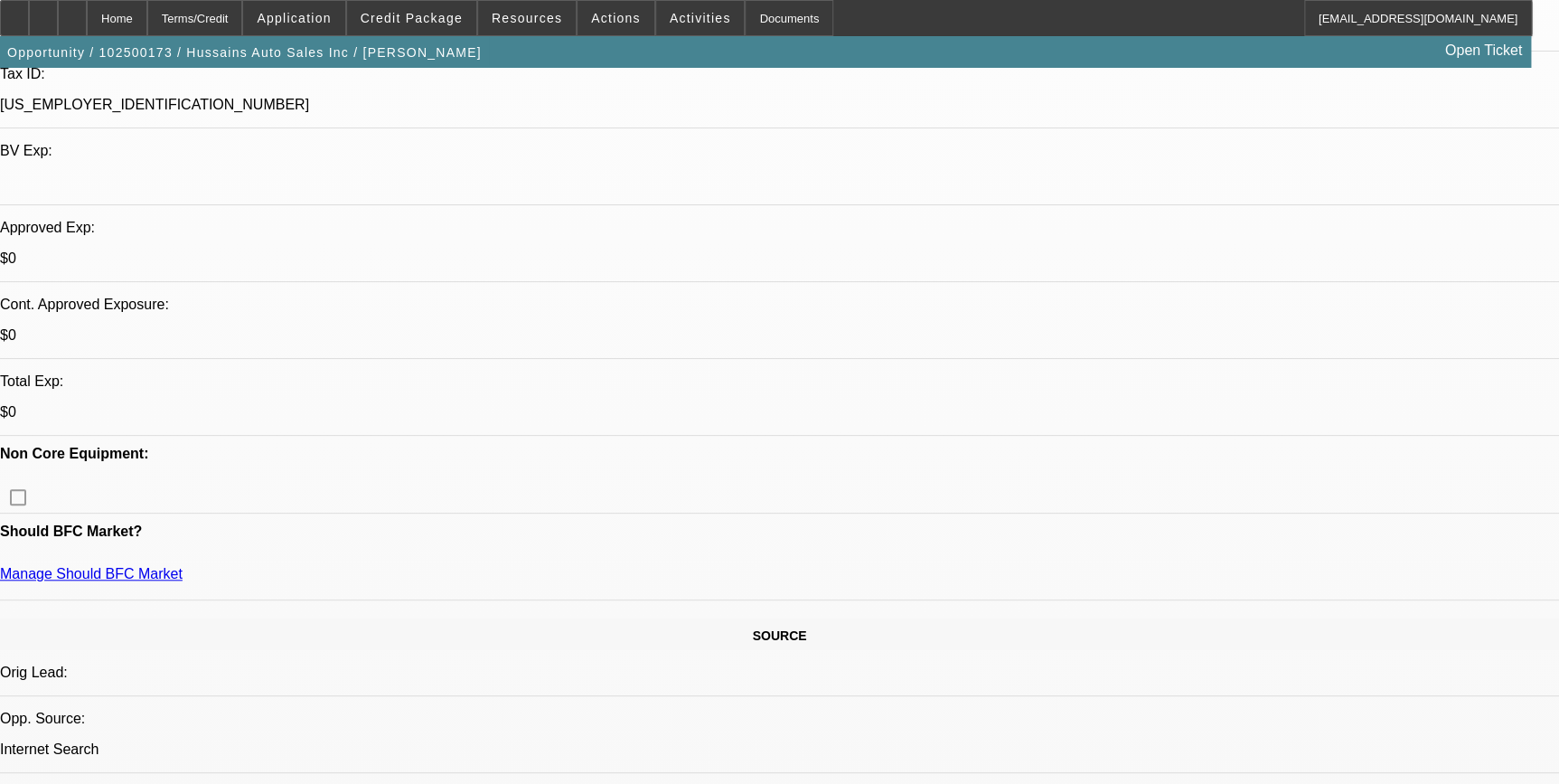
scroll to position [575, 0]
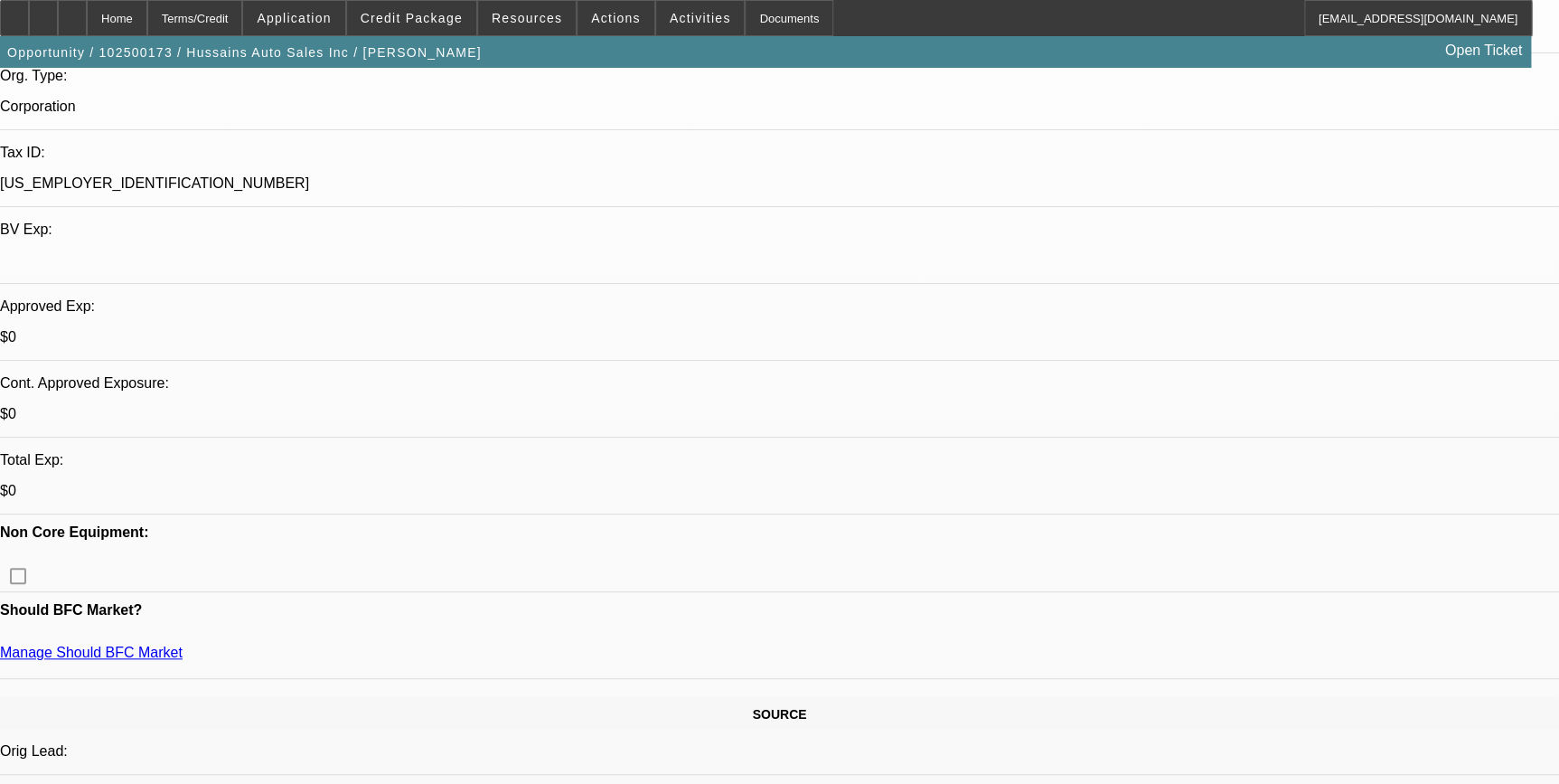
scroll to position [410, 0]
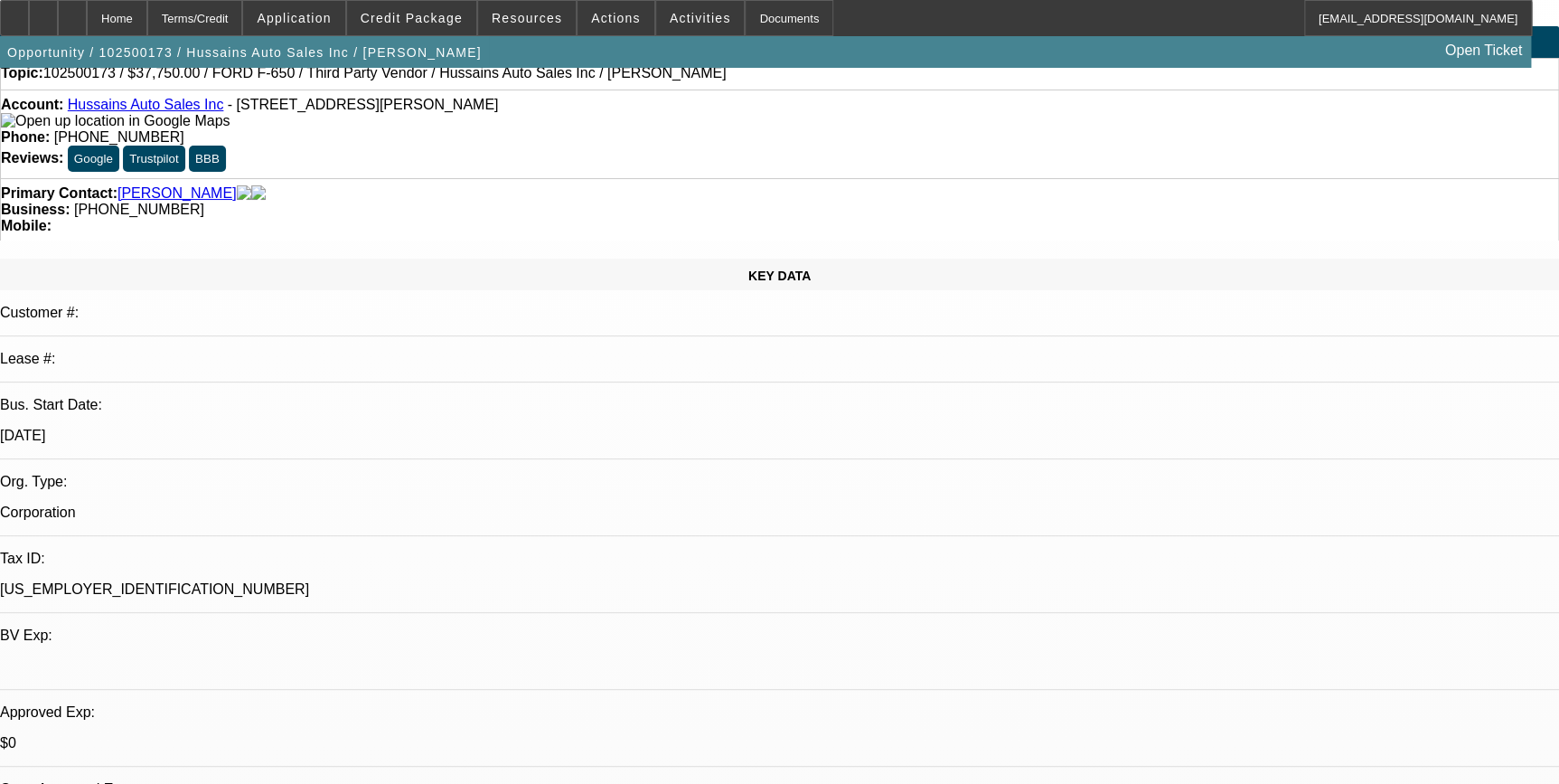
scroll to position [81, 0]
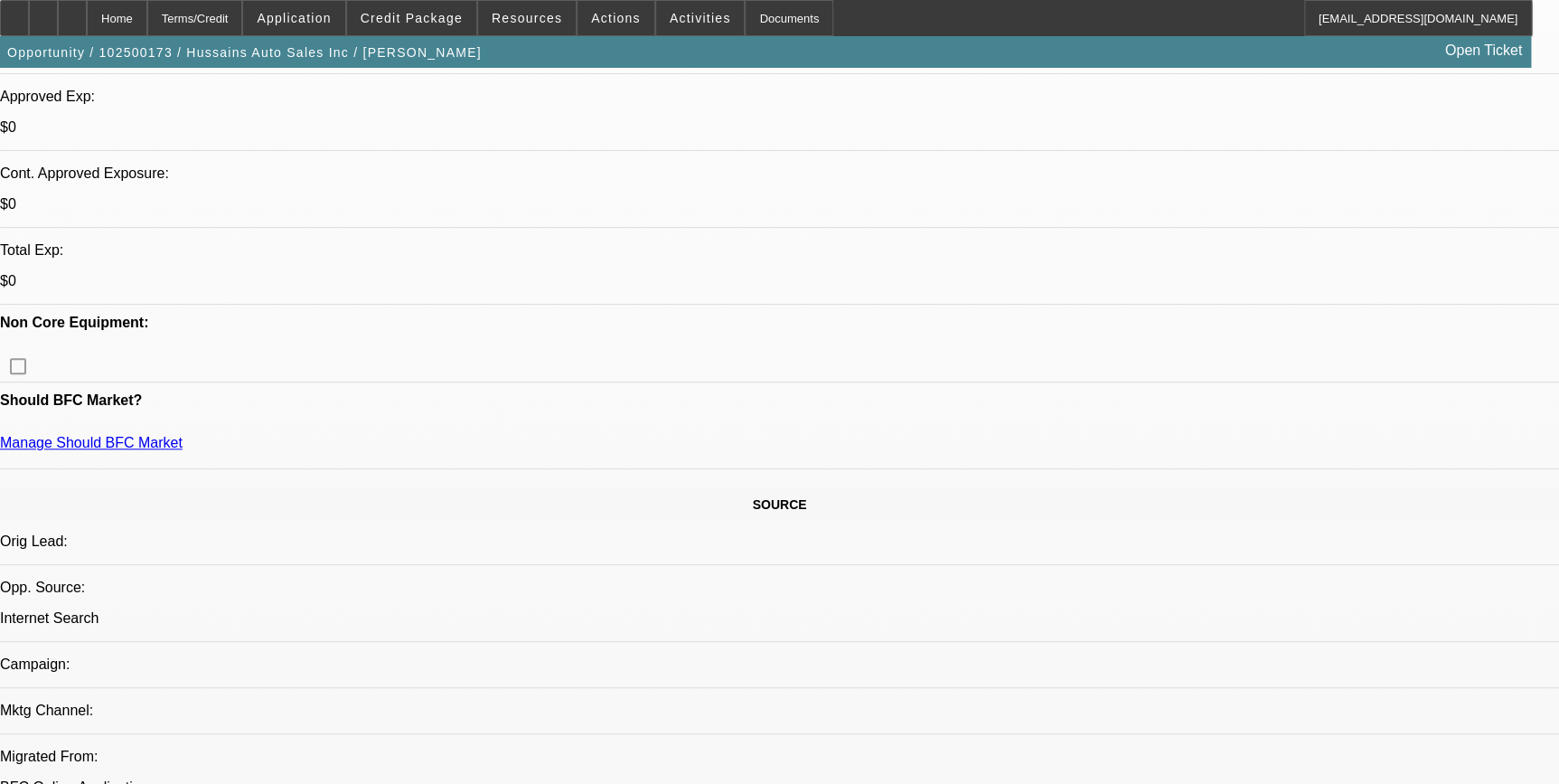
scroll to position [904, 0]
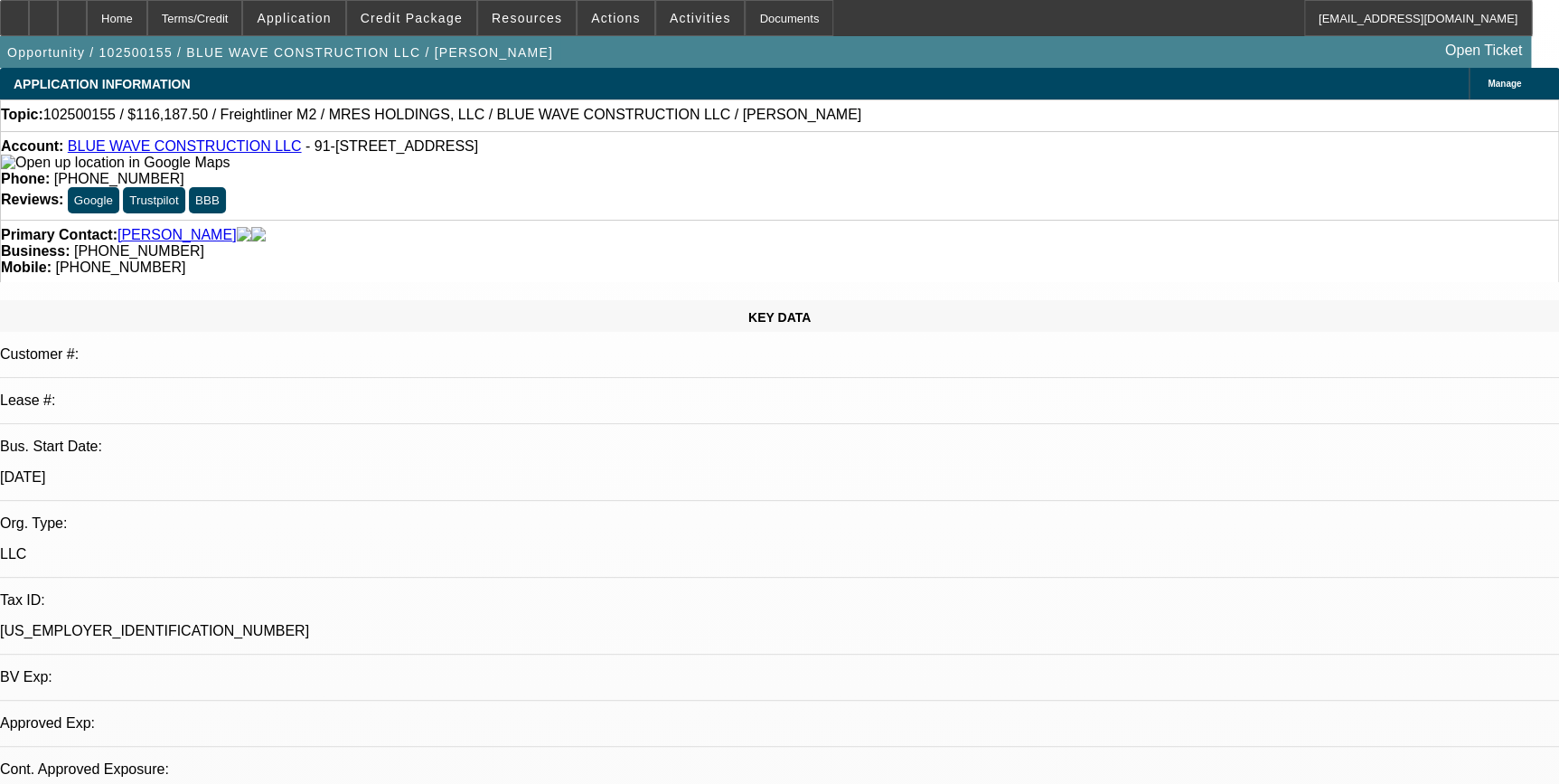
select select "0"
select select "2"
select select "0.1"
select select "1"
select select "2"
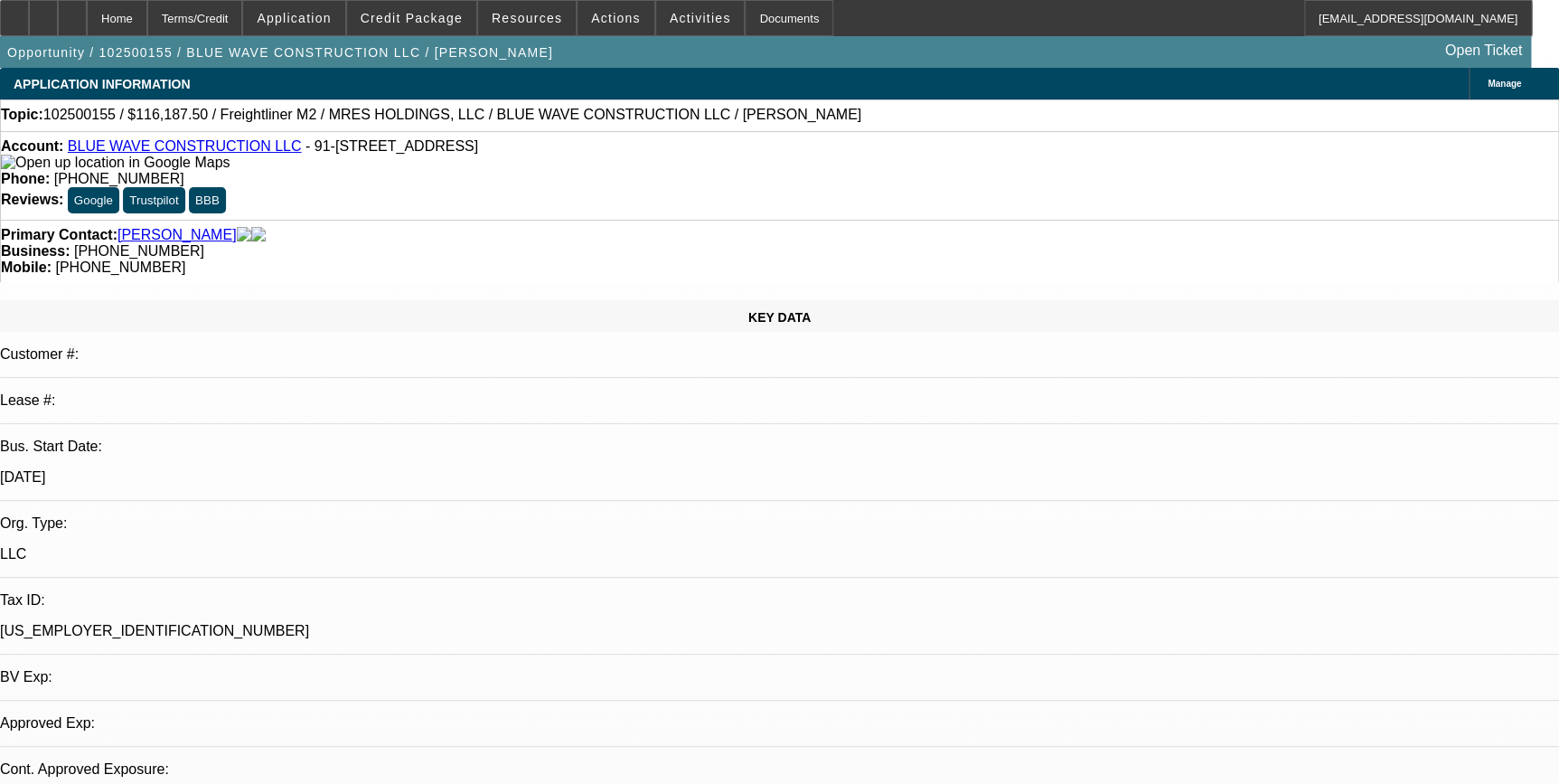
select select "4"
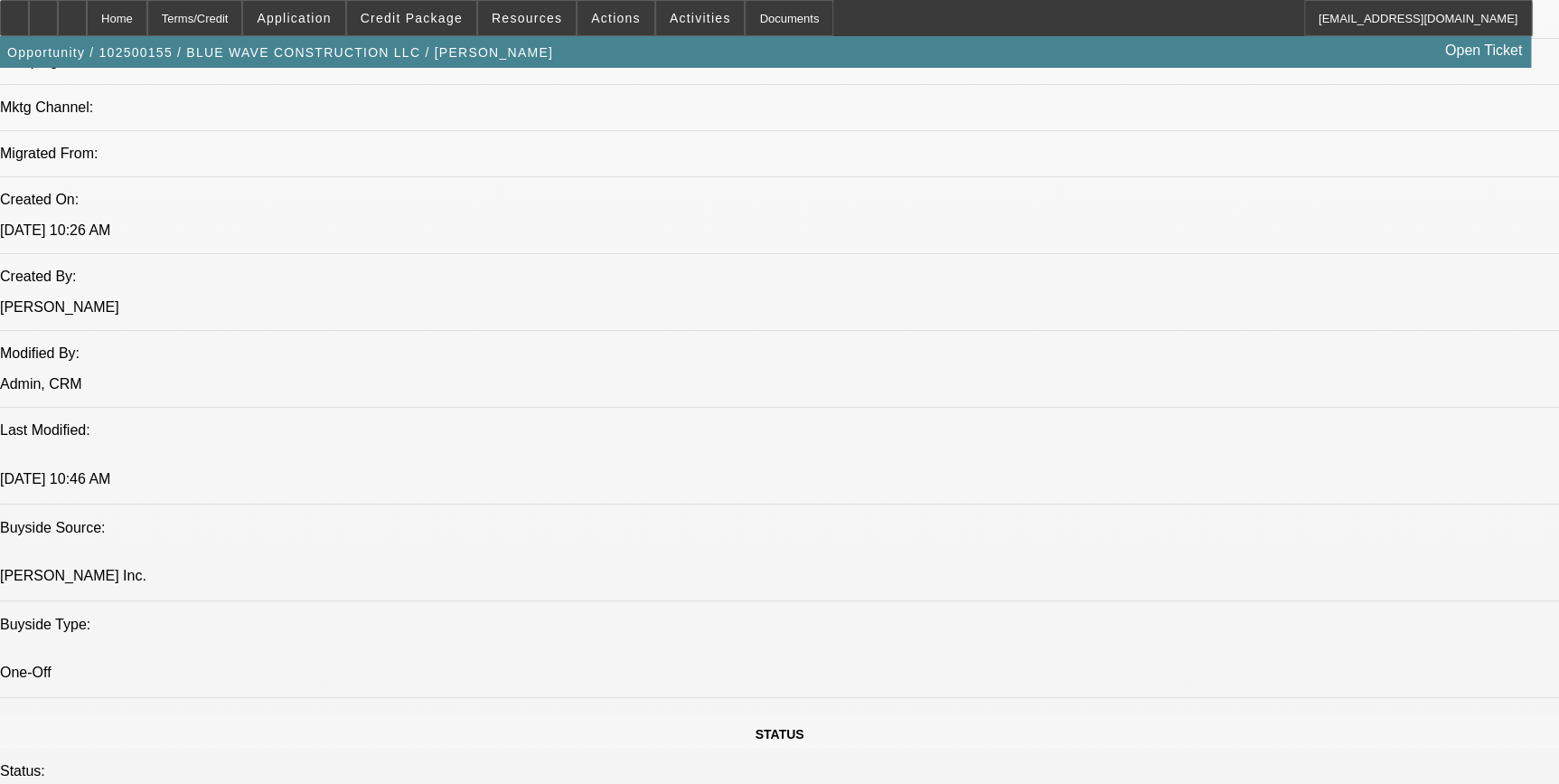
scroll to position [1150, 0]
